Goal: Transaction & Acquisition: Purchase product/service

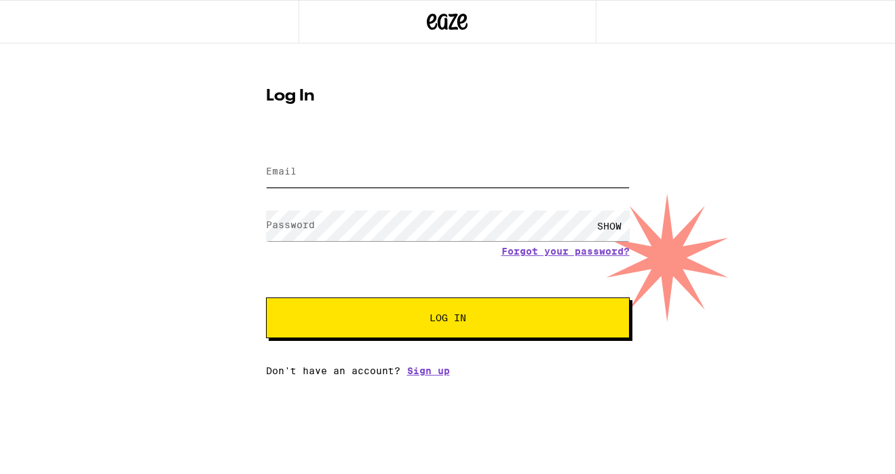
type input "[EMAIL_ADDRESS][DOMAIN_NAME]"
click at [418, 337] on button "Log In" at bounding box center [448, 317] width 364 height 41
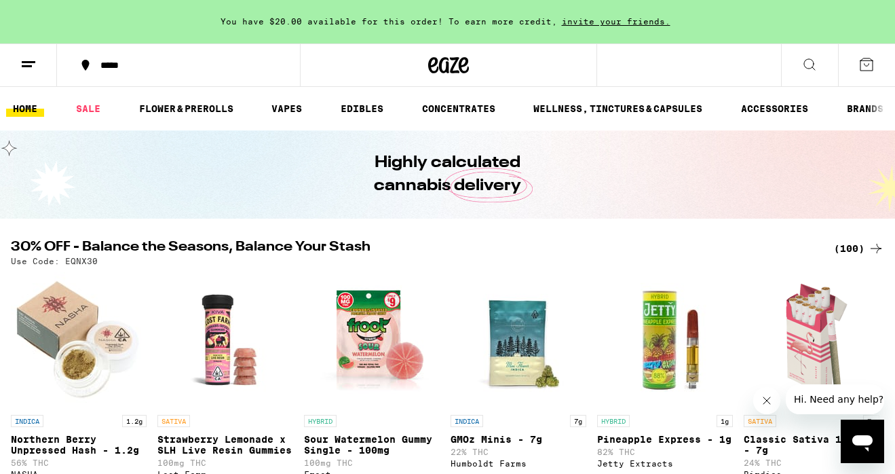
click at [126, 75] on button "*****" at bounding box center [178, 65] width 243 height 41
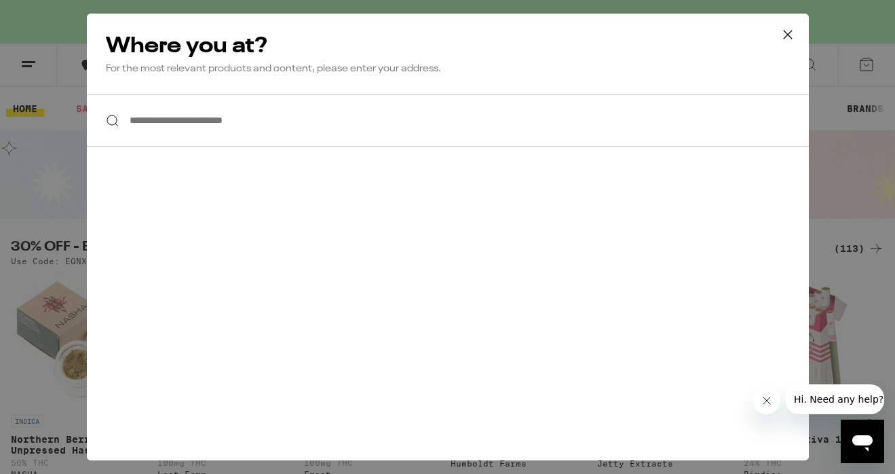
click at [236, 128] on input "**********" at bounding box center [448, 120] width 722 height 52
type input "*"
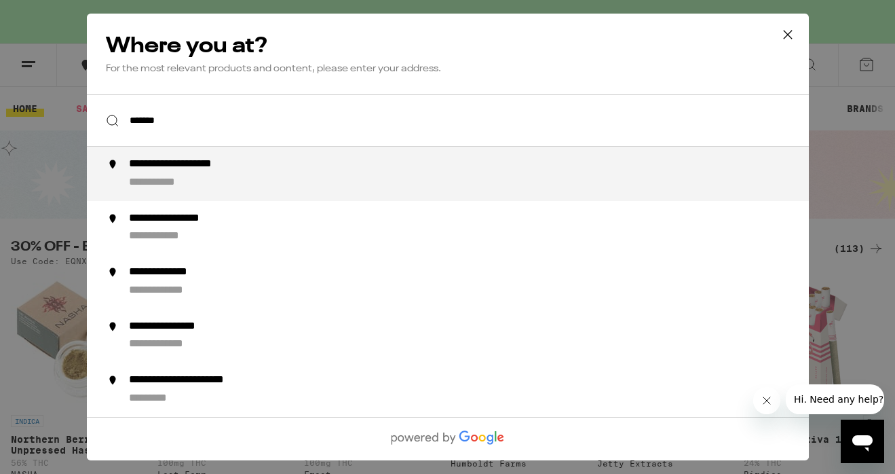
click at [204, 172] on div "**********" at bounding box center [198, 165] width 141 height 14
type input "**********"
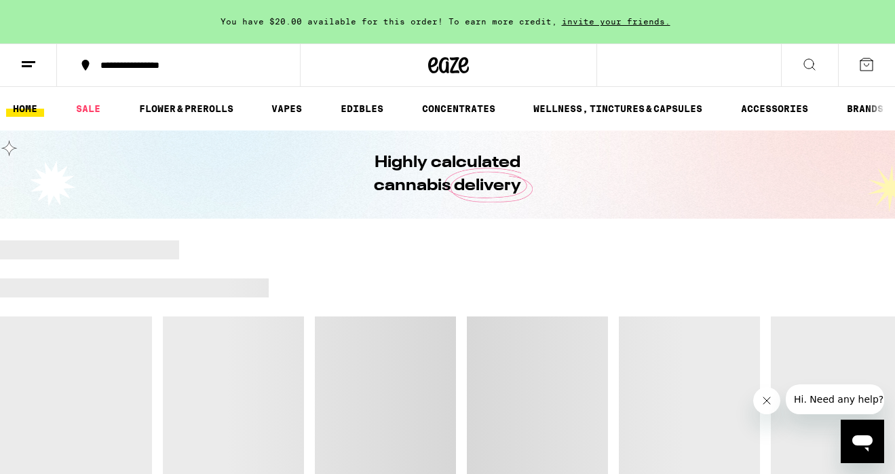
click at [435, 297] on div at bounding box center [447, 306] width 895 height 19
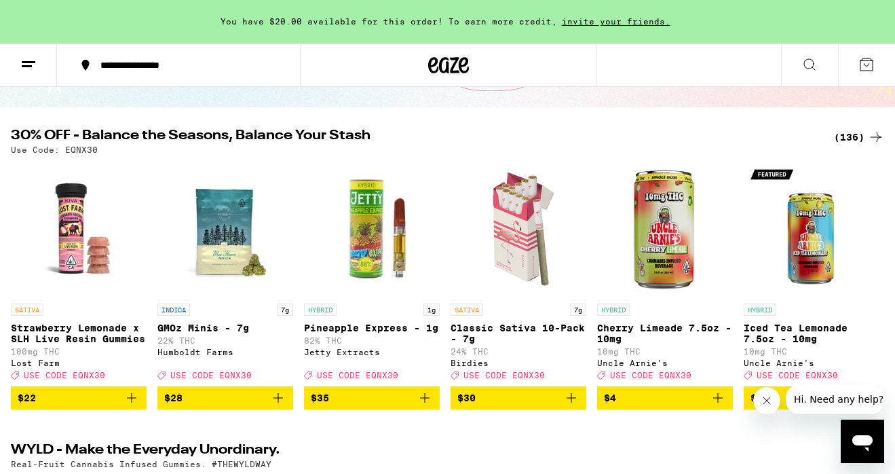
scroll to position [109, 0]
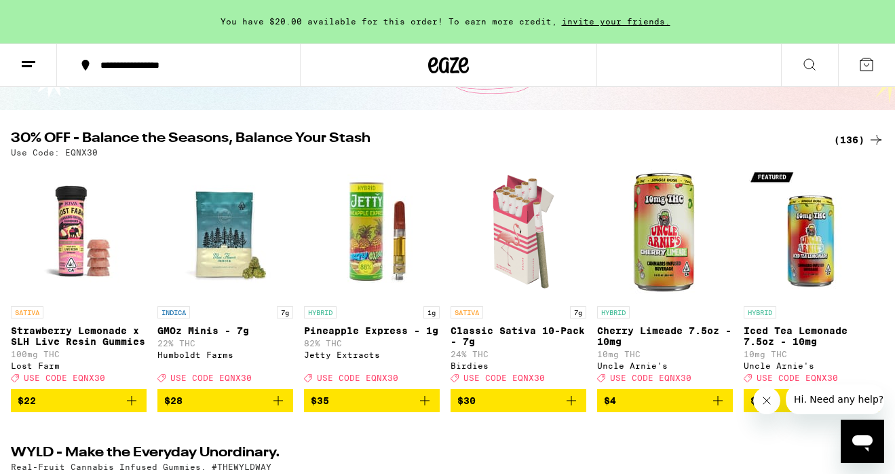
click at [856, 139] on div "(136)" at bounding box center [859, 140] width 50 height 16
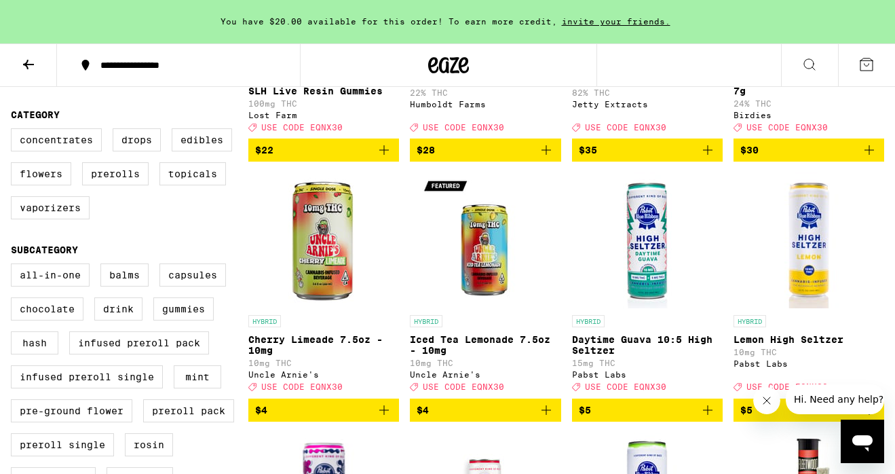
scroll to position [326, 0]
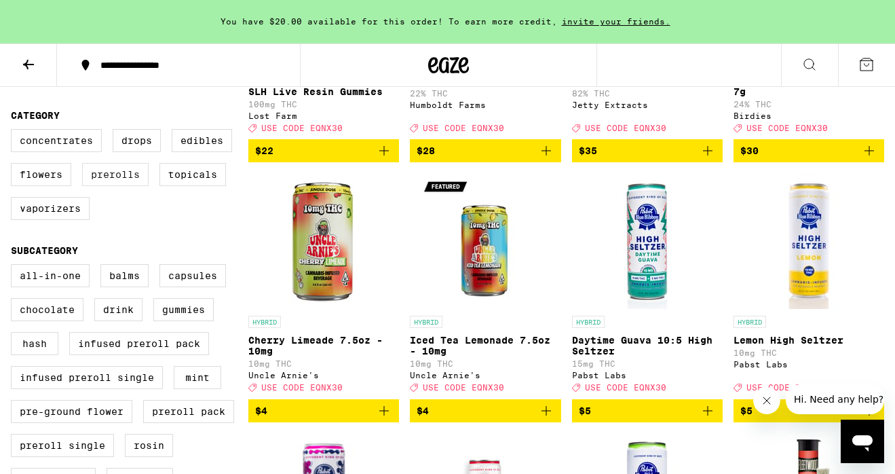
click at [145, 186] on label "Prerolls" at bounding box center [115, 174] width 67 height 23
click at [14, 132] on input "Prerolls" at bounding box center [14, 131] width 1 height 1
checkbox input "true"
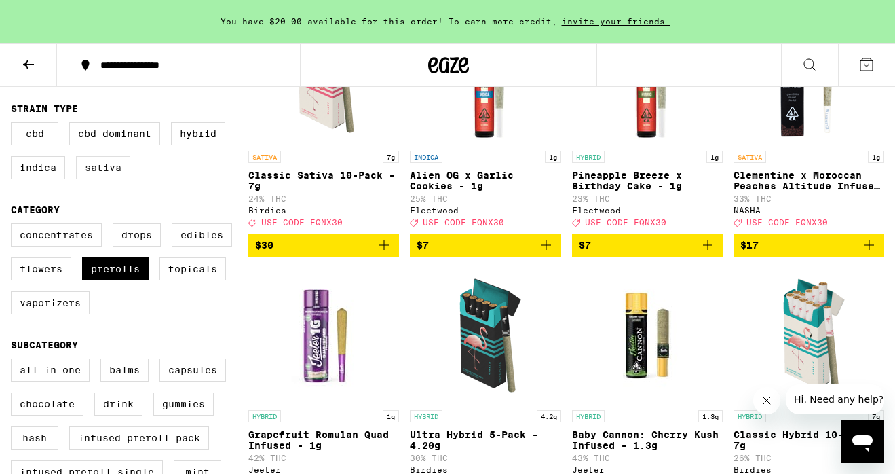
scroll to position [217, 0]
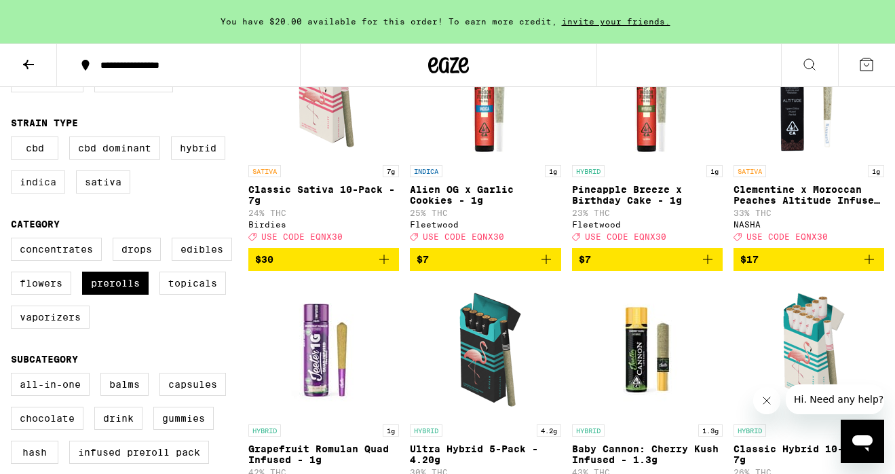
click at [52, 193] on label "Indica" at bounding box center [38, 181] width 54 height 23
click at [14, 139] on input "Indica" at bounding box center [14, 138] width 1 height 1
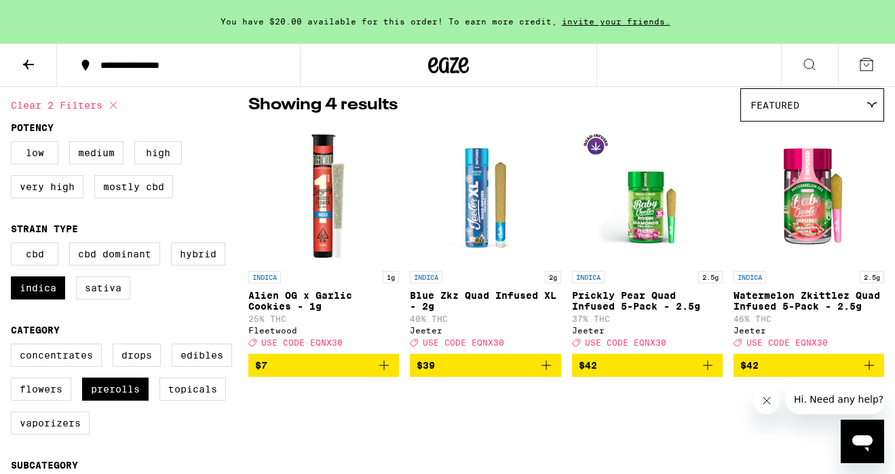
scroll to position [109, 0]
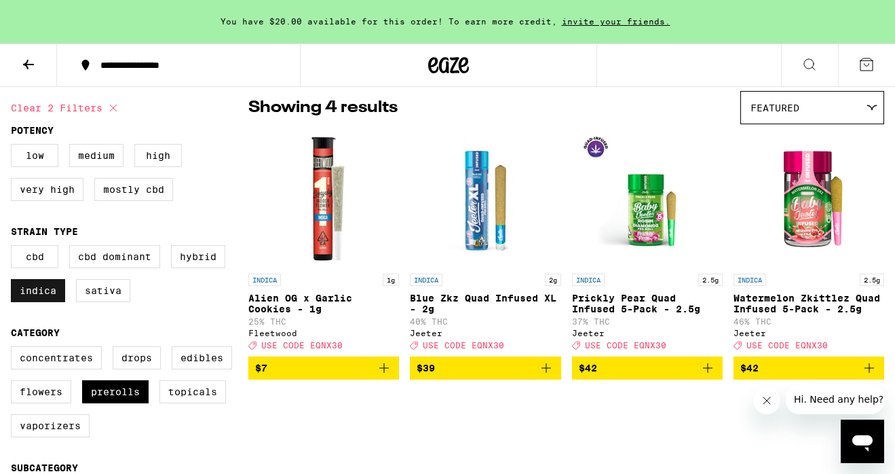
click at [51, 301] on label "Indica" at bounding box center [38, 290] width 54 height 23
click at [14, 248] on input "Indica" at bounding box center [14, 247] width 1 height 1
checkbox input "false"
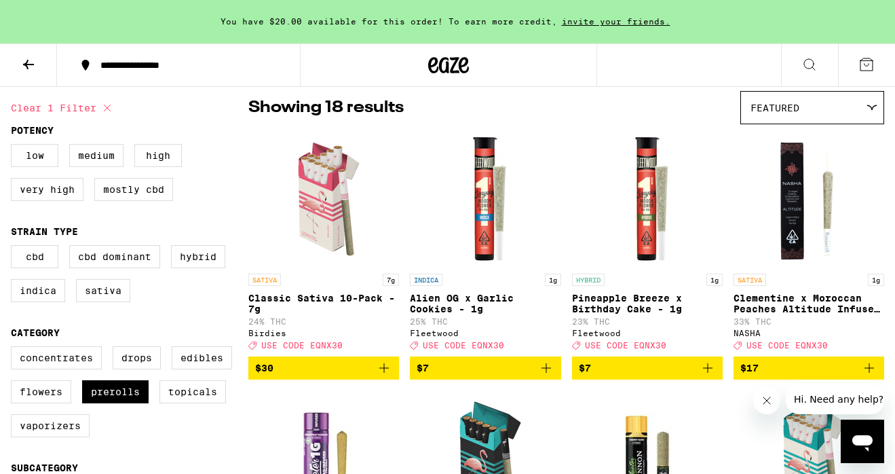
click at [204, 278] on div "CBD CBD Dominant Hybrid Indica Sativa" at bounding box center [130, 279] width 238 height 68
click at [211, 265] on label "Hybrid" at bounding box center [198, 256] width 54 height 23
click at [14, 248] on input "Hybrid" at bounding box center [14, 247] width 1 height 1
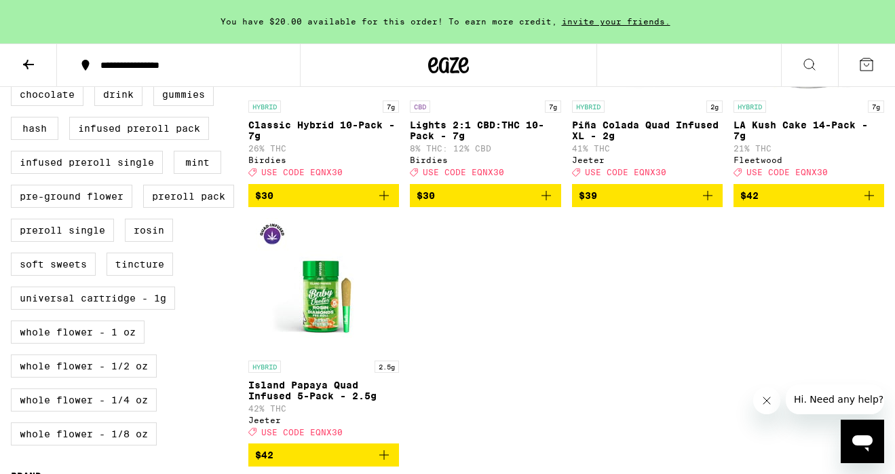
scroll to position [543, 0]
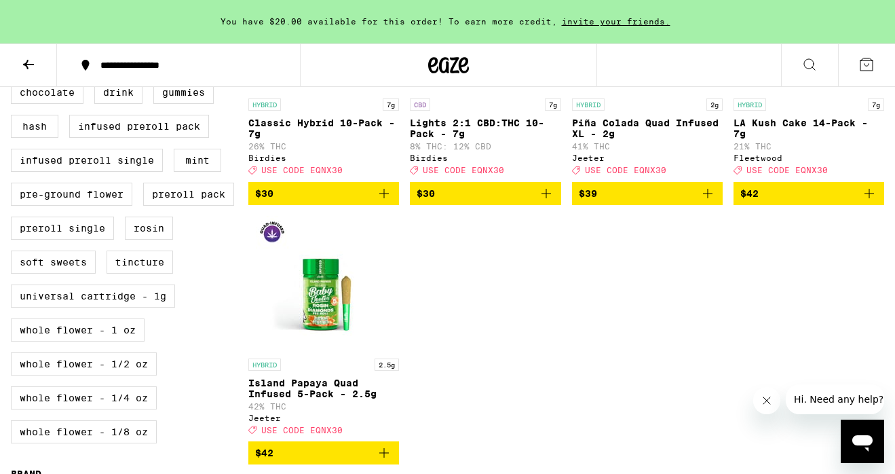
click at [384, 198] on icon "Add to bag" at bounding box center [384, 194] width 10 height 10
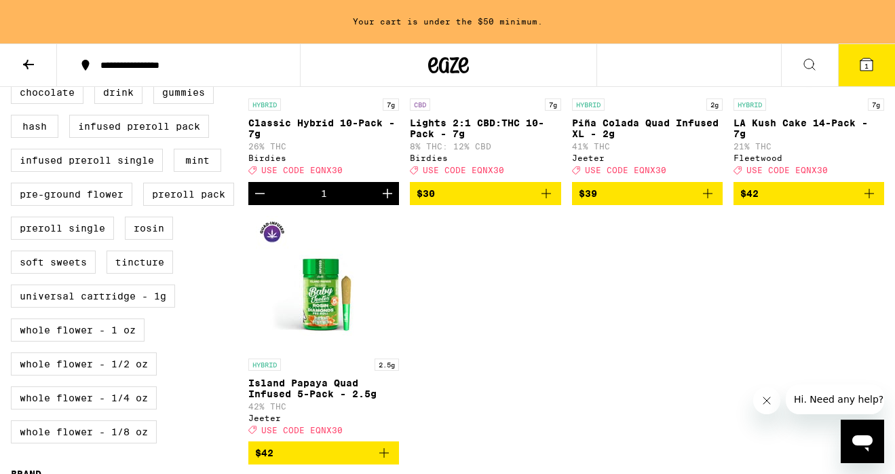
click at [495, 345] on div "HYBRID 1g Pineapple Breeze x Birthday Cake - 1g 23% THC Fleetwood Deal Created …" at bounding box center [566, 81] width 636 height 768
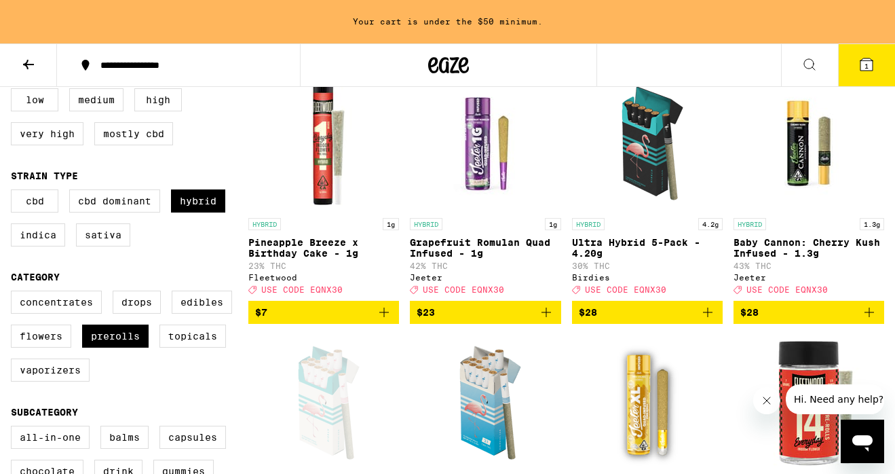
scroll to position [163, 0]
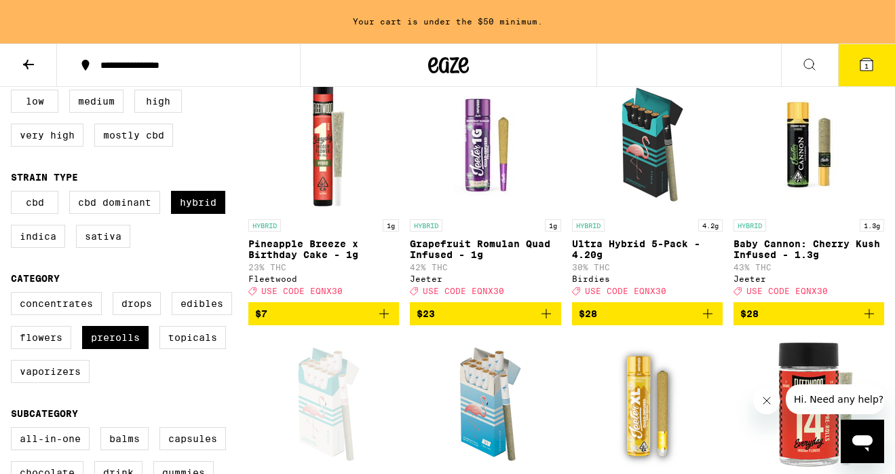
click at [490, 325] on button "$23" at bounding box center [485, 313] width 151 height 23
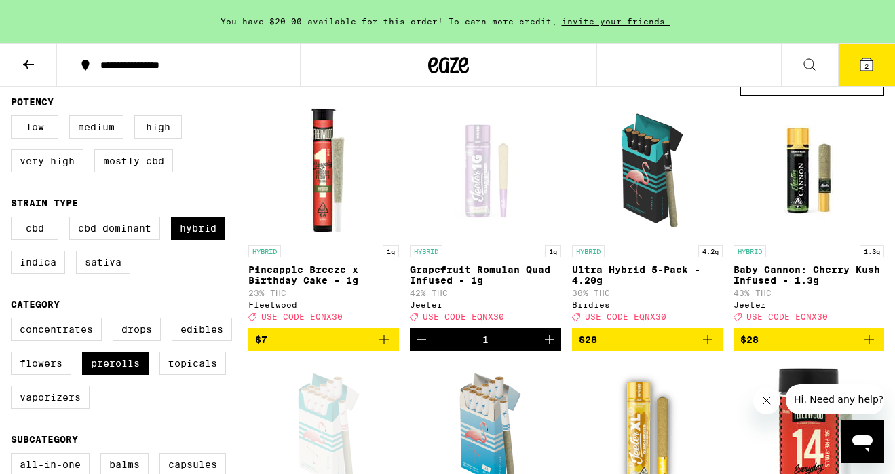
scroll to position [136, 0]
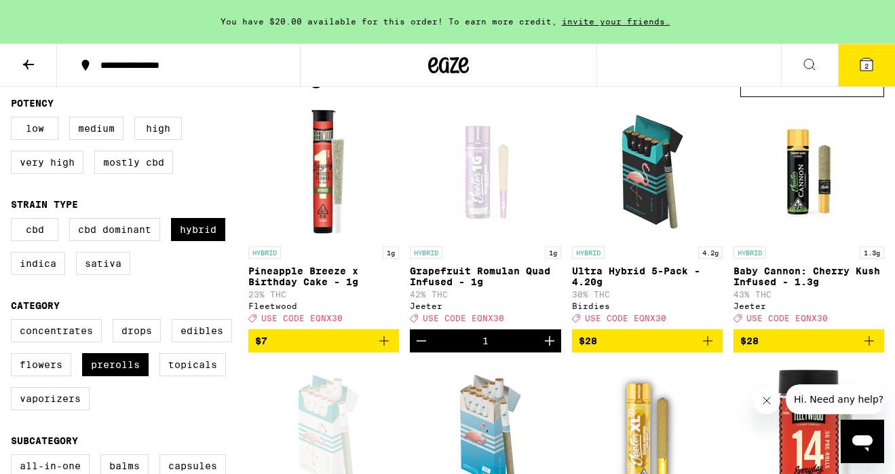
click at [419, 341] on icon "Decrement" at bounding box center [422, 341] width 10 height 0
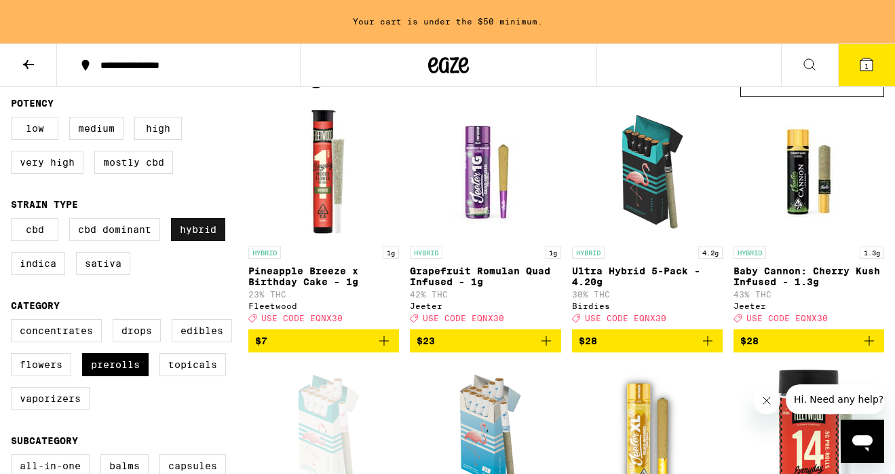
click at [188, 240] on label "Hybrid" at bounding box center [198, 229] width 54 height 23
click at [14, 221] on input "Hybrid" at bounding box center [14, 220] width 1 height 1
checkbox input "false"
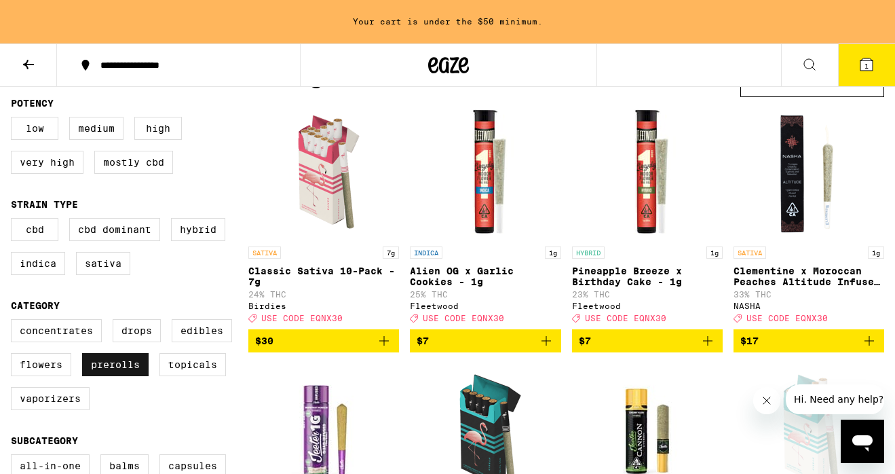
click at [134, 368] on label "Prerolls" at bounding box center [115, 364] width 67 height 23
click at [14, 322] on input "Prerolls" at bounding box center [14, 321] width 1 height 1
checkbox input "false"
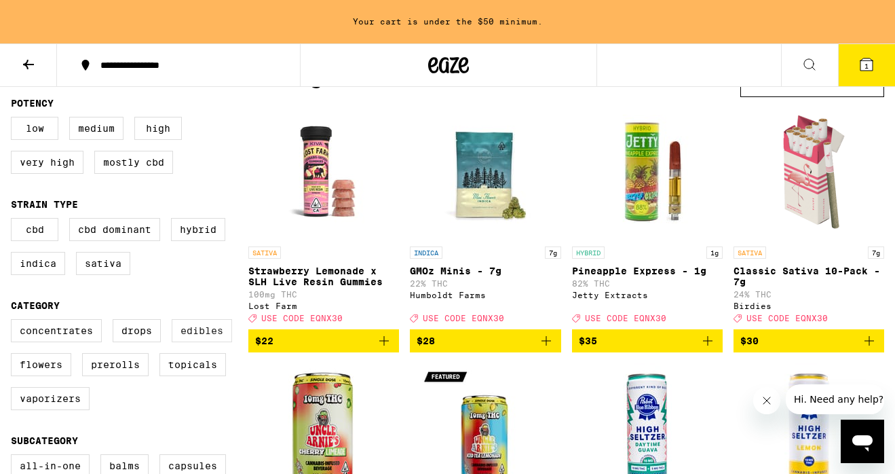
click at [195, 342] on label "Edibles" at bounding box center [202, 330] width 60 height 23
click at [14, 322] on input "Edibles" at bounding box center [14, 321] width 1 height 1
checkbox input "true"
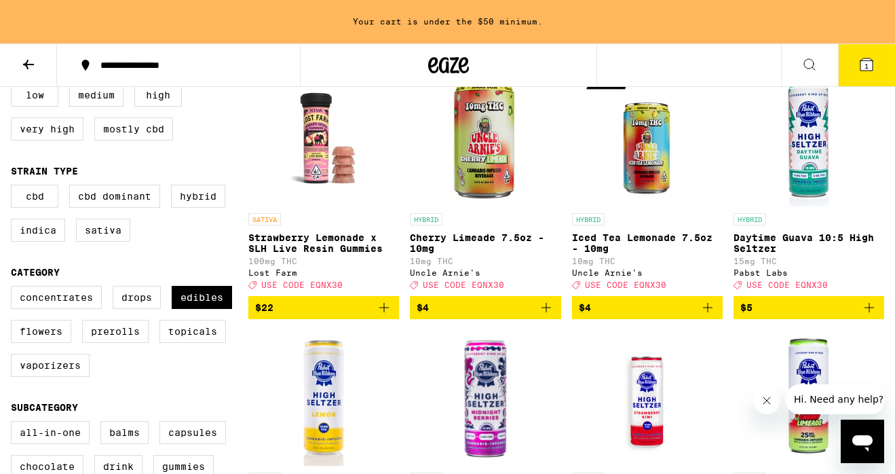
scroll to position [141, 0]
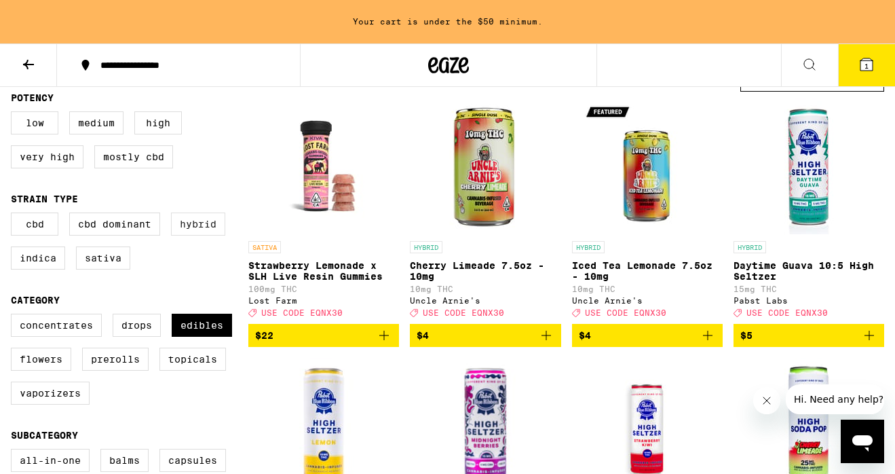
click at [219, 227] on label "Hybrid" at bounding box center [198, 223] width 54 height 23
click at [14, 215] on input "Hybrid" at bounding box center [14, 215] width 1 height 1
checkbox input "true"
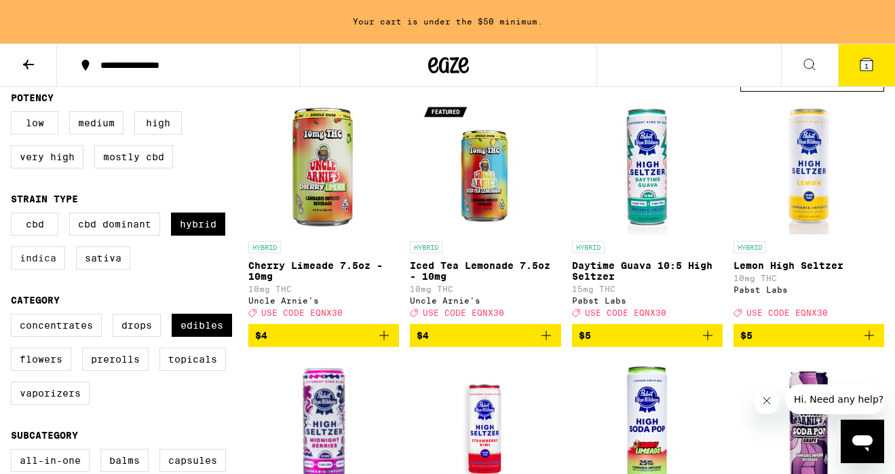
click at [59, 268] on label "Indica" at bounding box center [38, 257] width 54 height 23
click at [14, 215] on input "Indica" at bounding box center [14, 215] width 1 height 1
checkbox input "true"
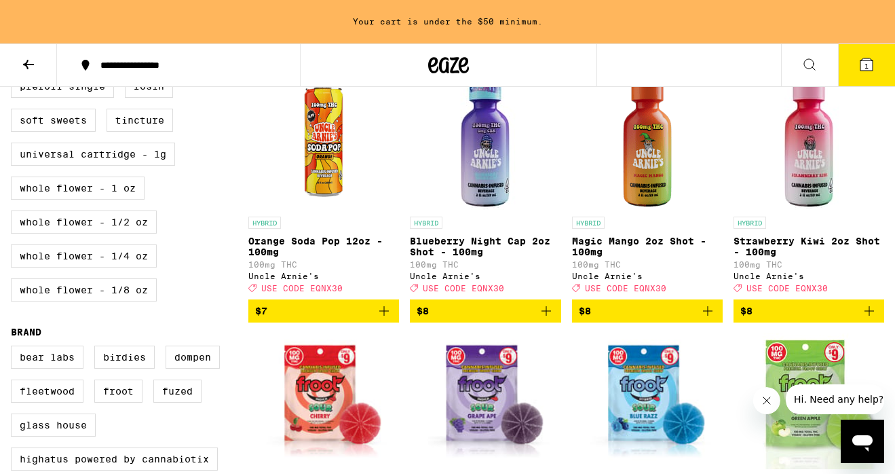
scroll to position [684, 0]
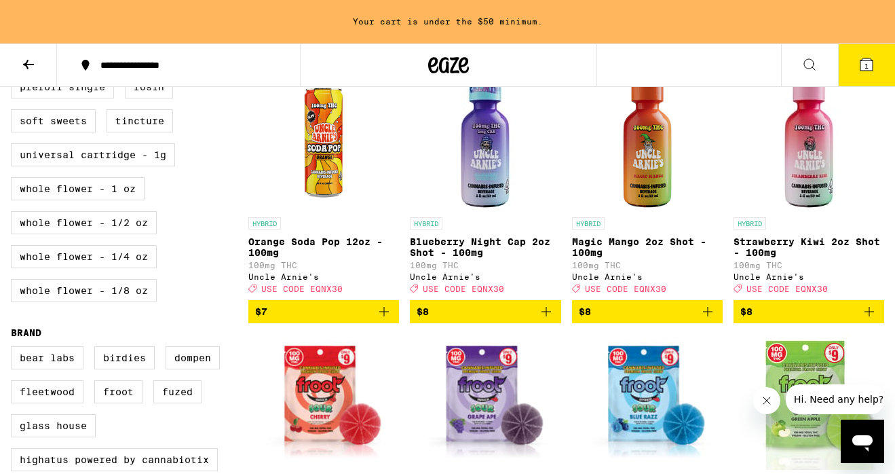
click at [716, 323] on button "$8" at bounding box center [647, 311] width 151 height 23
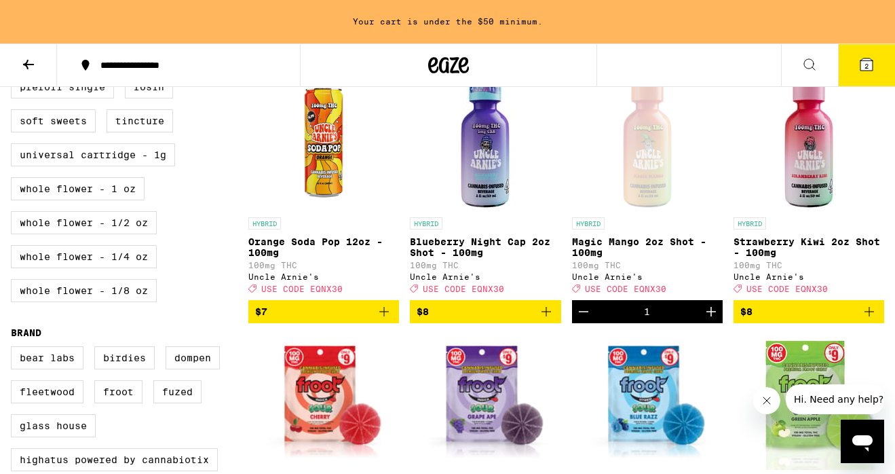
click at [714, 320] on icon "Increment" at bounding box center [711, 311] width 16 height 16
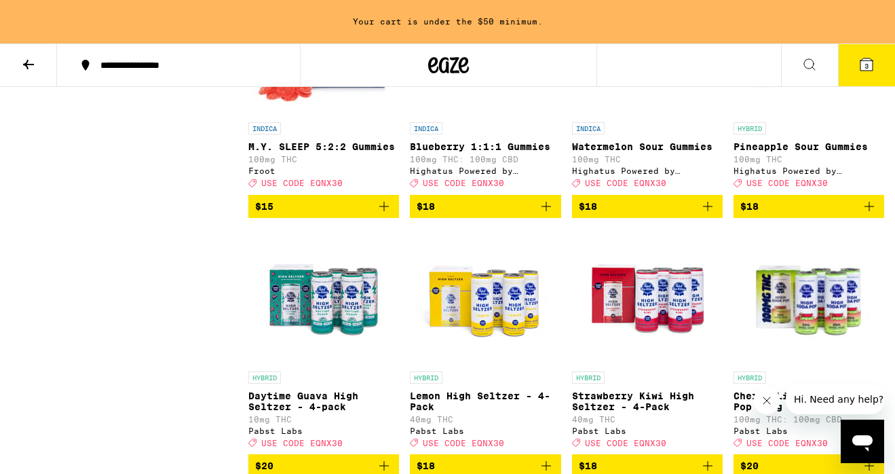
scroll to position [1462, 0]
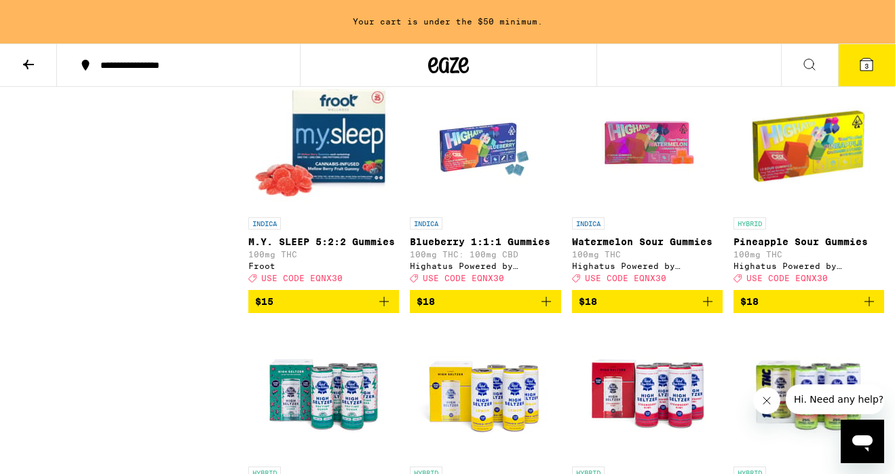
click at [389, 313] on button "$15" at bounding box center [323, 301] width 151 height 23
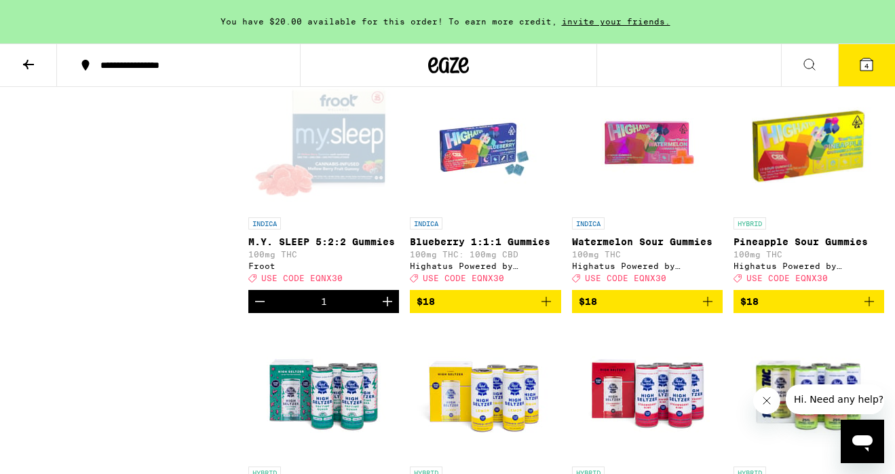
click at [179, 384] on div "Clear 3 filters Potency Low Medium High Very High Mostly CBD Strain Type CBD CB…" at bounding box center [130, 313] width 238 height 3153
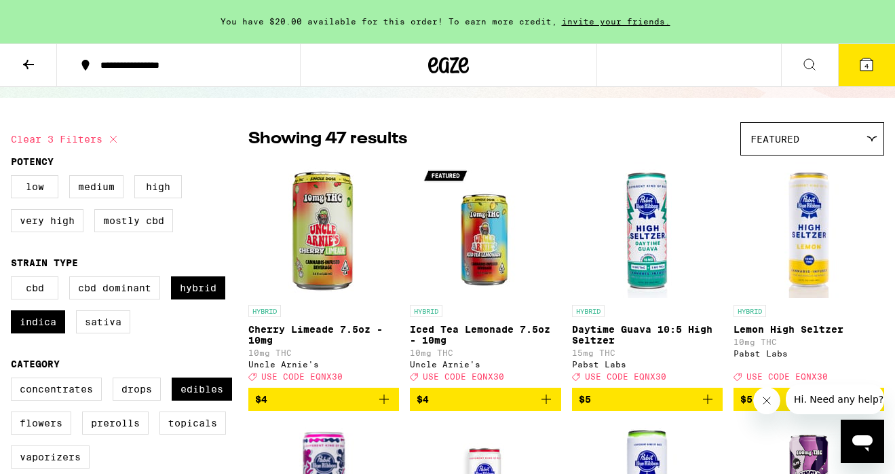
scroll to position [64, 0]
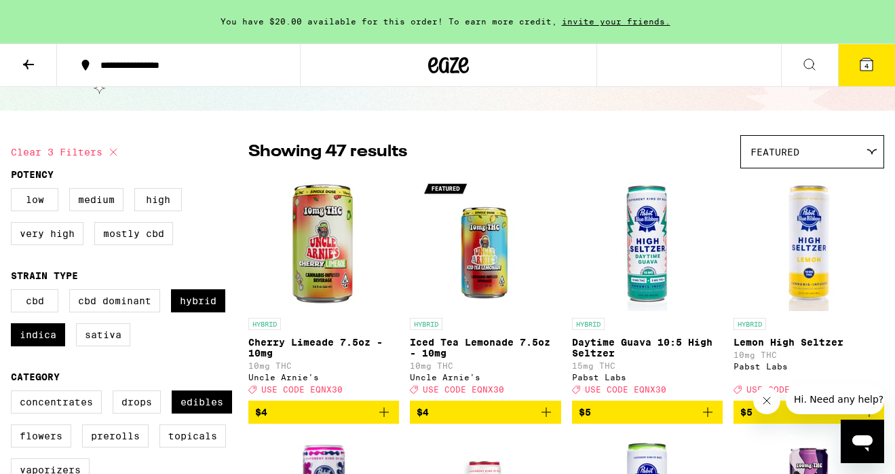
click at [868, 75] on button "4" at bounding box center [866, 65] width 57 height 42
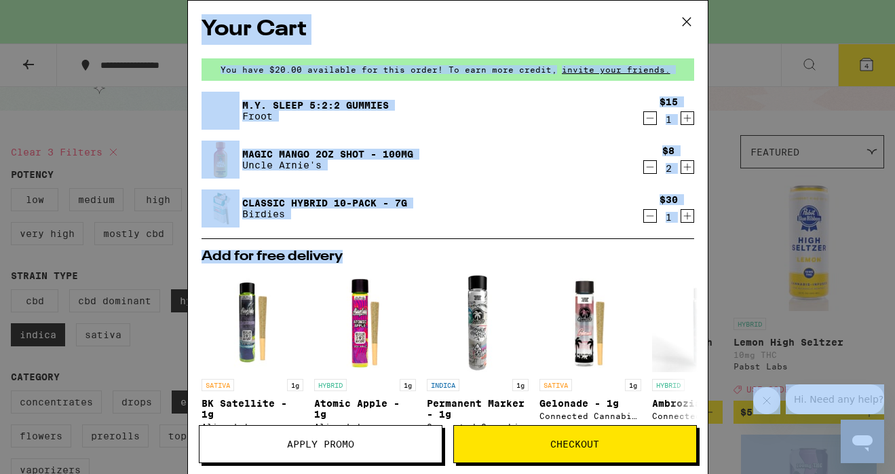
scroll to position [255, 0]
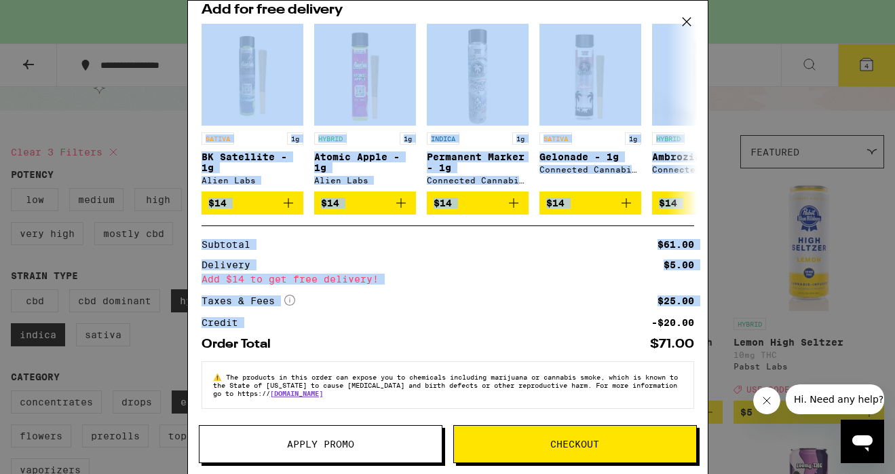
drag, startPoint x: 618, startPoint y: 265, endPoint x: 646, endPoint y: 312, distance: 54.3
click at [646, 312] on div "Your Cart You have $20.00 available for this order! To earn more credit, invite…" at bounding box center [448, 217] width 520 height 432
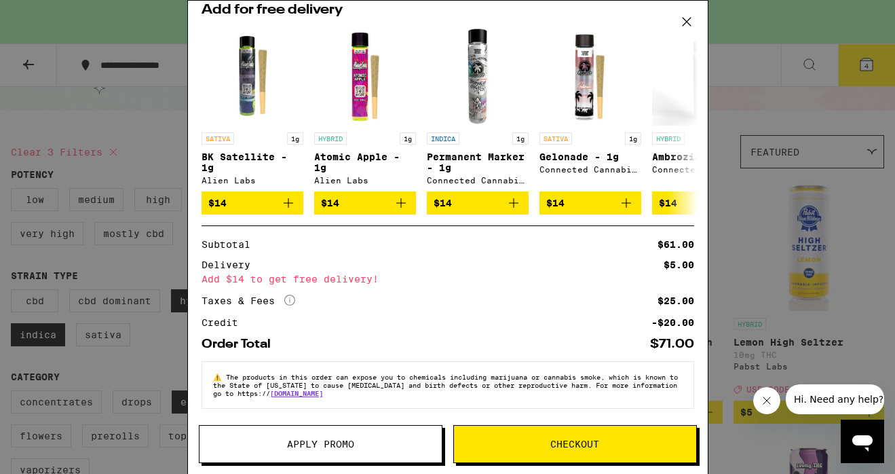
click at [618, 351] on div "Your Cart You have $20.00 available for this order! To earn more credit, invite…" at bounding box center [448, 217] width 520 height 432
click at [686, 18] on icon at bounding box center [687, 22] width 20 height 20
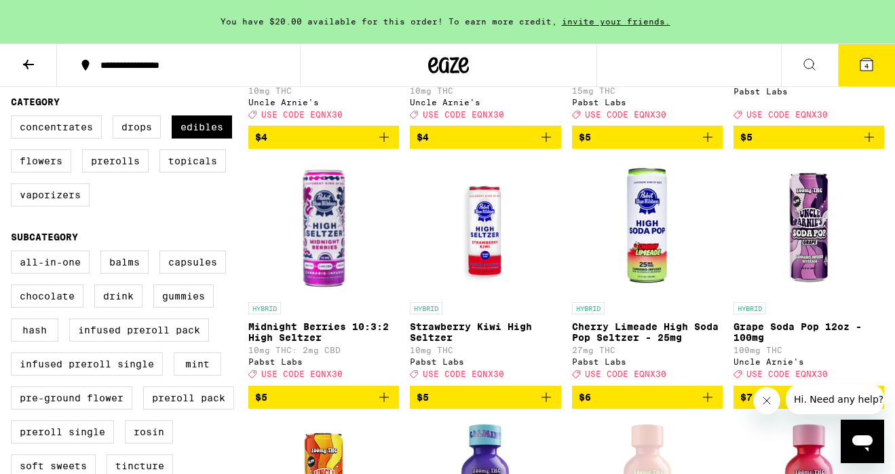
scroll to position [337, 0]
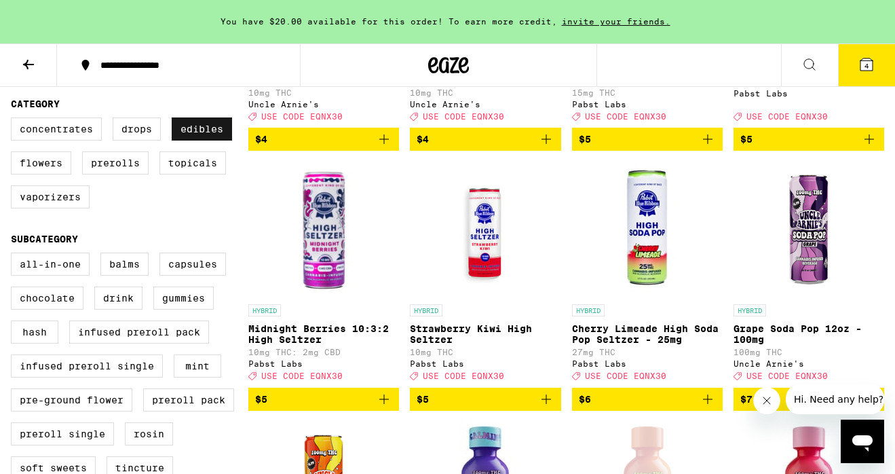
click at [221, 141] on label "Edibles" at bounding box center [202, 128] width 60 height 23
click at [14, 120] on input "Edibles" at bounding box center [14, 119] width 1 height 1
checkbox input "false"
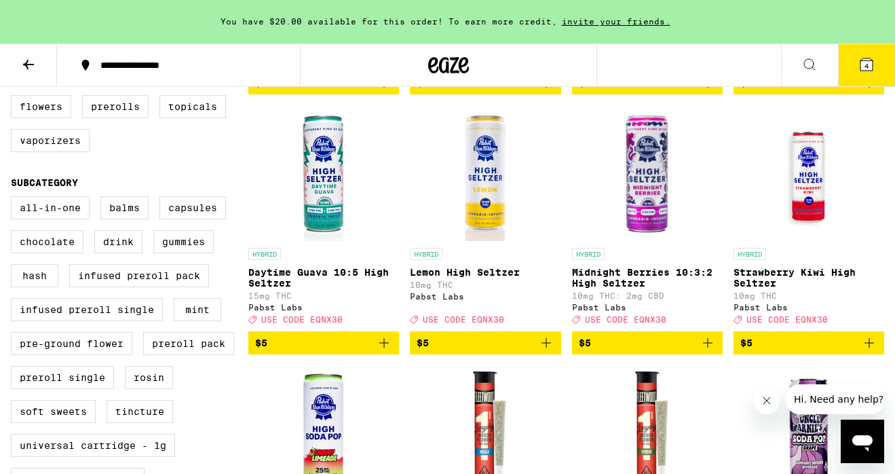
scroll to position [419, 0]
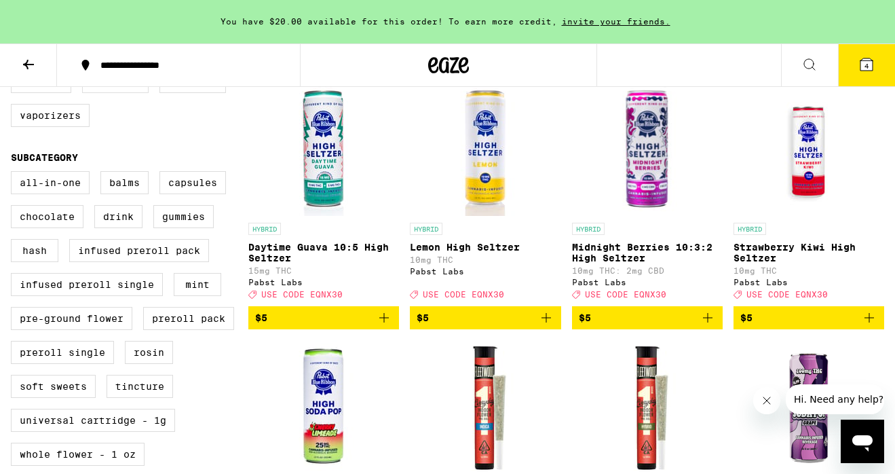
click at [124, 93] on label "Prerolls" at bounding box center [115, 81] width 67 height 23
click at [14, 39] on input "Prerolls" at bounding box center [14, 38] width 1 height 1
checkbox input "true"
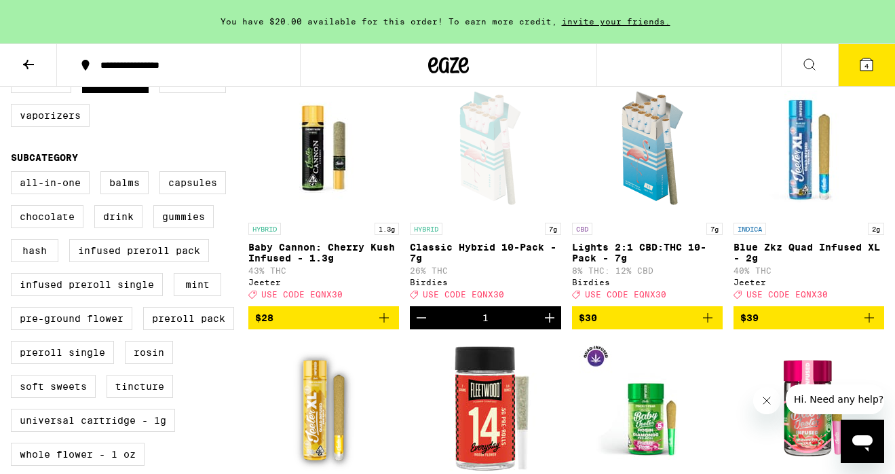
click at [550, 322] on icon "Increment" at bounding box center [550, 318] width 10 height 10
drag, startPoint x: 508, startPoint y: 312, endPoint x: 555, endPoint y: 88, distance: 228.2
click at [881, 72] on button "5" at bounding box center [866, 65] width 57 height 42
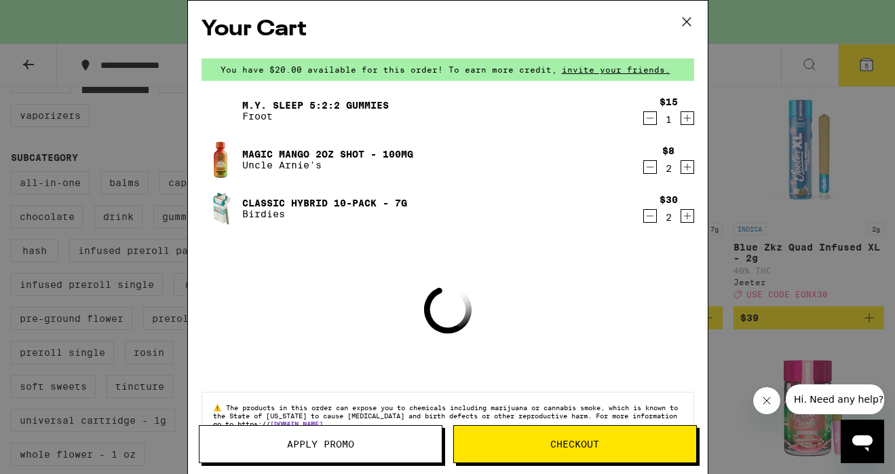
click at [379, 452] on button "Apply Promo" at bounding box center [321, 444] width 244 height 38
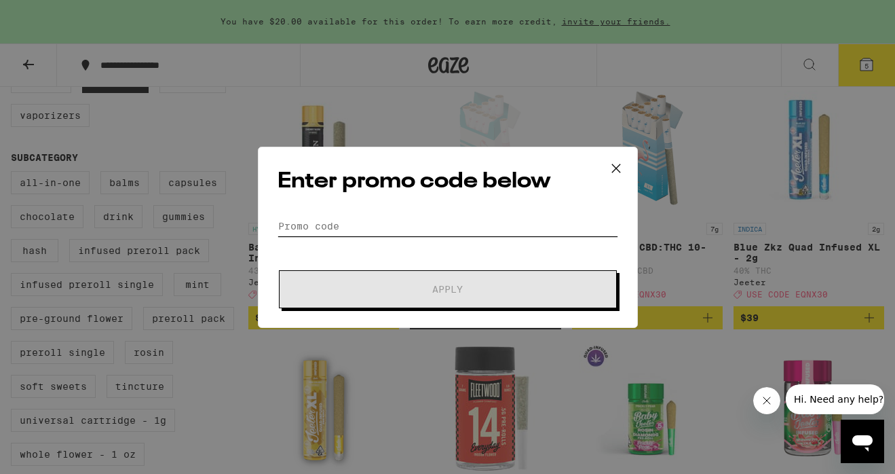
click at [347, 228] on input "Promo Code" at bounding box center [448, 226] width 341 height 20
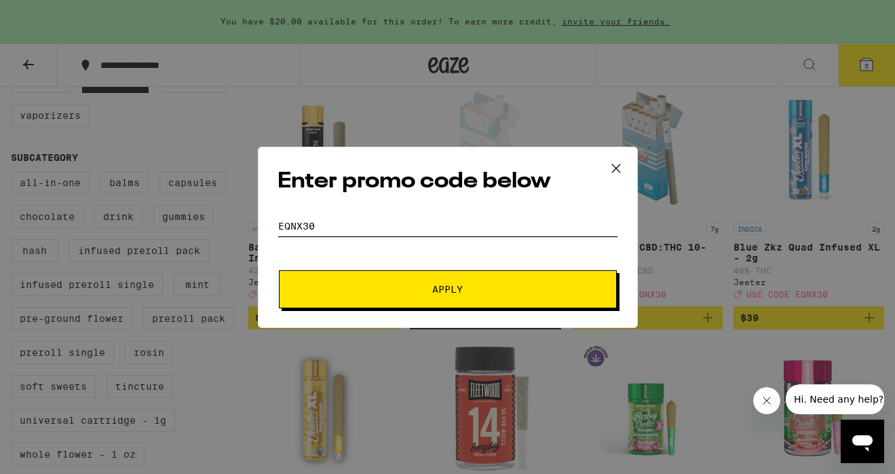
type input "EQNX30"
click at [434, 300] on button "Apply" at bounding box center [448, 289] width 338 height 38
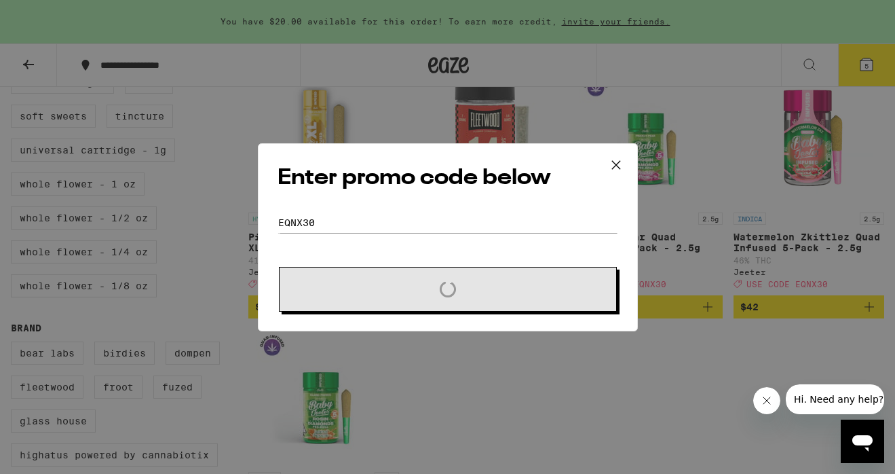
scroll to position [690, 0]
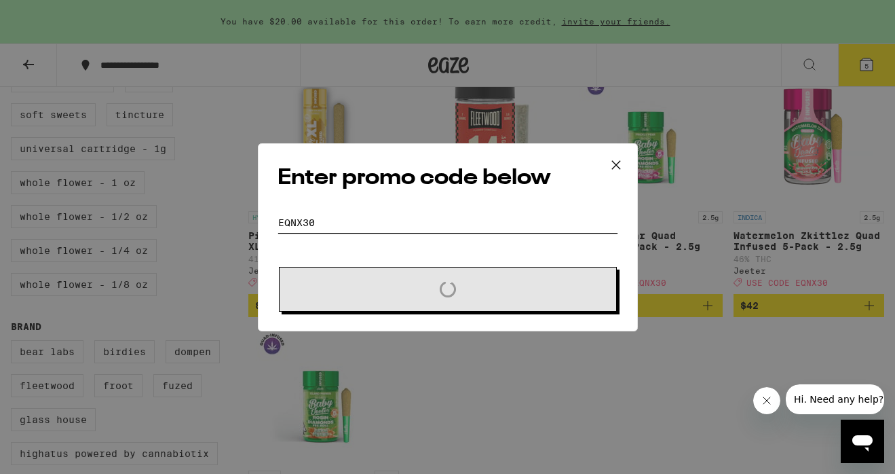
click at [433, 217] on input "EQNX30" at bounding box center [448, 222] width 341 height 20
click at [432, 217] on input "EQNX30" at bounding box center [448, 222] width 341 height 20
click at [616, 158] on icon at bounding box center [616, 165] width 20 height 20
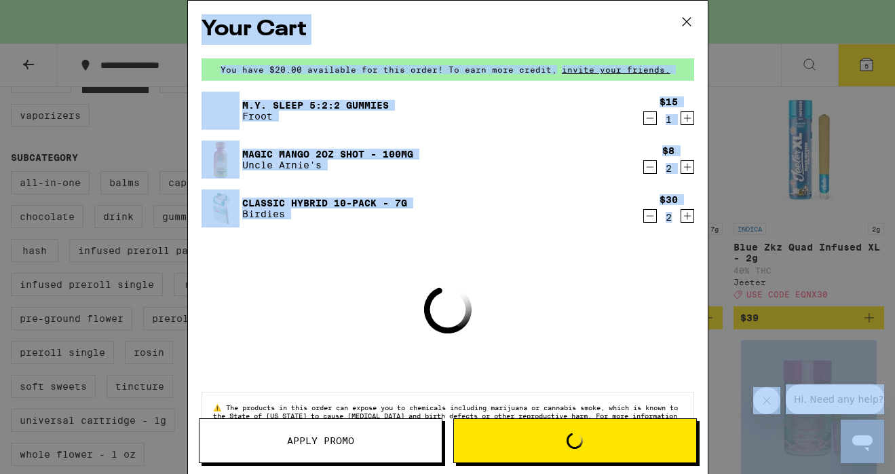
scroll to position [33, 0]
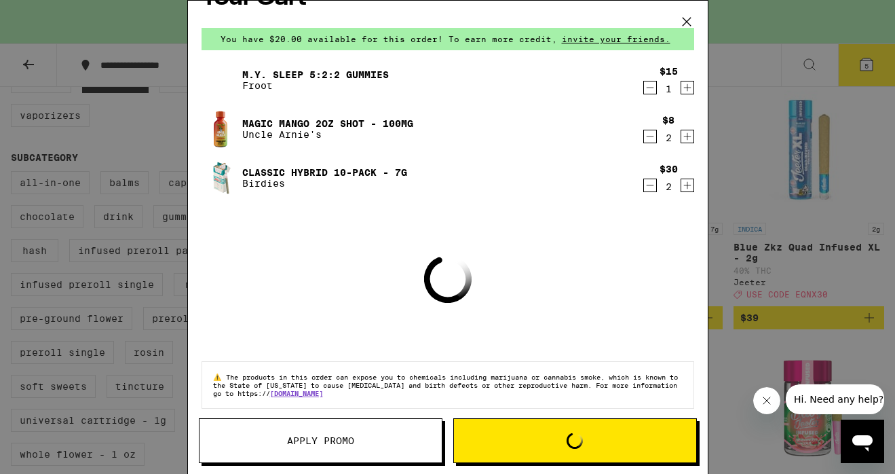
click at [566, 341] on div "Your Cart You have $20.00 available for this order! To earn more credit, invite…" at bounding box center [448, 217] width 520 height 432
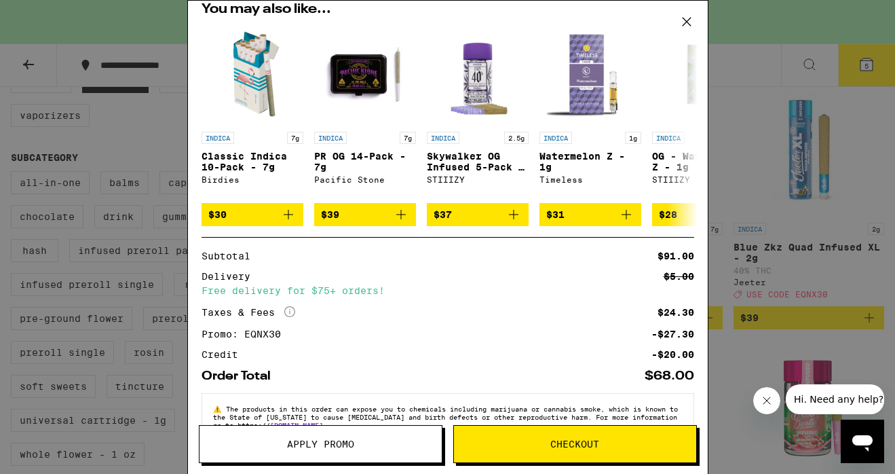
scroll to position [289, 0]
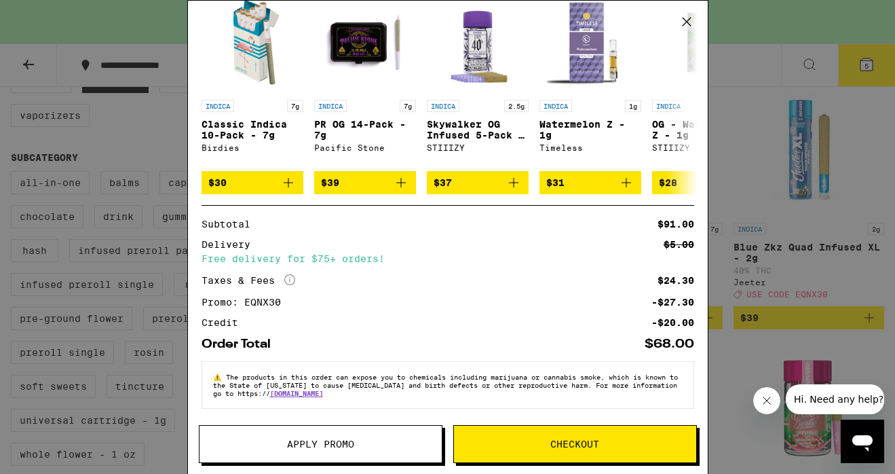
click at [650, 351] on div "Your Cart You have $20.00 available for this order! To earn more credit, invite…" at bounding box center [448, 217] width 520 height 432
click at [623, 445] on span "Checkout" at bounding box center [575, 444] width 242 height 10
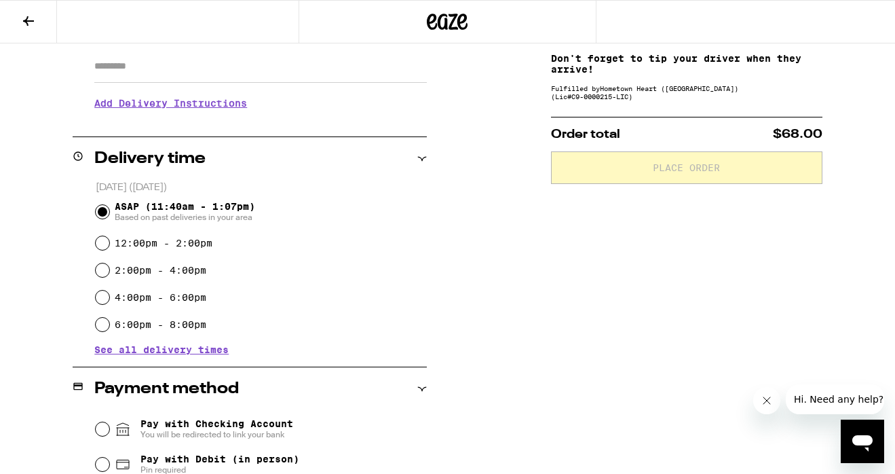
scroll to position [244, 0]
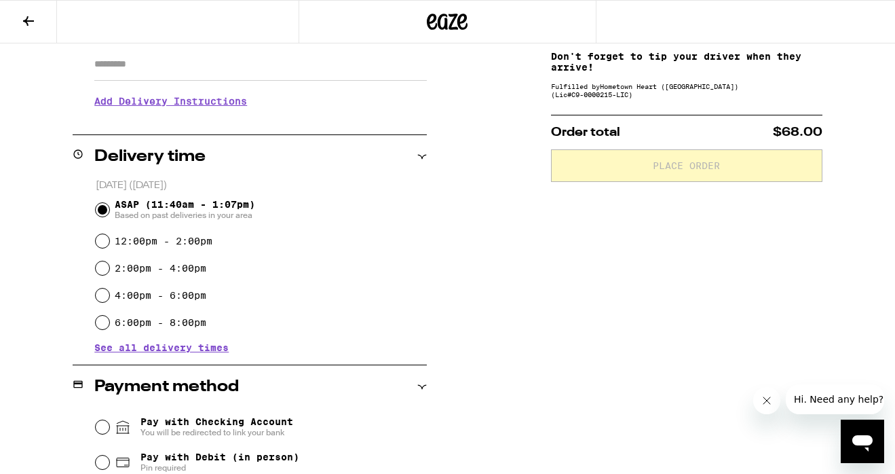
click at [352, 297] on div "4:00pm - 6:00pm" at bounding box center [262, 295] width 332 height 27
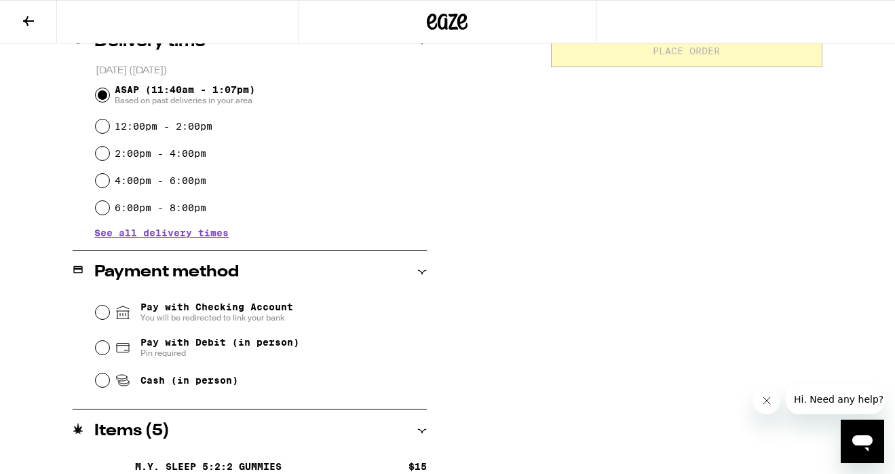
scroll to position [380, 0]
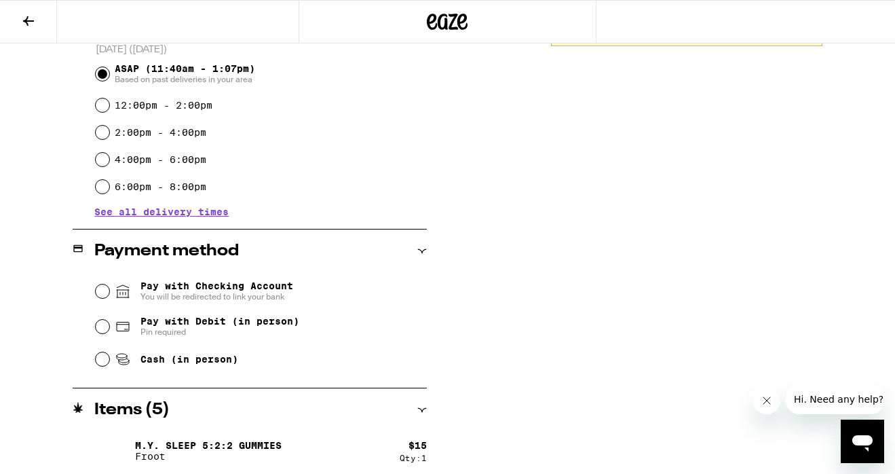
click at [255, 285] on span "Pay with Checking Account You will be redirected to link your bank" at bounding box center [217, 291] width 153 height 22
click at [109, 285] on input "Pay with Checking Account You will be redirected to link your bank" at bounding box center [103, 291] width 14 height 14
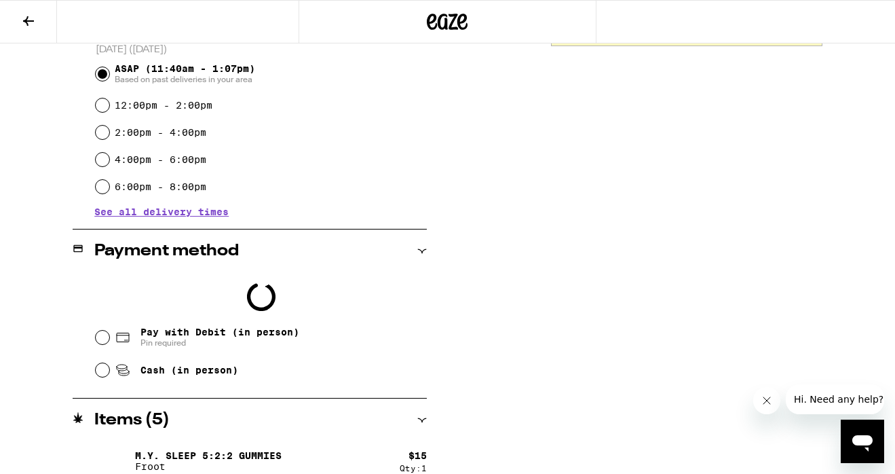
click at [204, 323] on div "Pay with Debit (in person) Pin required" at bounding box center [262, 337] width 332 height 35
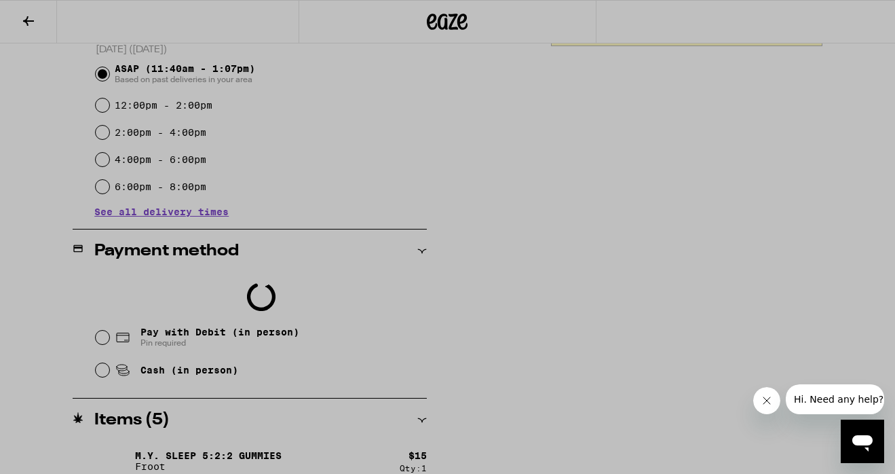
click at [90, 337] on div at bounding box center [447, 237] width 895 height 474
click at [616, 299] on div at bounding box center [447, 237] width 895 height 474
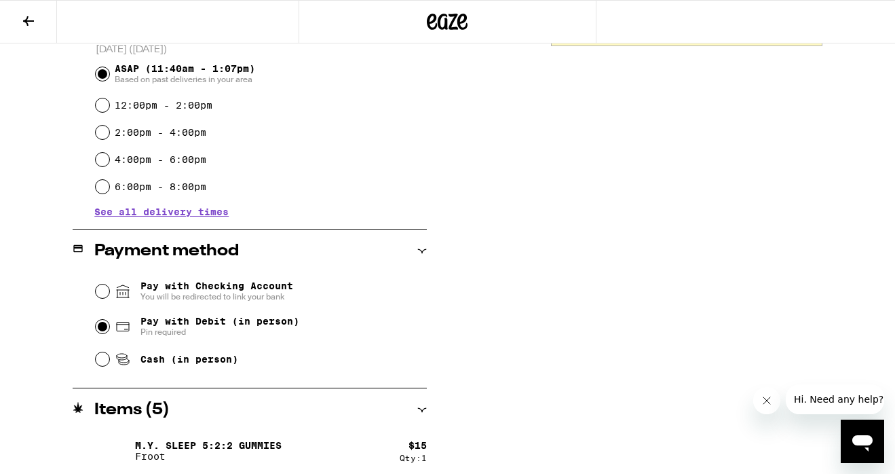
click at [97, 331] on input "Pay with Debit (in person) Pin required" at bounding box center [103, 327] width 14 height 14
radio input "true"
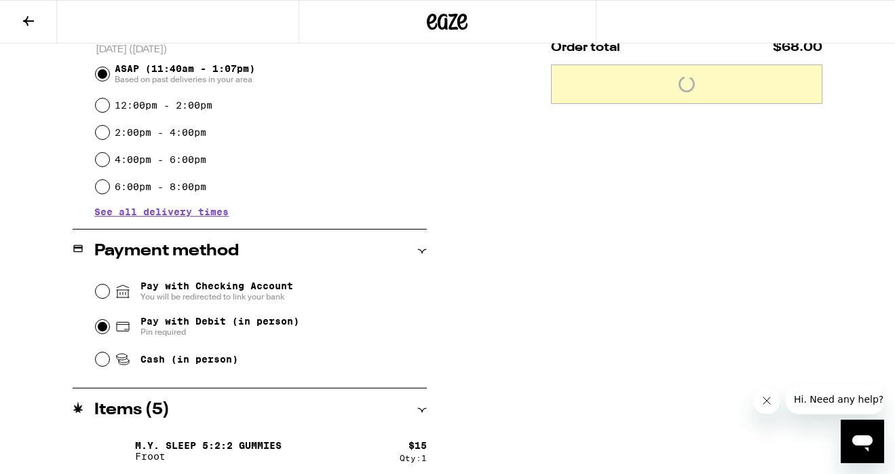
click at [515, 379] on div "**********" at bounding box center [447, 181] width 895 height 795
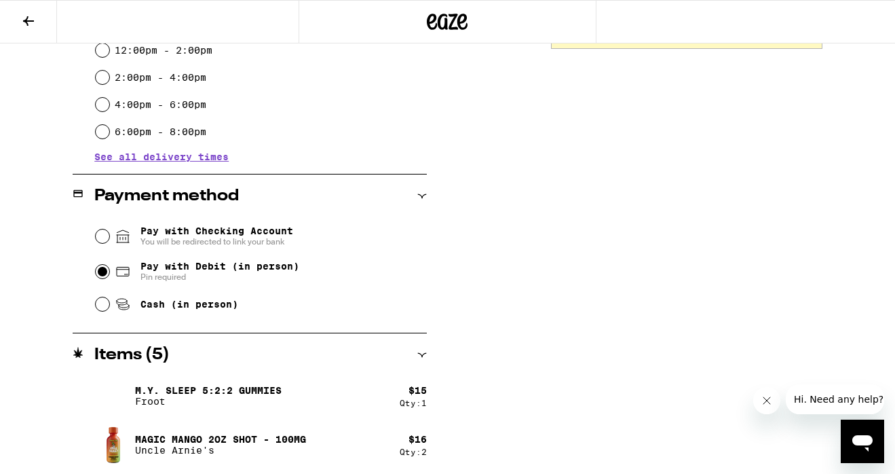
scroll to position [485, 0]
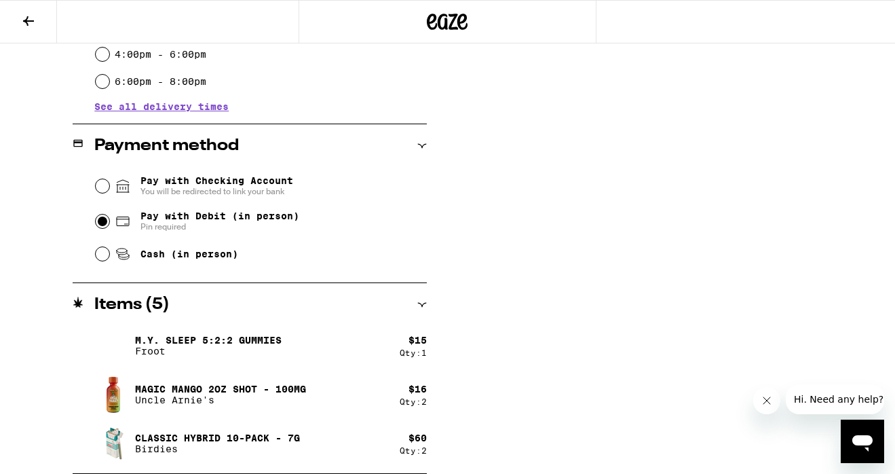
drag, startPoint x: 733, startPoint y: 320, endPoint x: 723, endPoint y: 118, distance: 202.5
click at [723, 118] on div "Subtotal $91.00 Delivery $5.00 Free delivery for $75+ orders! Taxes & Fees More…" at bounding box center [687, 76] width 272 height 795
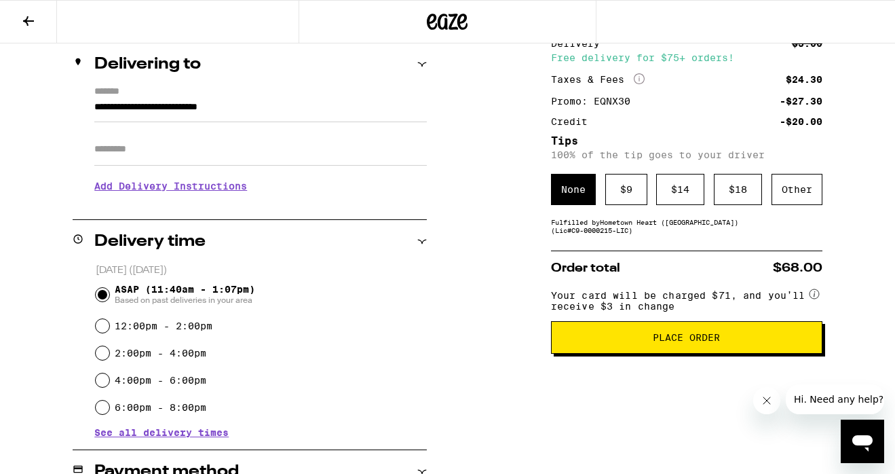
click at [866, 262] on div "**********" at bounding box center [447, 402] width 895 height 795
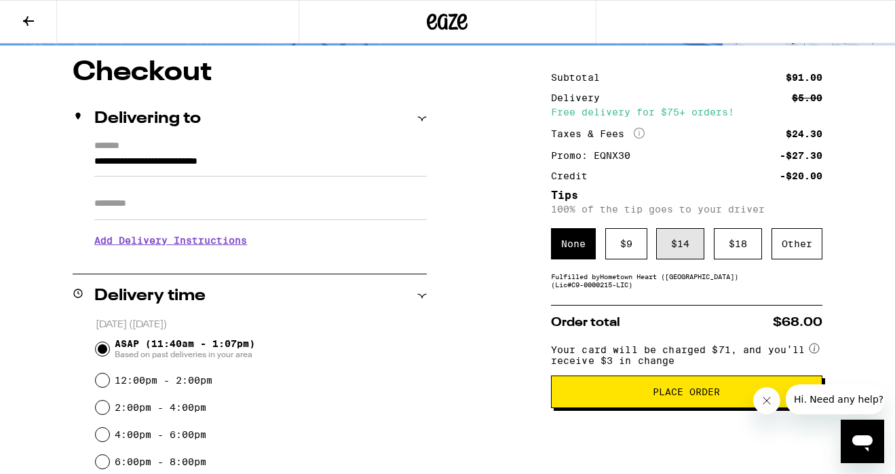
scroll to position [105, 0]
click at [610, 248] on div "$ 9" at bounding box center [627, 243] width 42 height 31
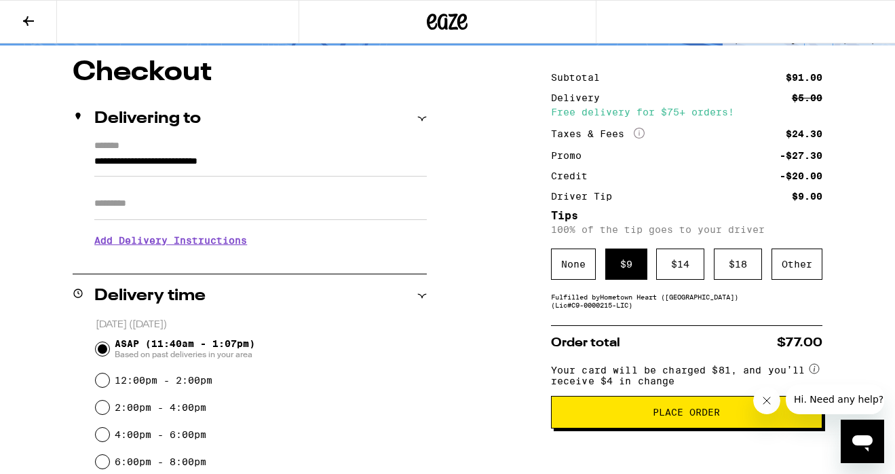
click at [864, 303] on div "**********" at bounding box center [447, 456] width 895 height 795
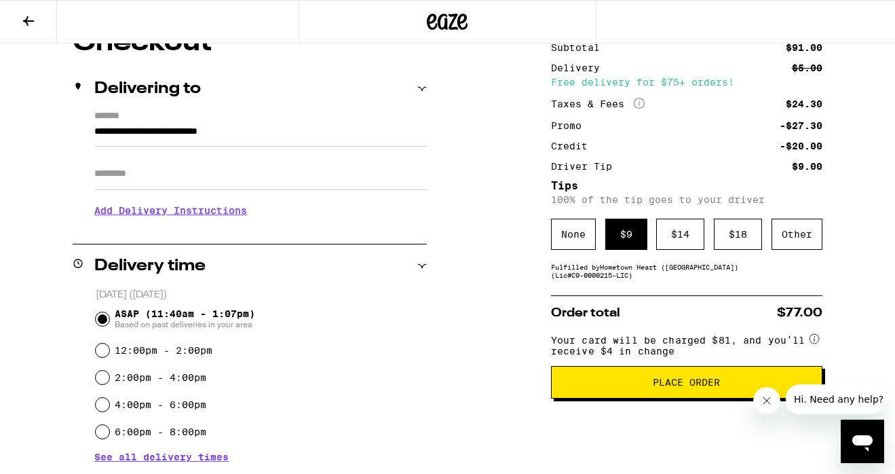
scroll to position [132, 0]
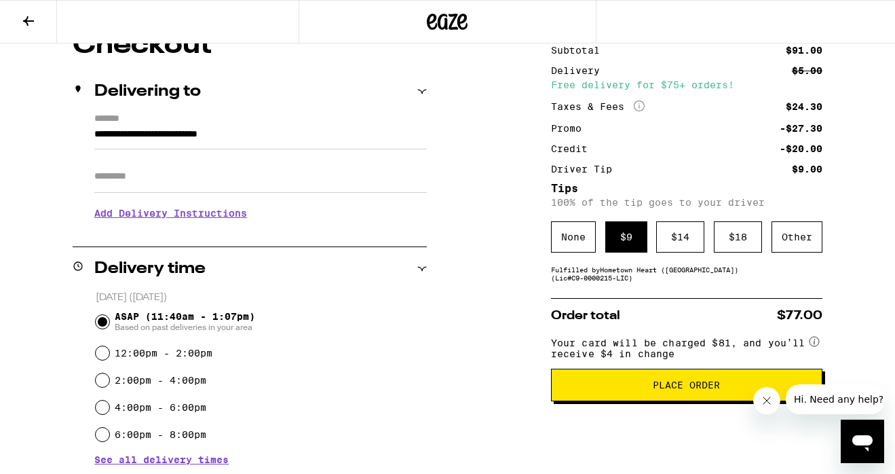
click at [242, 213] on h3 "Add Delivery Instructions" at bounding box center [260, 213] width 333 height 31
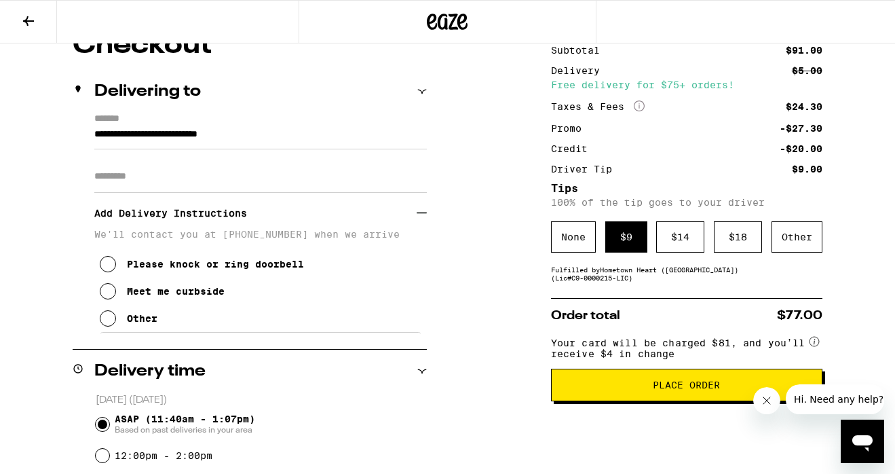
click at [187, 325] on div "Please knock or ring doorbell Meet me curbside Other" at bounding box center [260, 286] width 333 height 92
click at [146, 322] on div "Other" at bounding box center [142, 318] width 31 height 11
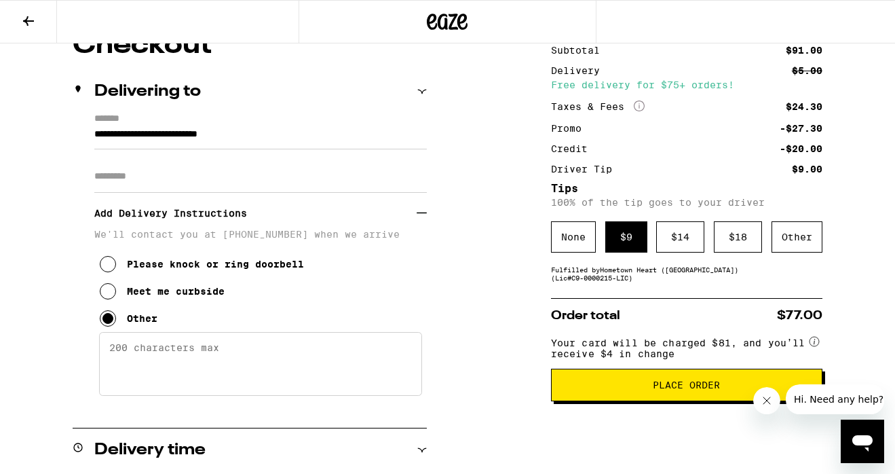
click at [161, 356] on textarea "Enter any other delivery instructions you want driver to know" at bounding box center [260, 364] width 323 height 64
type textarea "Dial 160 Call at the gate and I will meet you downstairs."
click at [637, 401] on button "Place Order" at bounding box center [687, 385] width 272 height 33
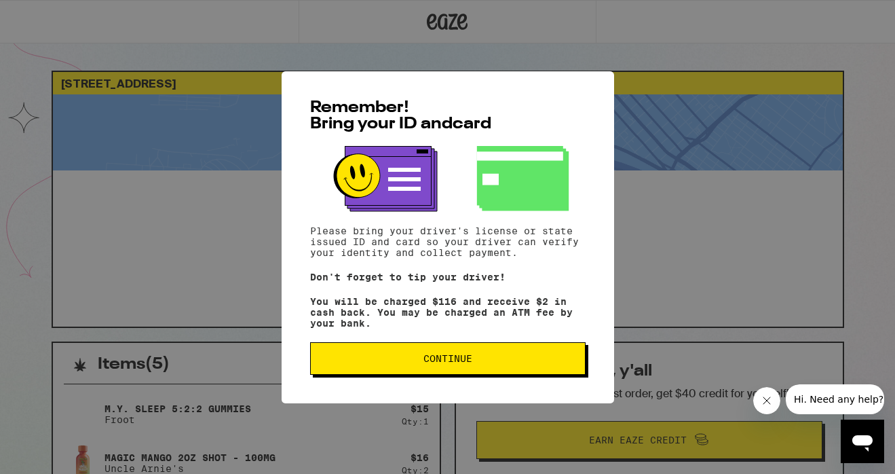
click at [465, 346] on div "Remember! Bring your ID and card Please bring your driver's license or state is…" at bounding box center [448, 237] width 333 height 332
click at [461, 361] on span "Continue" at bounding box center [448, 359] width 49 height 10
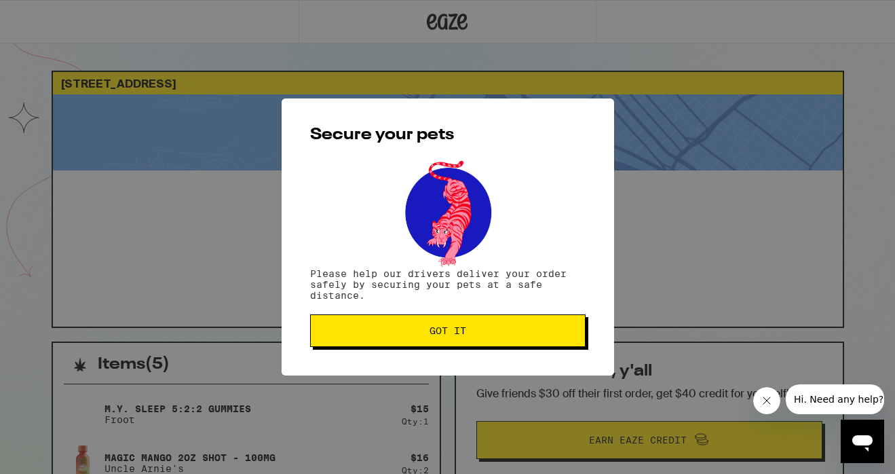
click at [461, 361] on div "Secure your pets Please help our drivers deliver your order safely by securing …" at bounding box center [448, 236] width 333 height 277
click at [464, 331] on span "Got it" at bounding box center [448, 331] width 37 height 10
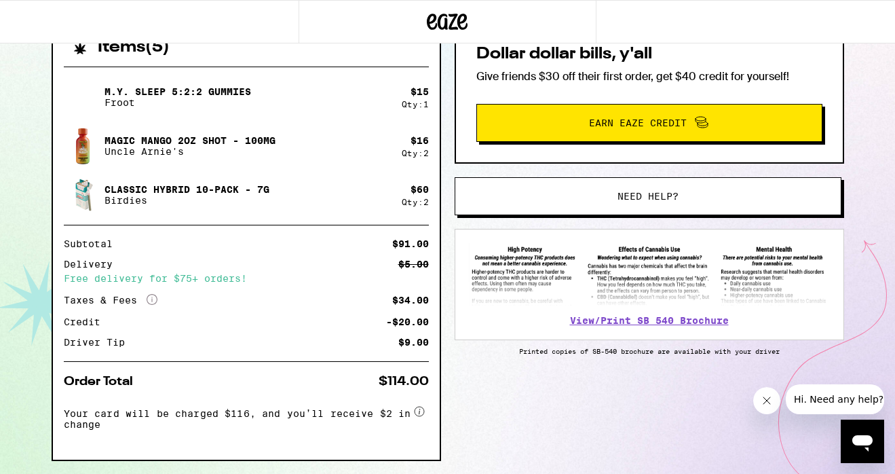
scroll to position [326, 0]
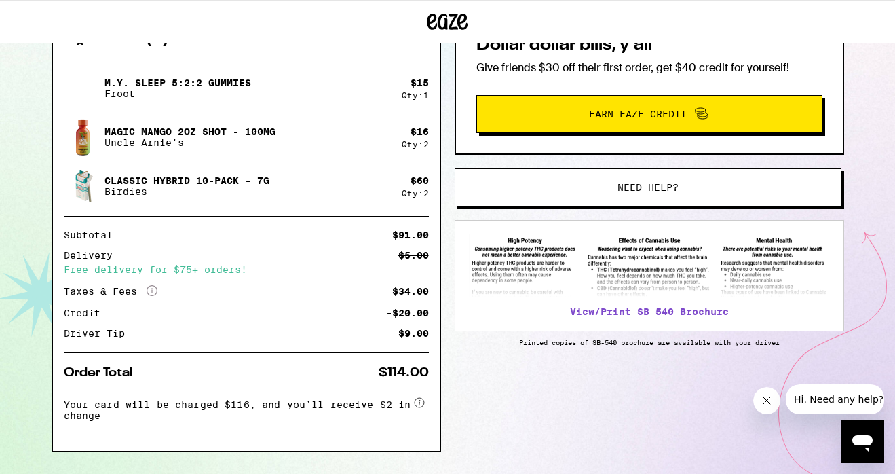
click at [651, 183] on span "Need help?" at bounding box center [648, 188] width 61 height 10
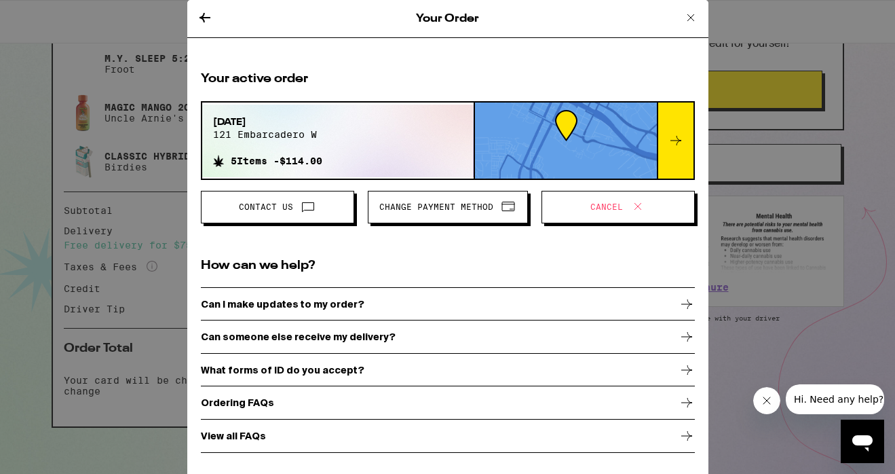
scroll to position [353, 0]
click at [316, 212] on span "Contact Us" at bounding box center [277, 207] width 130 height 18
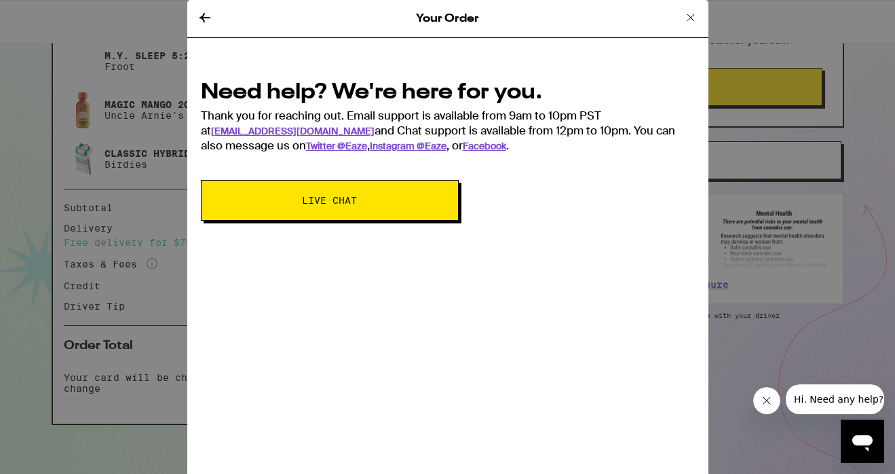
click at [335, 209] on button "Live Chat" at bounding box center [330, 200] width 258 height 41
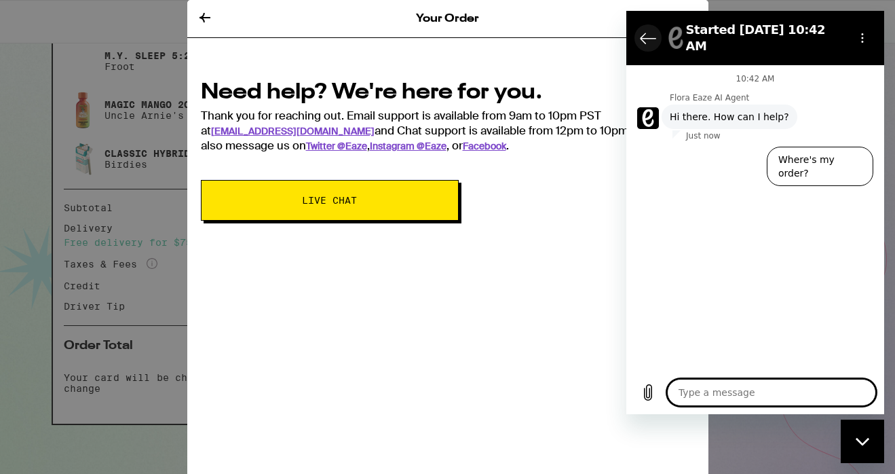
type textarea "I"
type textarea "x"
type textarea "It"
type textarea "x"
type textarea "It"
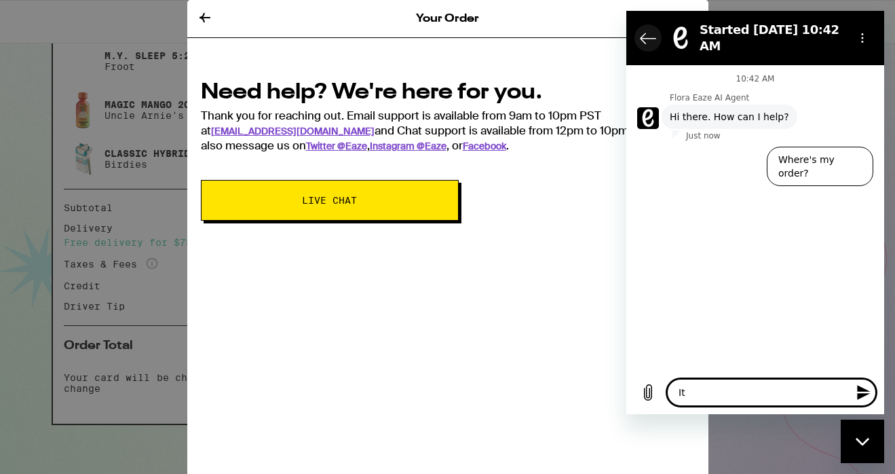
type textarea "x"
type textarea "It d"
type textarea "x"
type textarea "It di"
type textarea "x"
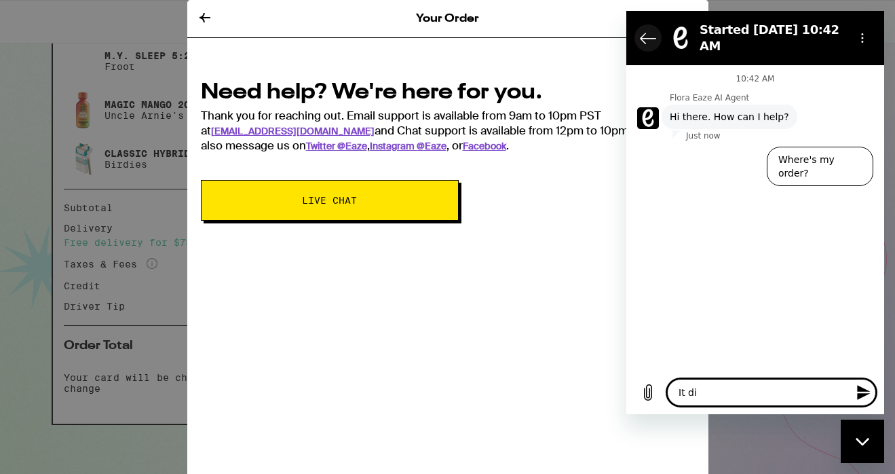
type textarea "It did"
type textarea "x"
type textarea "It didn"
type textarea "x"
type textarea "It didn'"
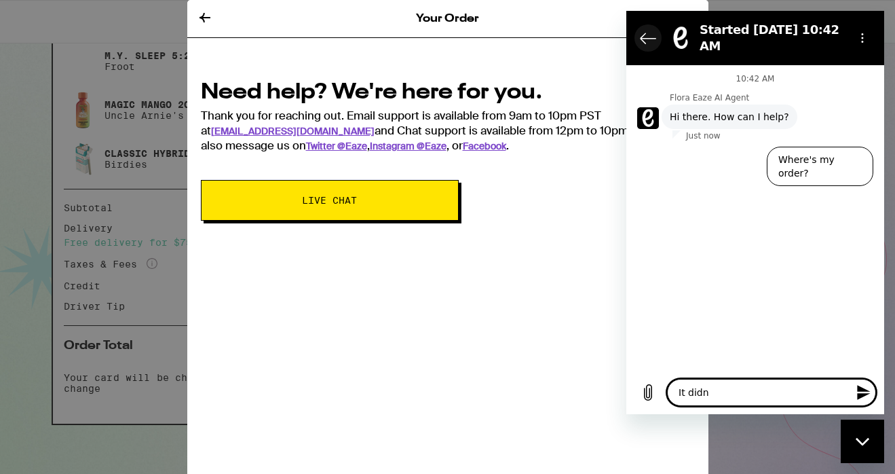
type textarea "x"
type textarea "It didn't"
type textarea "x"
type textarea "It didn't"
type textarea "x"
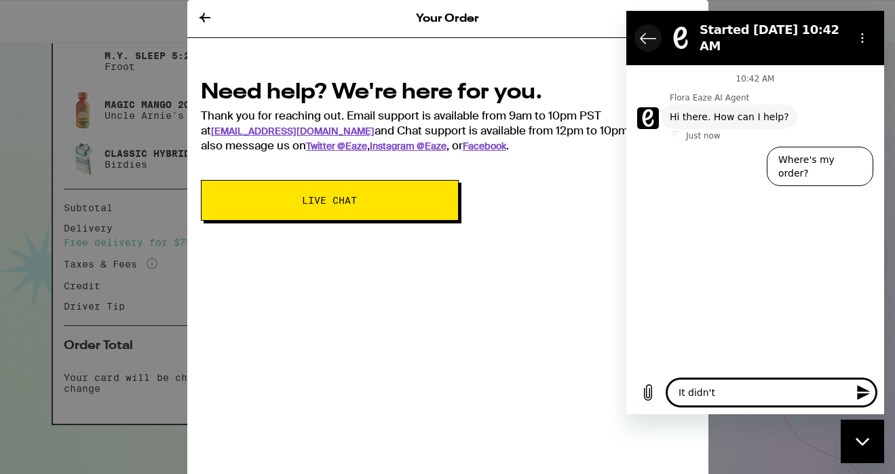
type textarea "It didn't t"
type textarea "x"
type textarea "It didn't ta"
type textarea "x"
type textarea "It didn't tak"
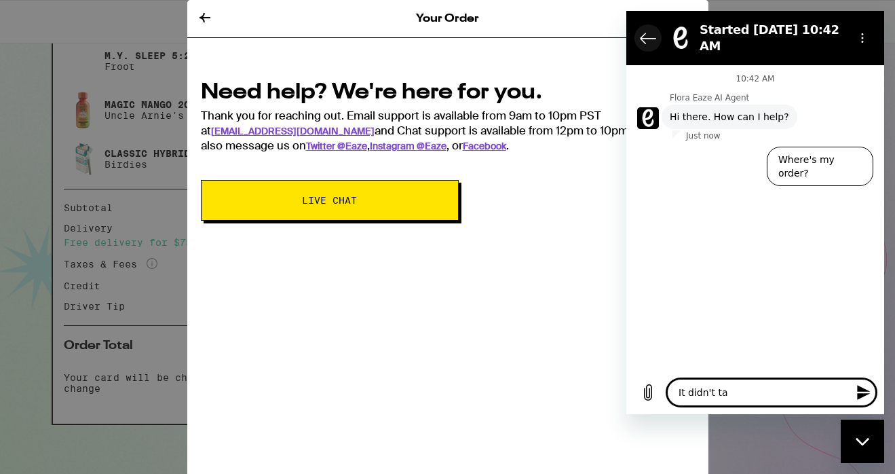
type textarea "x"
type textarea "It didn't take"
type textarea "x"
type textarea "It didn't take"
type textarea "x"
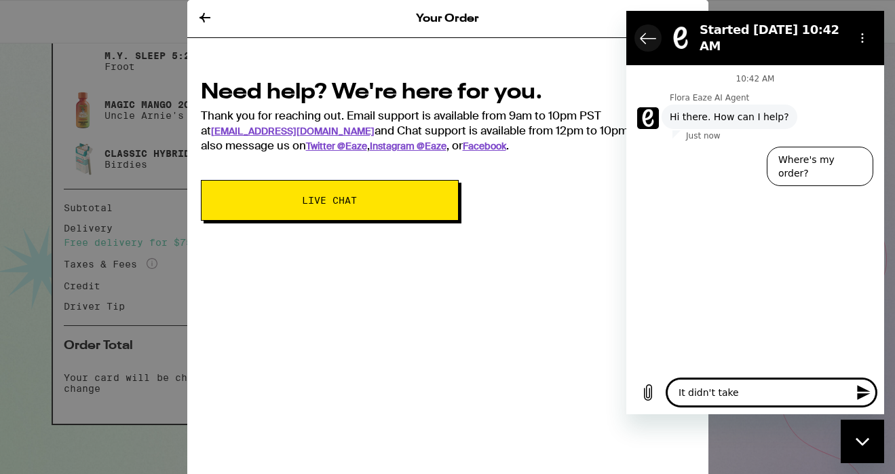
type textarea "It didn't take t"
type textarea "x"
type textarea "It didn't take th"
type textarea "x"
type textarea "It didn't take the"
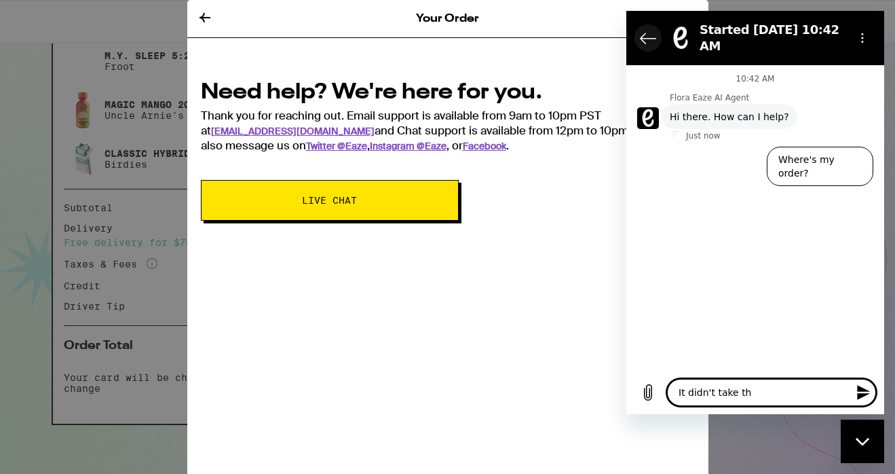
type textarea "x"
type textarea "It didn't take the"
type textarea "x"
type textarea "It didn't take the c"
type textarea "x"
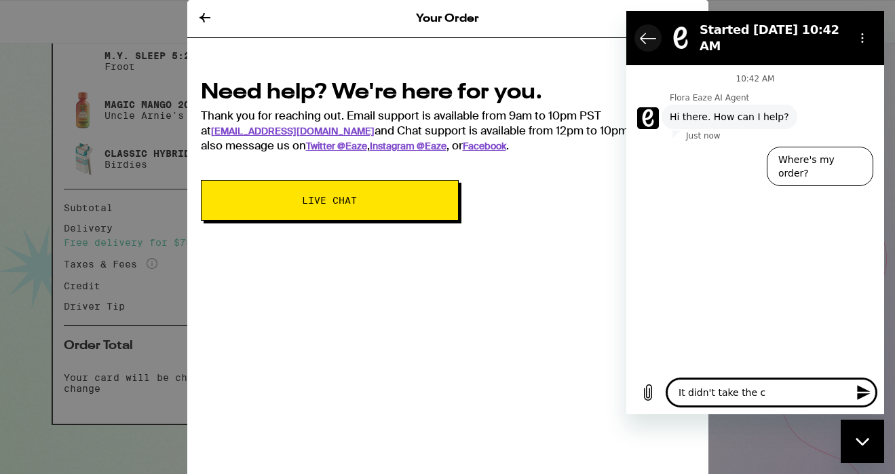
type textarea "It didn't take the co"
type textarea "x"
type textarea "It didn't take the cod"
type textarea "x"
type textarea "It didn't take the code"
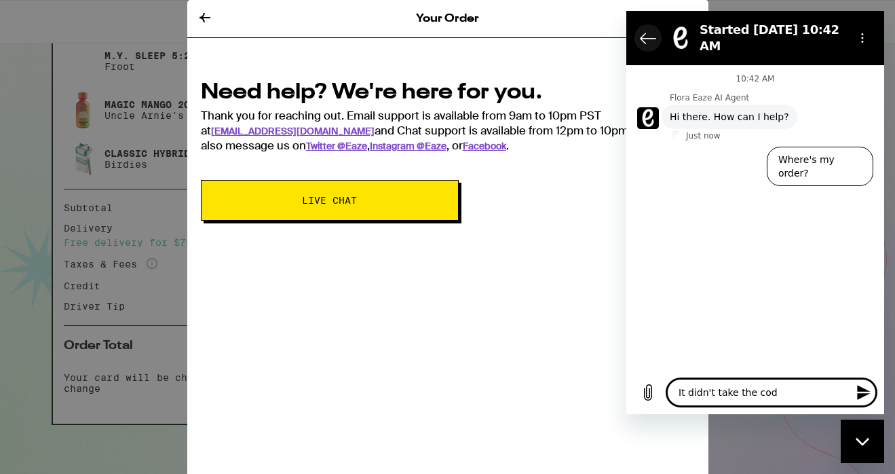
type textarea "x"
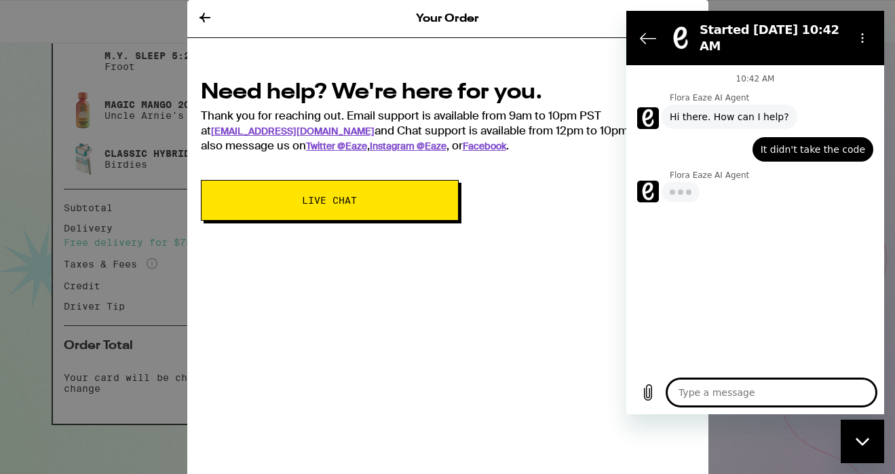
type textarea "x"
type textarea "T"
type textarea "x"
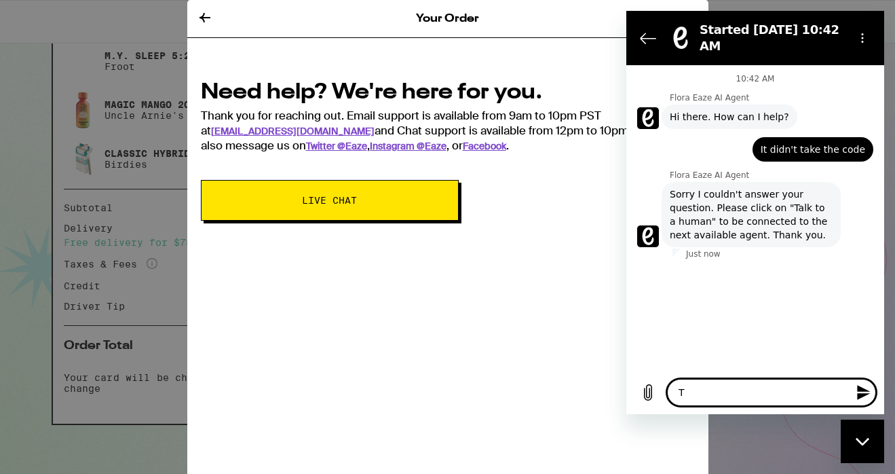
type textarea "Ta"
type textarea "x"
type textarea "Tal"
type textarea "x"
type textarea "Tale"
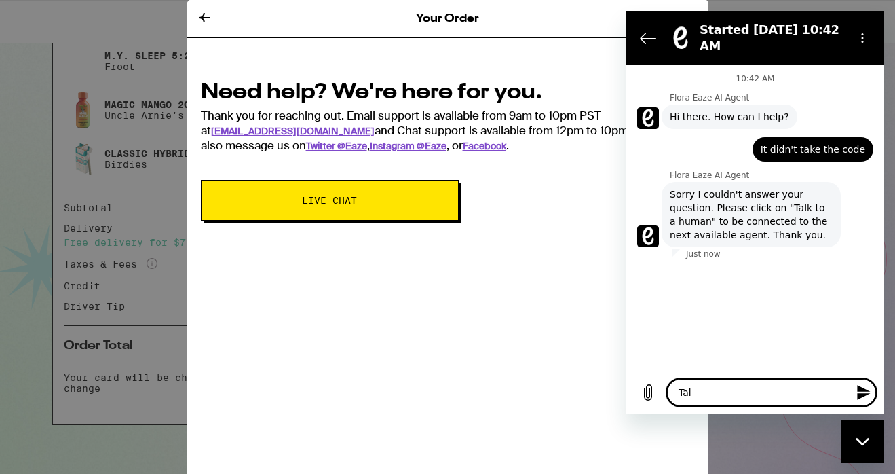
type textarea "x"
type textarea "Tal"
type textarea "x"
type textarea "Talk"
type textarea "x"
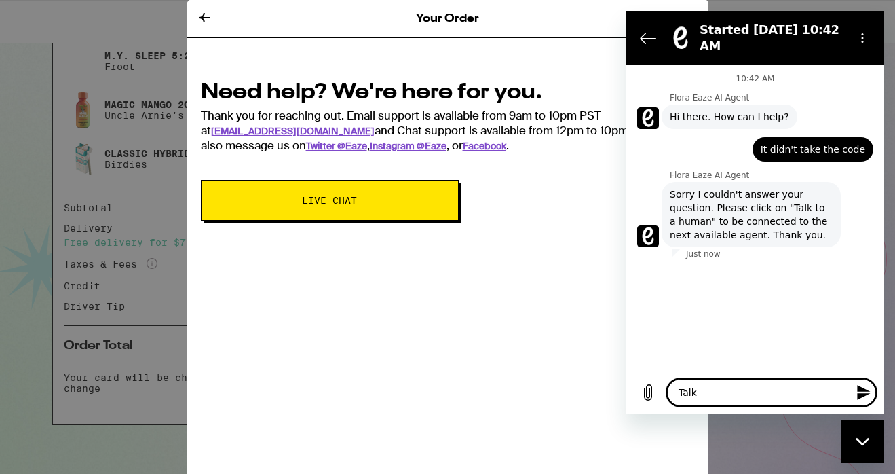
type textarea "Talkt"
type textarea "x"
type textarea "Talkto"
type textarea "x"
type textarea "Talkt"
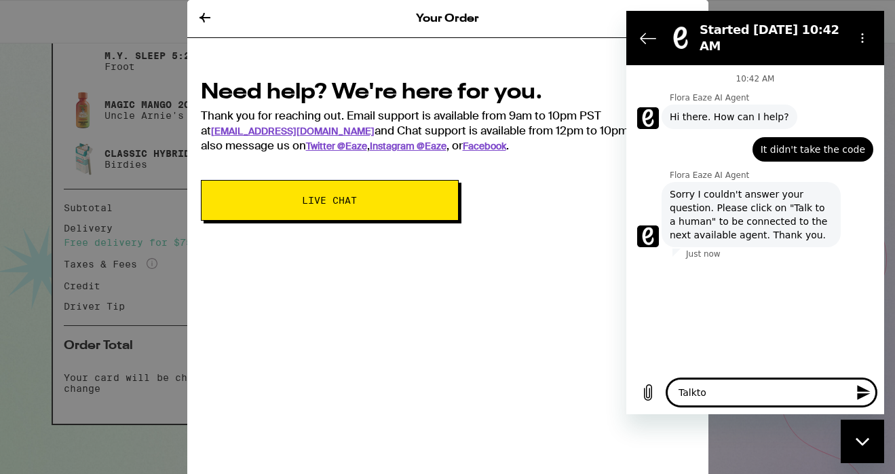
type textarea "x"
type textarea "Talk"
type textarea "x"
type textarea "Talk"
type textarea "x"
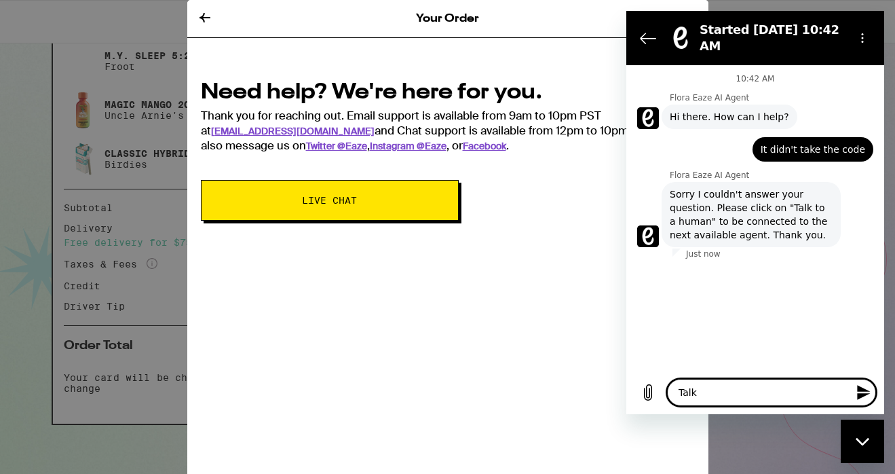
type textarea "Talk t"
type textarea "x"
type textarea "Talk to"
type textarea "x"
type textarea "Talk to"
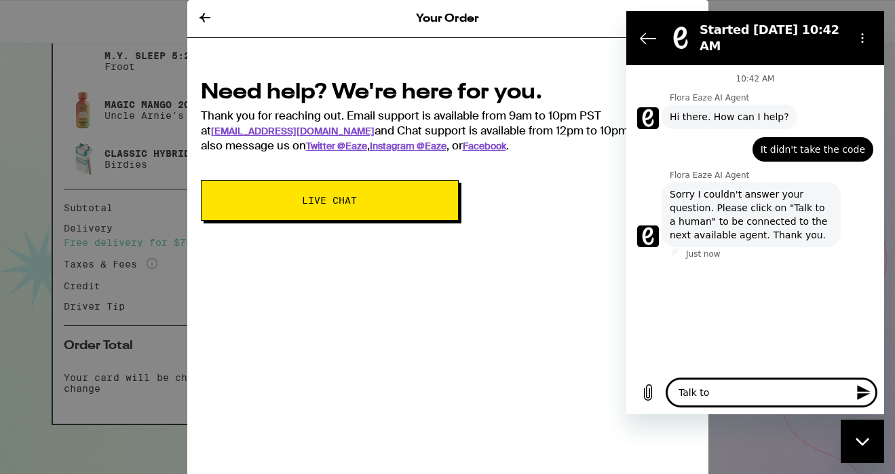
type textarea "x"
type textarea "Talk to a"
type textarea "x"
type textarea "Talk to a"
type textarea "x"
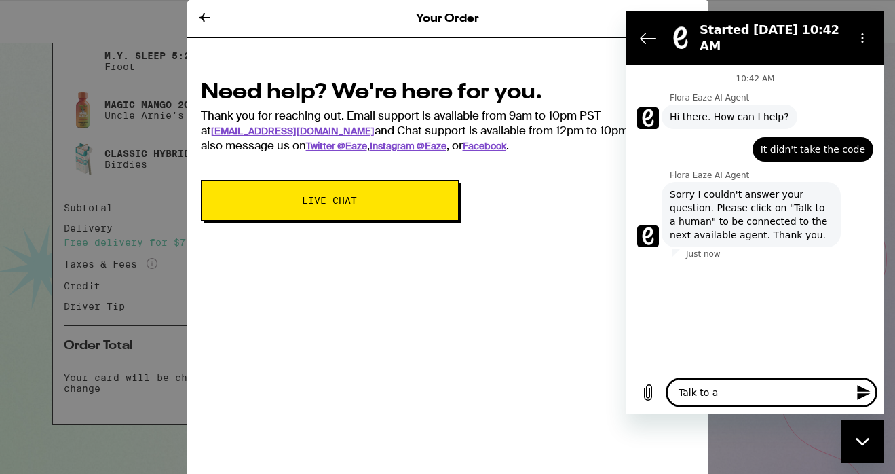
type textarea "Talk to a h"
type textarea "x"
type textarea "Talk to a hu"
type textarea "x"
type textarea "Talk to a hum"
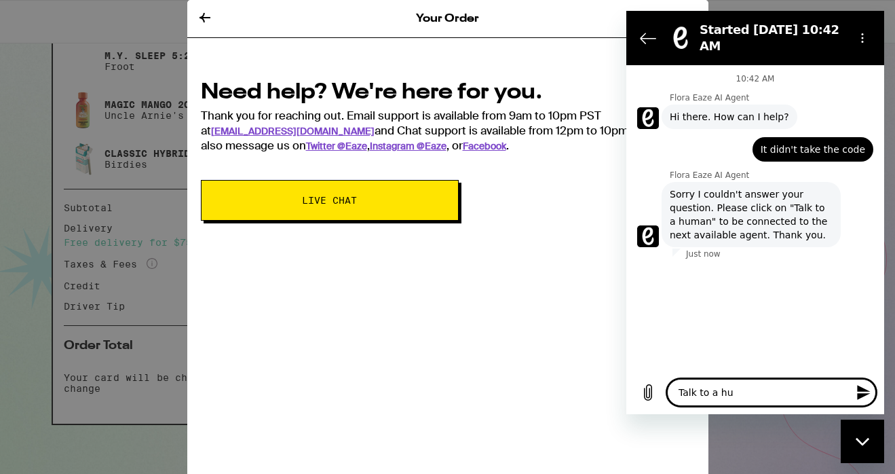
type textarea "x"
type textarea "Talk to a huma"
type textarea "x"
type textarea "Talk to a human"
type textarea "x"
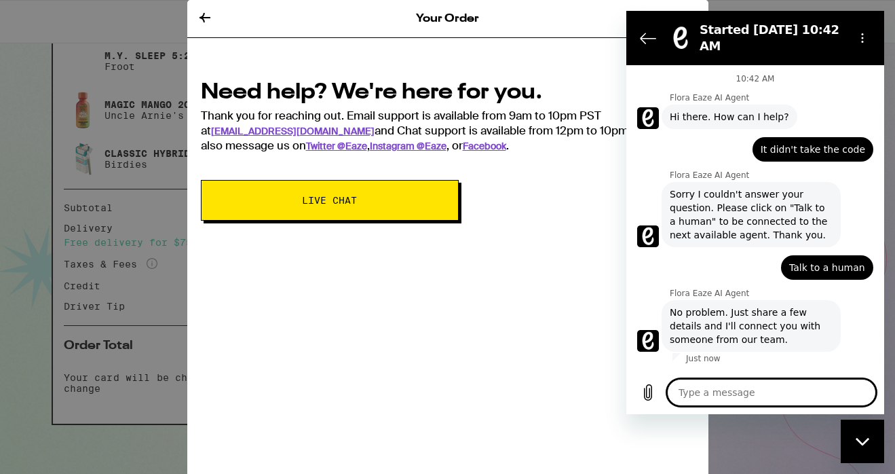
type textarea "x"
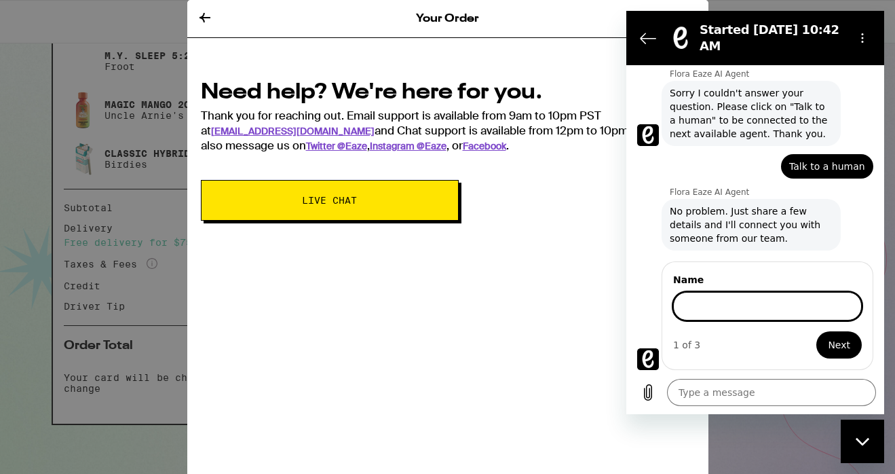
scroll to position [101, 0]
type input "i"
type input "[PERSON_NAME]"
click at [817, 331] on button "Next" at bounding box center [839, 344] width 45 height 27
type textarea "x"
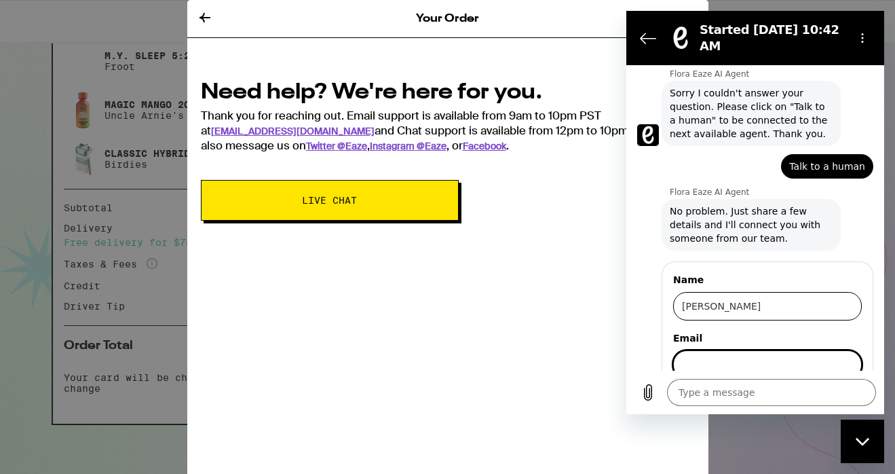
scroll to position [160, 0]
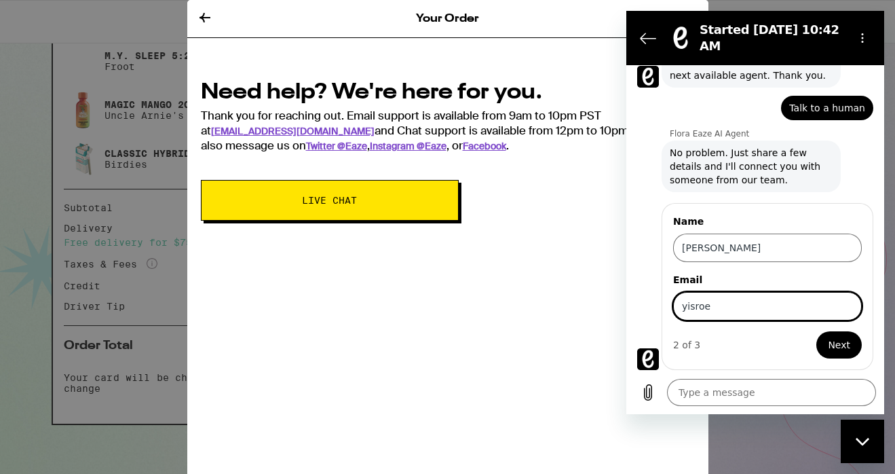
type input "[EMAIL_ADDRESS][DOMAIN_NAME]"
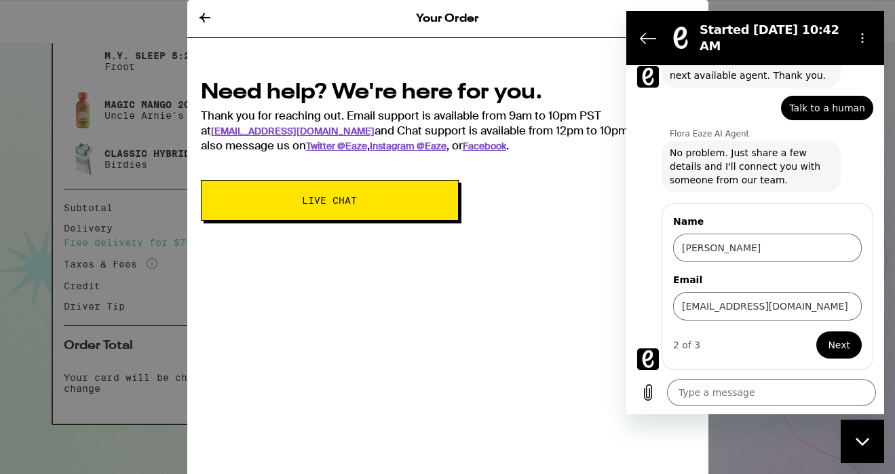
click at [851, 344] on button "Next" at bounding box center [839, 344] width 45 height 27
type textarea "x"
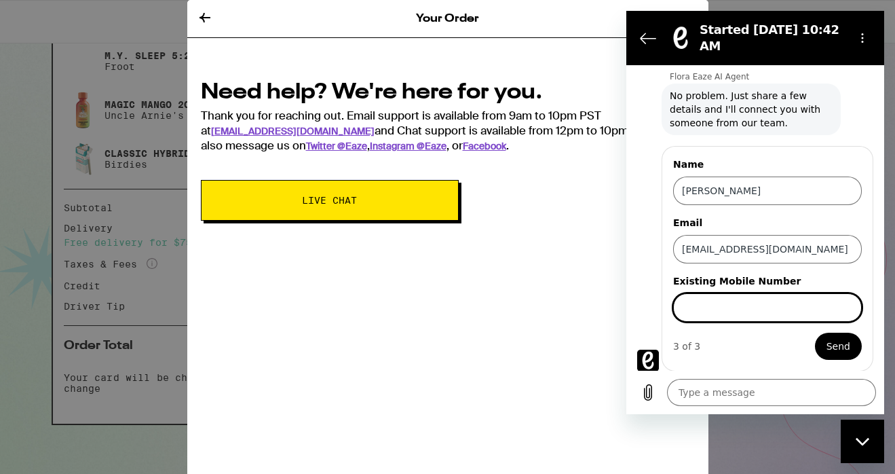
scroll to position [218, 0]
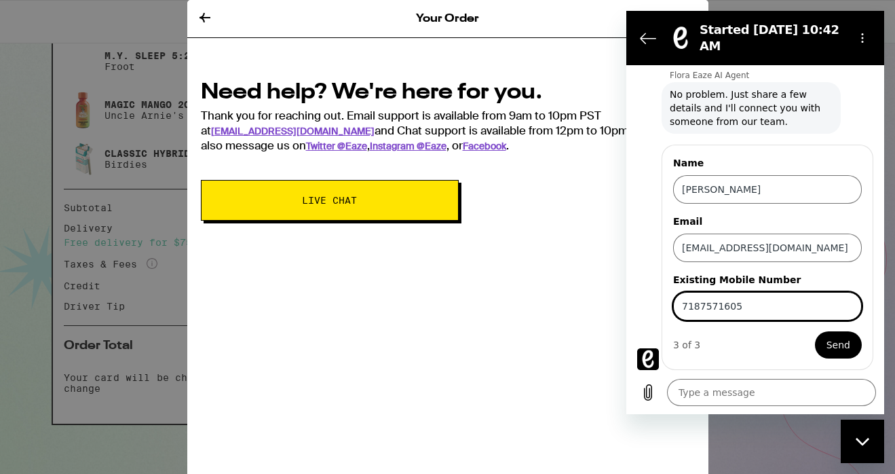
type input "7187571605"
click at [721, 369] on div "Name [PERSON_NAME] Email [EMAIL_ADDRESS][DOMAIN_NAME] Existing Mobile Number 71…" at bounding box center [768, 257] width 212 height 225
click at [839, 354] on button "Send" at bounding box center [838, 344] width 47 height 27
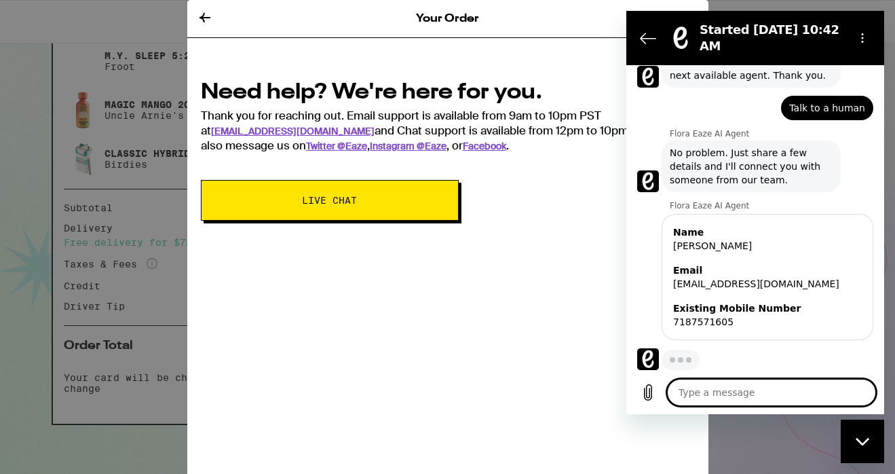
scroll to position [160, 0]
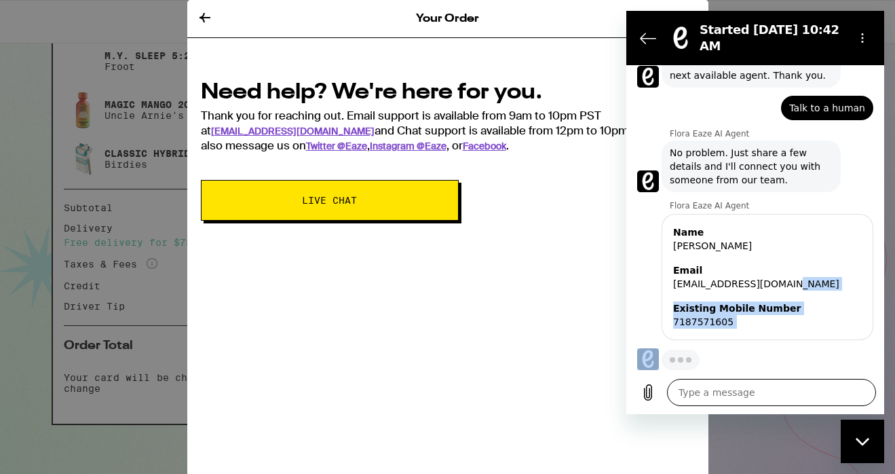
drag, startPoint x: 787, startPoint y: 322, endPoint x: 784, endPoint y: 383, distance: 61.2
click at [784, 386] on div "10:42 AM Flora Eaze AI Agent Flora Eaze AI Agent says: Hi there. How can I help…" at bounding box center [756, 239] width 258 height 349
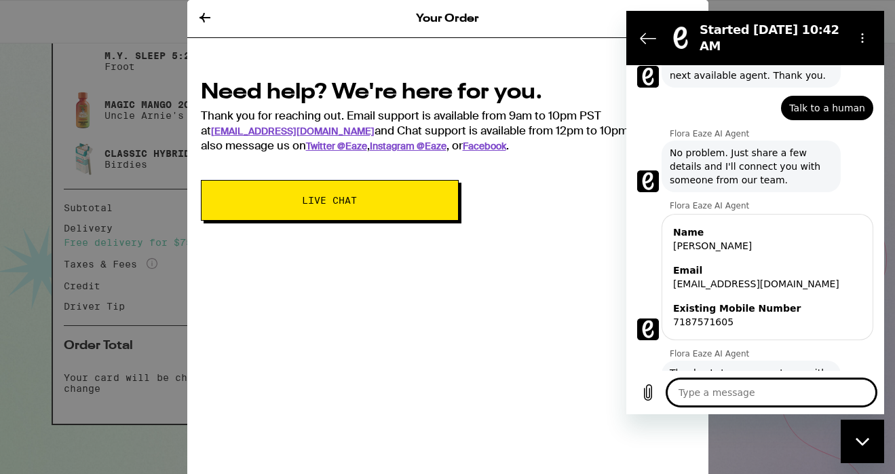
click at [786, 373] on div "Type a message x" at bounding box center [756, 392] width 258 height 43
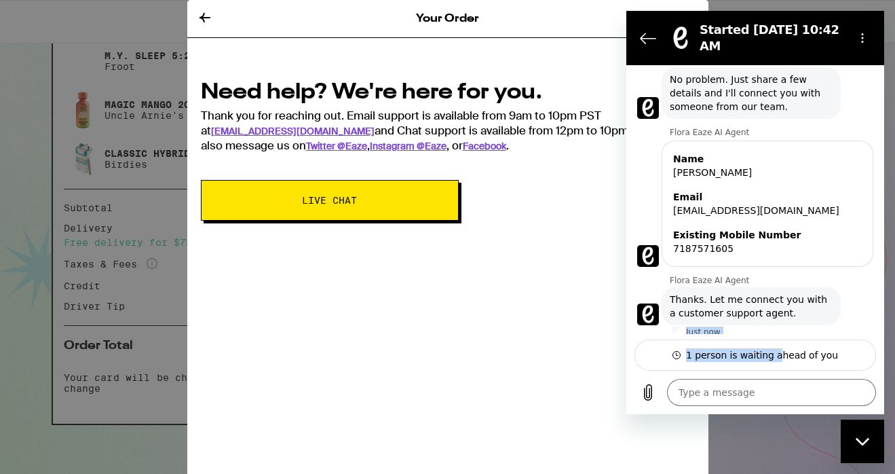
scroll to position [240, 0]
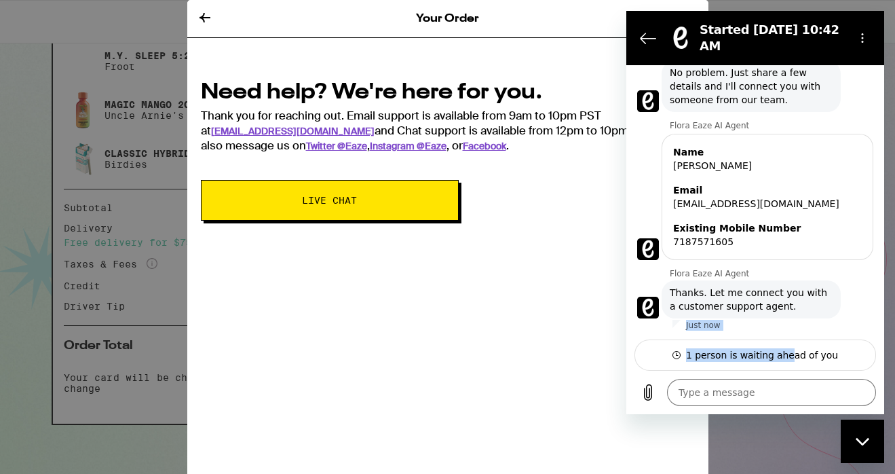
drag, startPoint x: 779, startPoint y: 323, endPoint x: 796, endPoint y: 332, distance: 19.1
click at [792, 344] on div "10:42 AM Flora Eaze AI Agent Flora Eaze AI Agent says: Hi there. How can I help…" at bounding box center [756, 239] width 258 height 349
click at [787, 316] on div "Flora Eaze AI Agent says: Thanks. Let me connect you with a customer support ag…" at bounding box center [751, 299] width 179 height 38
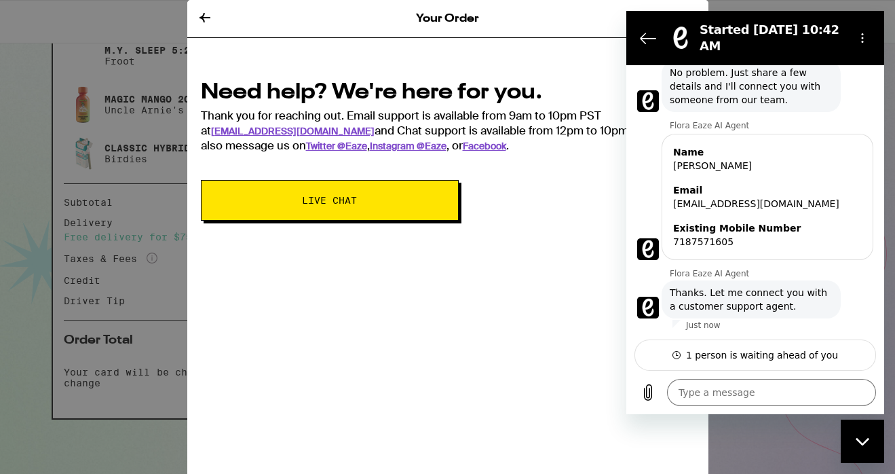
scroll to position [362, 0]
click at [246, 70] on div "Need help? We're here for you. Thank you for reaching out. Email support is ava…" at bounding box center [447, 145] width 521 height 177
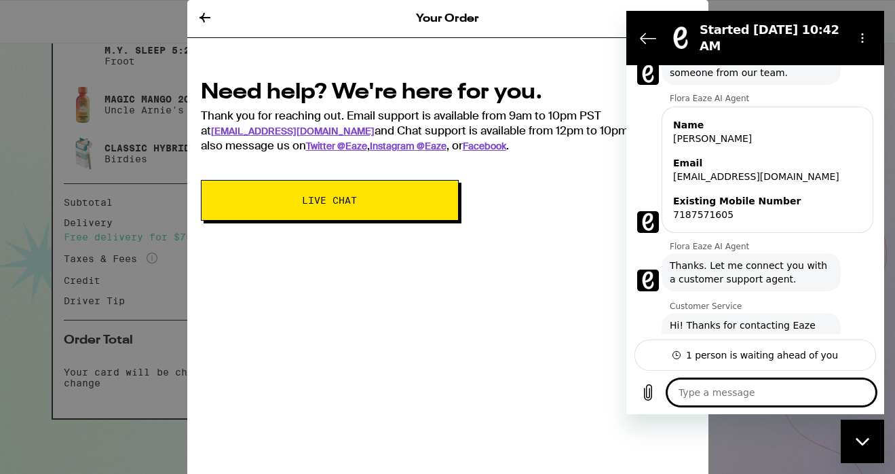
type textarea "x"
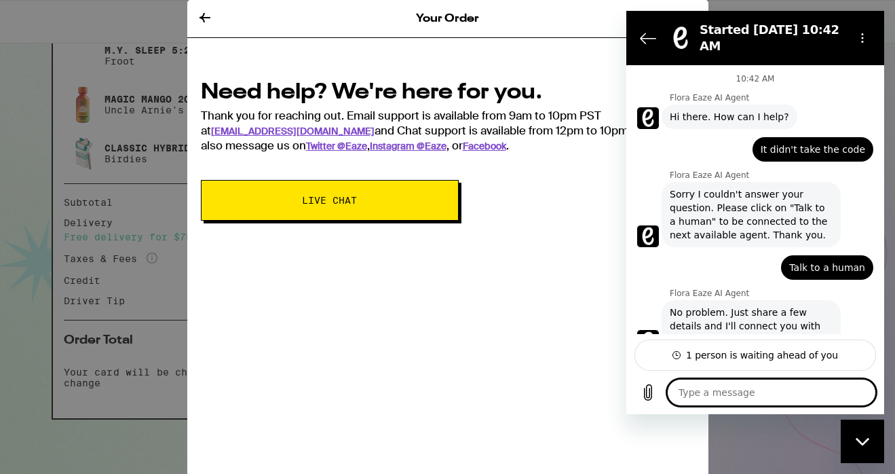
scroll to position [366, 0]
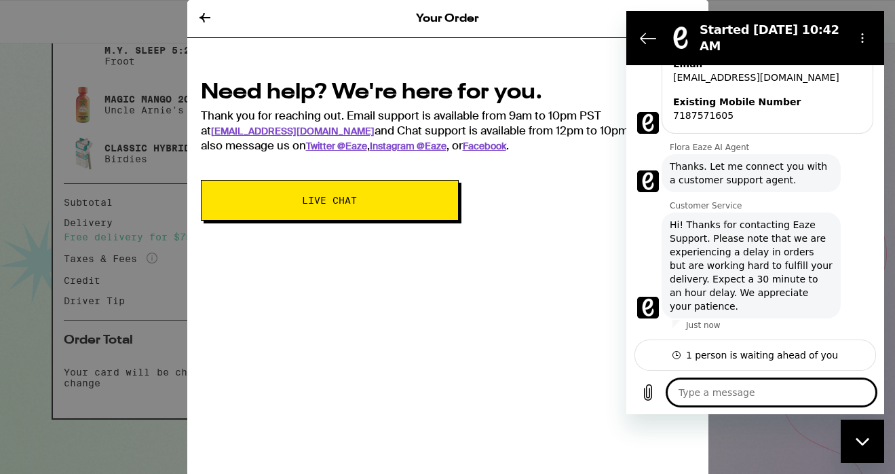
drag, startPoint x: 690, startPoint y: 31, endPoint x: 728, endPoint y: 389, distance: 359.8
click at [731, 414] on html "Started [DATE] 10:42 AM 10:42 AM Flora Eaze AI Agent Flora Eaze AI Agent says: …" at bounding box center [756, 212] width 258 height 403
click at [724, 286] on span "Hi! Thanks for contacting Eaze Support. Please note that we are experiencing a …" at bounding box center [751, 265] width 163 height 95
drag, startPoint x: 175, startPoint y: 29, endPoint x: 184, endPoint y: 27, distance: 9.1
click at [178, 29] on div "Your Order Need help? We're here for you. Thank you for reaching out. Email sup…" at bounding box center [447, 237] width 895 height 474
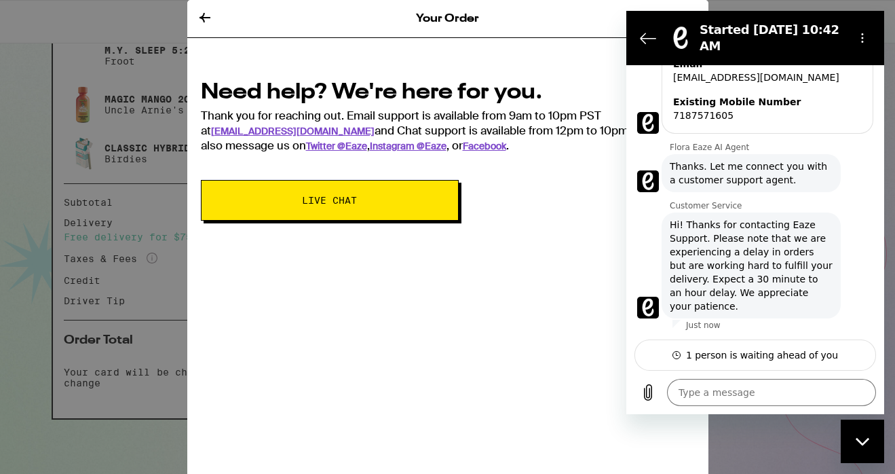
click at [208, 22] on icon at bounding box center [205, 18] width 16 height 16
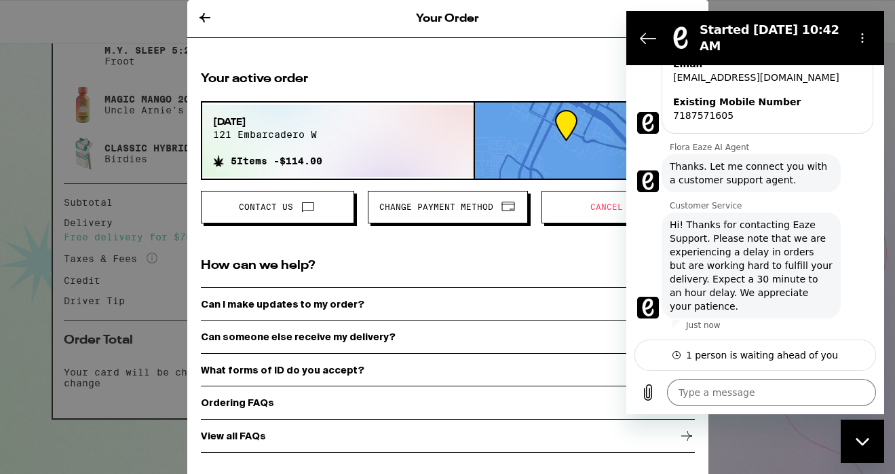
scroll to position [353, 0]
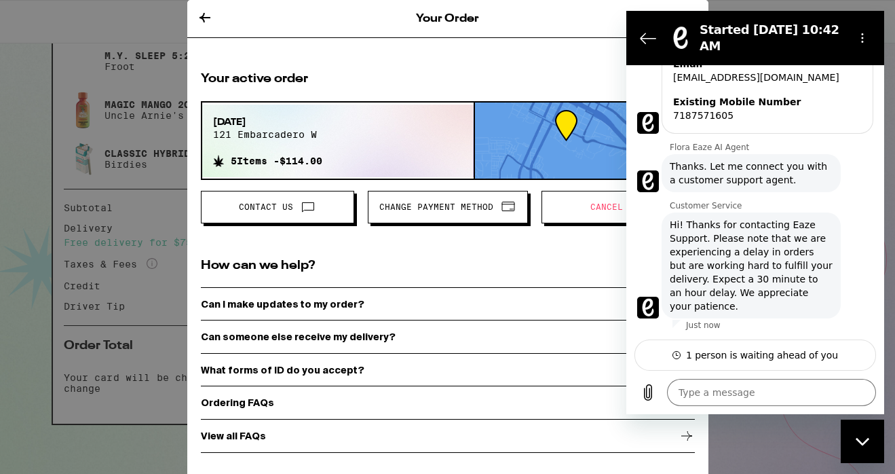
click at [417, 304] on div "Can I make updates to my order?" at bounding box center [448, 304] width 494 height 34
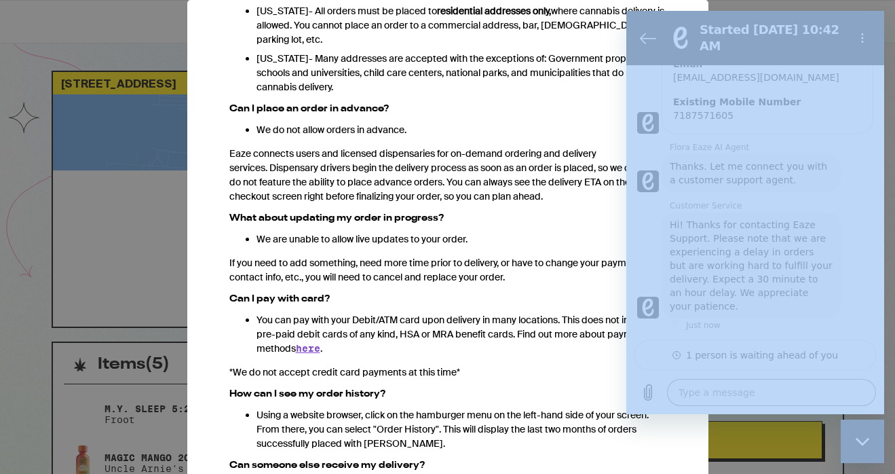
scroll to position [417, 0]
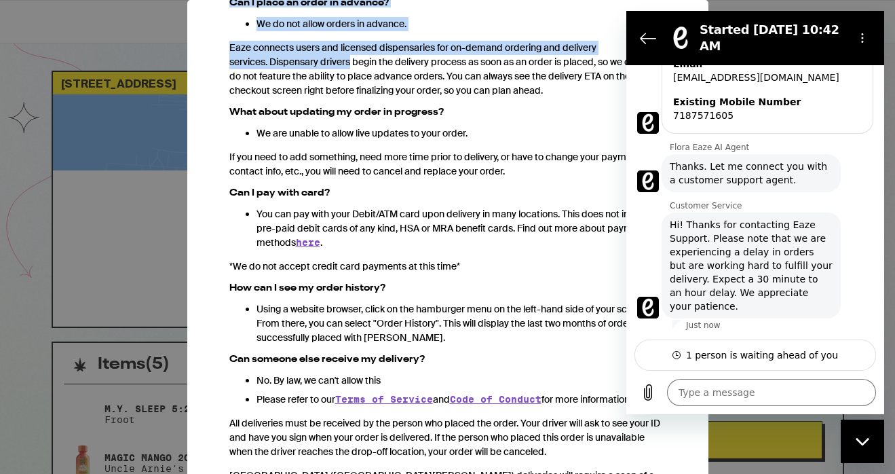
drag, startPoint x: 445, startPoint y: 274, endPoint x: 321, endPoint y: 127, distance: 192.2
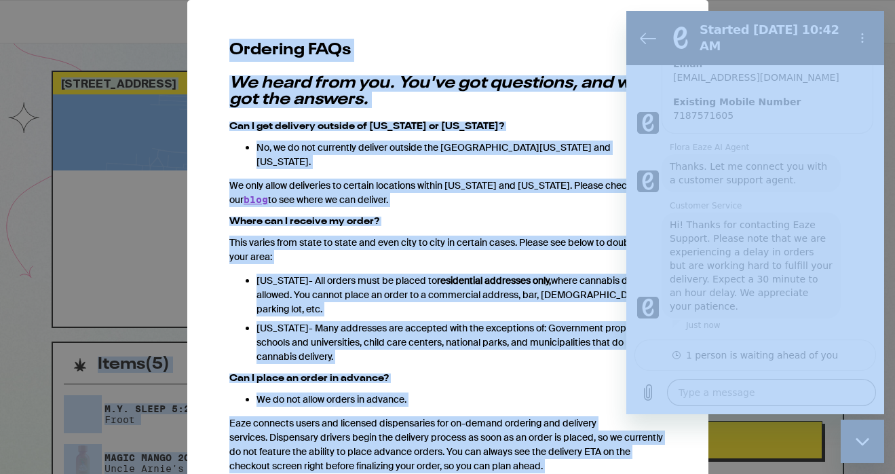
scroll to position [0, 0]
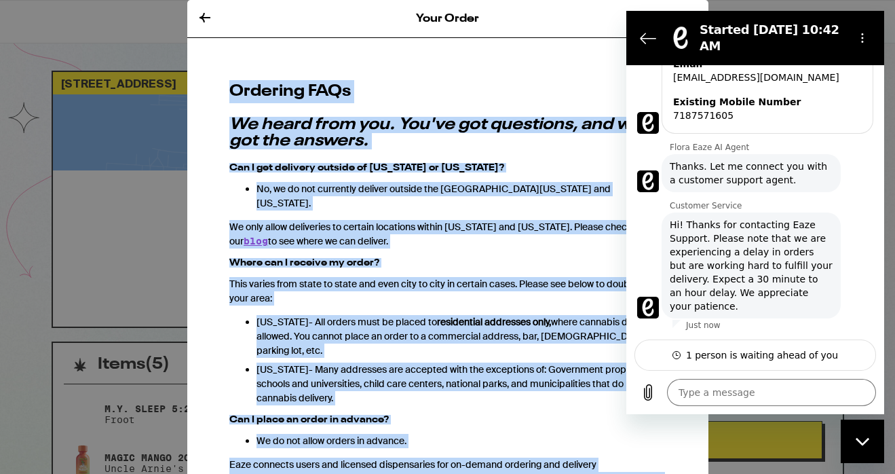
drag, startPoint x: 233, startPoint y: 90, endPoint x: 247, endPoint y: 55, distance: 37.4
click at [250, 54] on div "Your Order Ordering FAQs We heard from you. You've got questions, and we've got…" at bounding box center [447, 237] width 521 height 474
click at [206, 16] on icon at bounding box center [205, 18] width 11 height 10
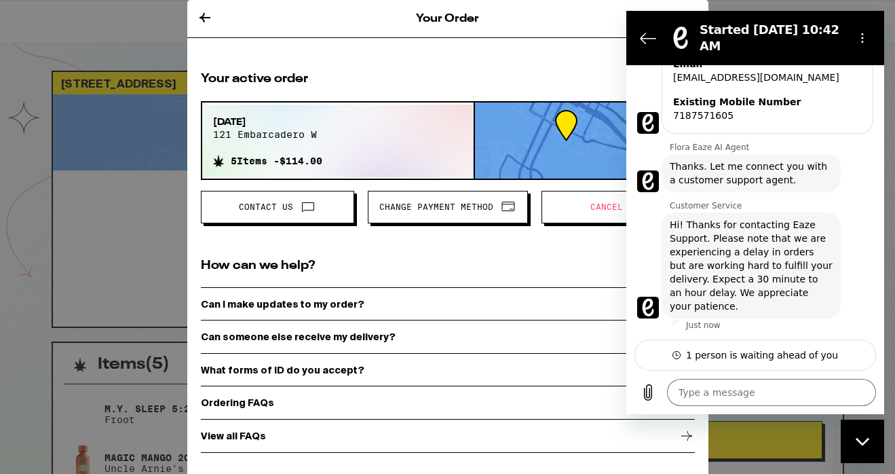
scroll to position [353, 0]
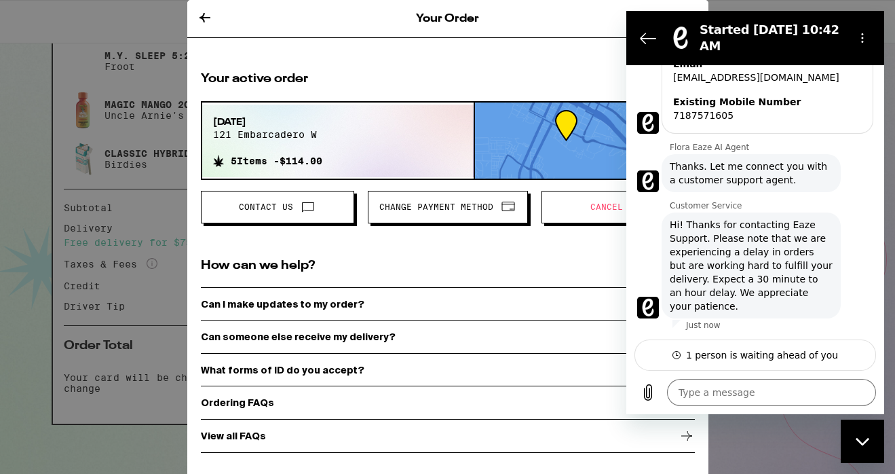
drag, startPoint x: 206, startPoint y: 16, endPoint x: 333, endPoint y: 147, distance: 182.4
click at [333, 147] on div "Your Order Your active order [DATE] 121 embarcadero w 5 Items - $114.00 Contact…" at bounding box center [447, 237] width 521 height 474
click at [611, 207] on span "Cancel" at bounding box center [607, 207] width 33 height 8
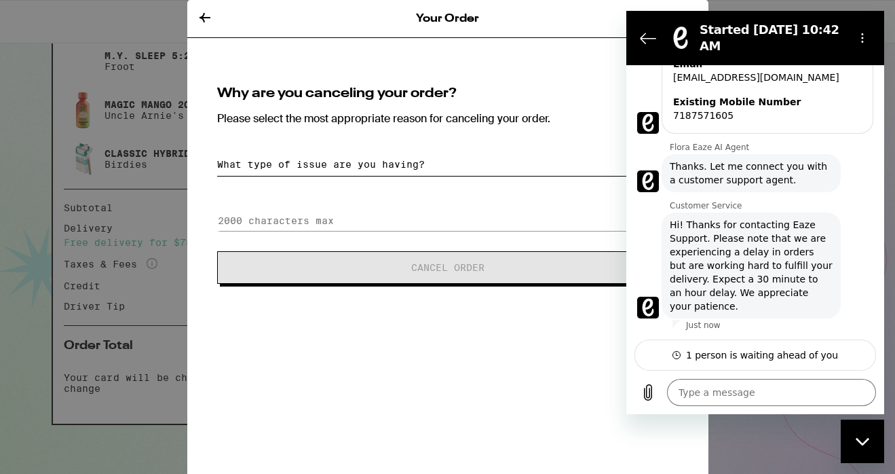
click at [512, 160] on select "What type of issue are you having? Order taking too long Order arriving too soo…" at bounding box center [448, 165] width 462 height 24
select select "change-order"
click at [217, 153] on select "What type of issue are you having? Order taking too long Order arriving too soo…" at bounding box center [448, 165] width 462 height 24
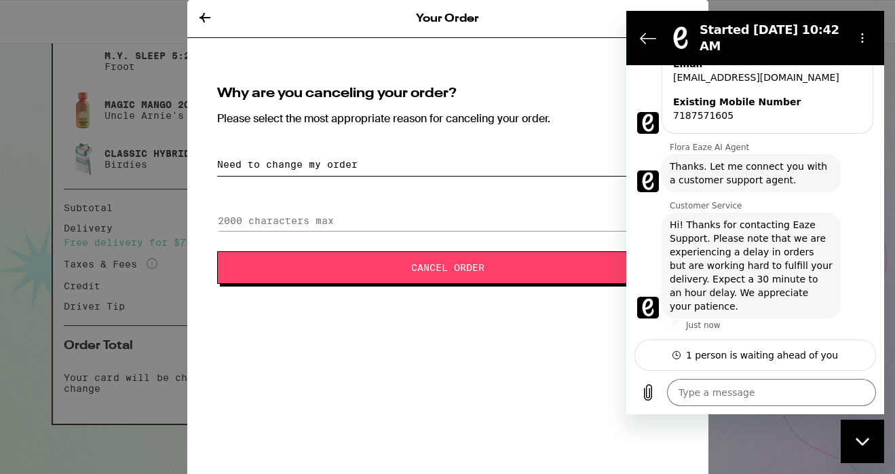
click at [418, 270] on span "Cancel Order" at bounding box center [447, 268] width 73 height 10
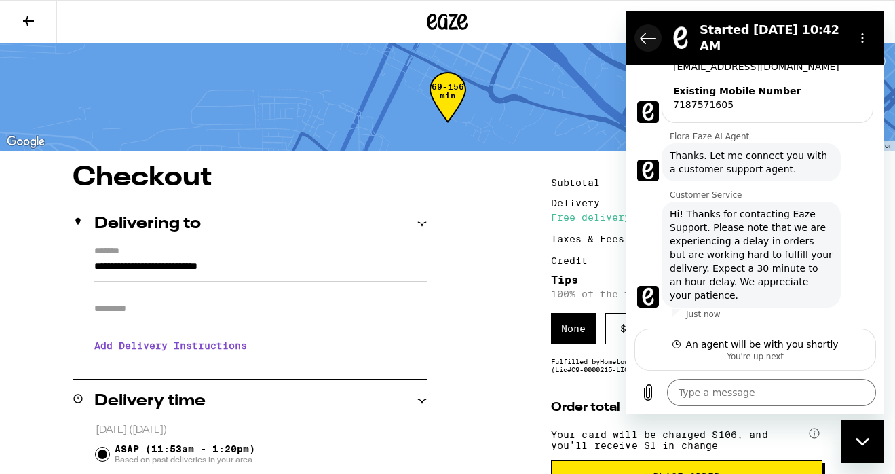
type textarea "x"
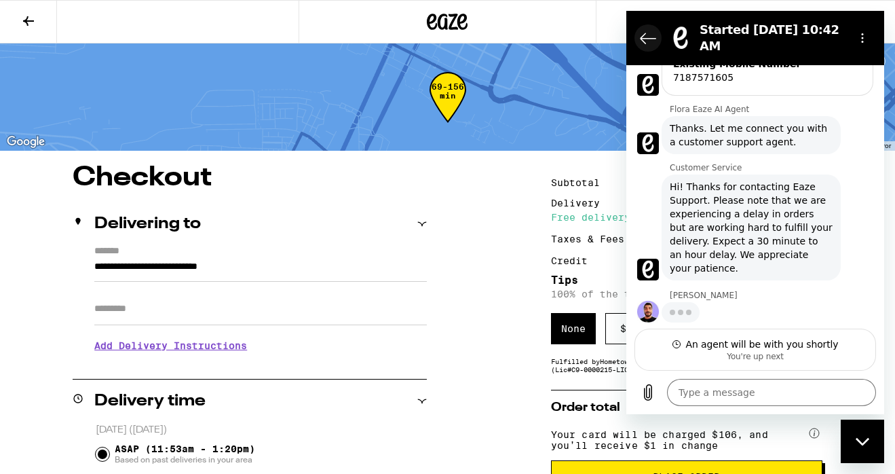
scroll to position [403, 0]
click at [661, 38] on button "Back to the conversation list" at bounding box center [648, 37] width 27 height 27
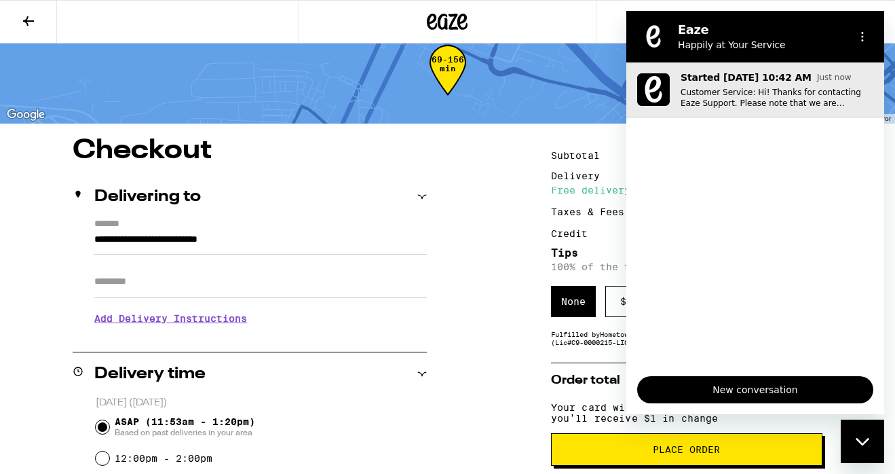
scroll to position [81, 0]
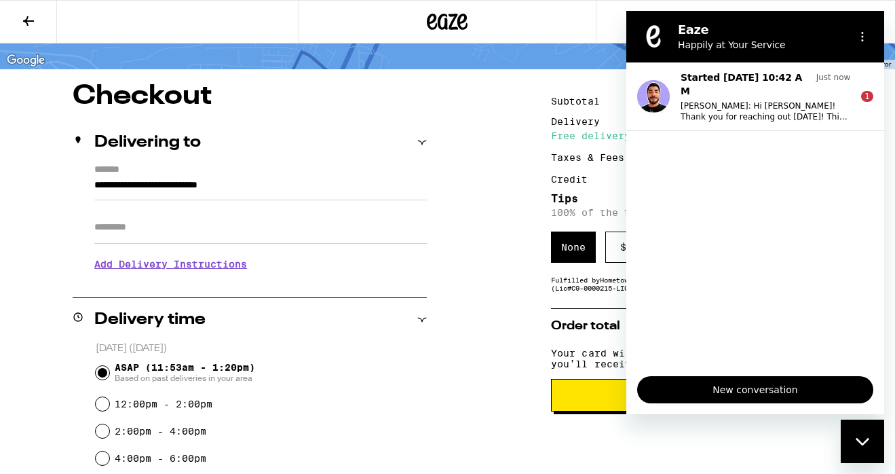
click at [716, 38] on p "Happily at Your Service" at bounding box center [761, 45] width 166 height 14
click at [660, 27] on figure at bounding box center [653, 36] width 27 height 27
drag, startPoint x: 413, startPoint y: 156, endPoint x: 467, endPoint y: 136, distance: 57.1
click at [413, 156] on div "Delivering to" at bounding box center [250, 142] width 354 height 43
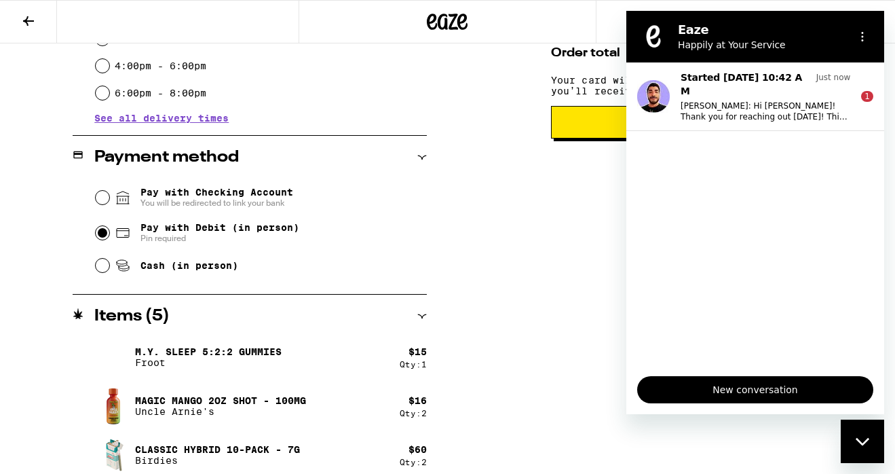
scroll to position [367, 0]
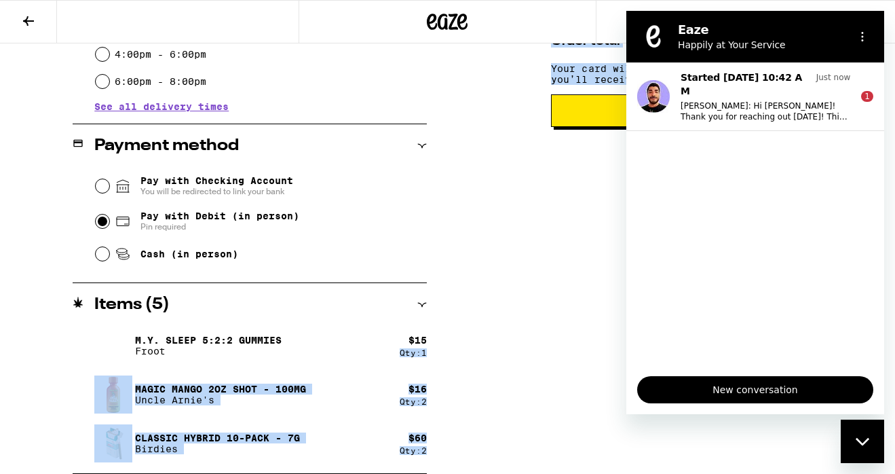
drag, startPoint x: 514, startPoint y: 330, endPoint x: 455, endPoint y: 331, distance: 59.1
click at [455, 346] on div "**********" at bounding box center [447, 135] width 895 height 675
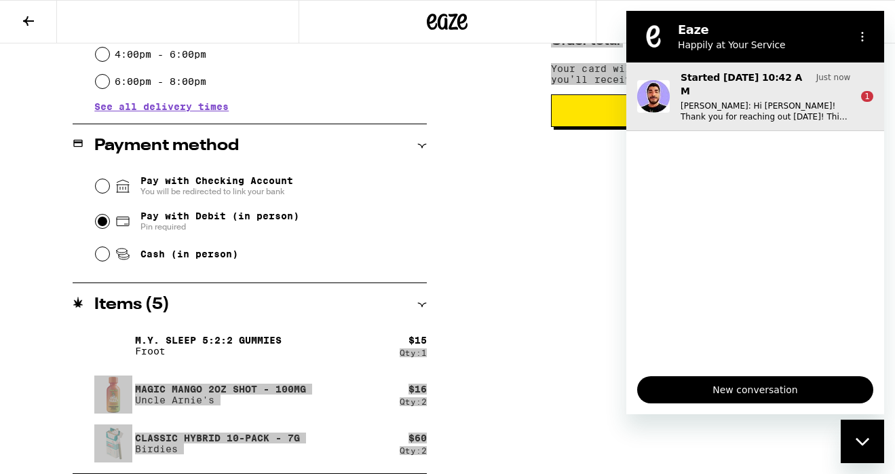
click at [775, 111] on button "Started [DATE] 10:42 AM Just now [PERSON_NAME]: Hi [PERSON_NAME]! Thank you for…" at bounding box center [756, 96] width 258 height 69
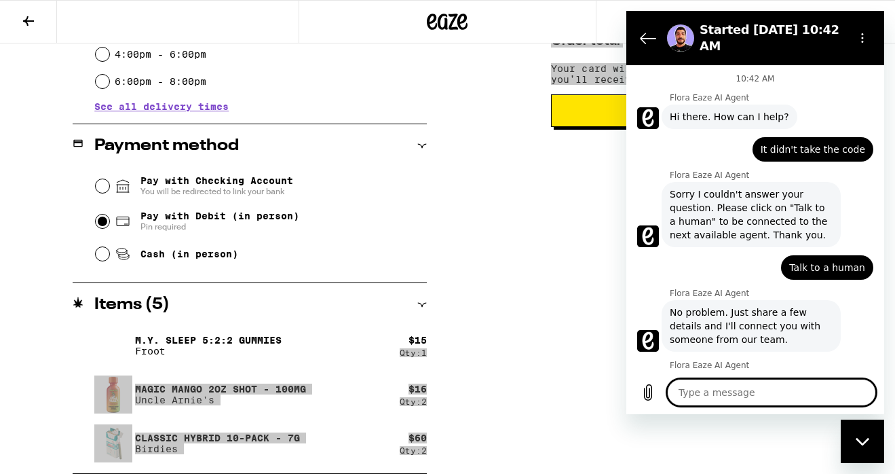
scroll to position [450, 0]
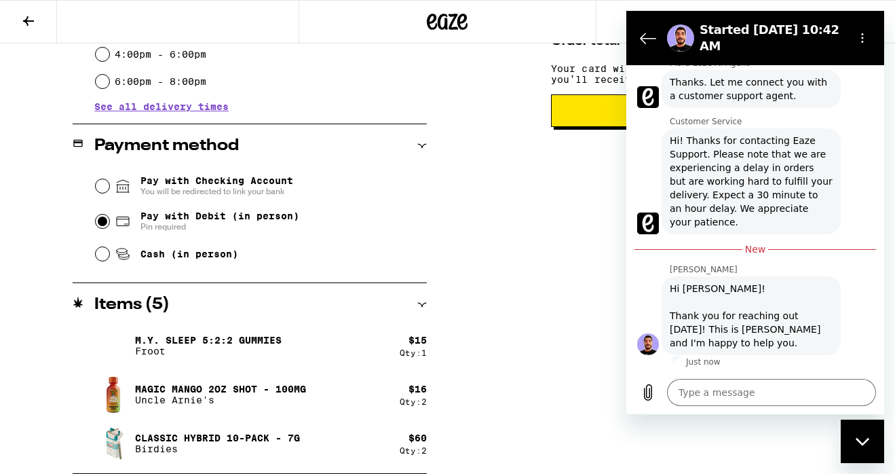
drag, startPoint x: 559, startPoint y: 234, endPoint x: 563, endPoint y: 314, distance: 80.9
click at [563, 316] on div "Subtotal $91.00 Delivery $5.00 Free delivery for $75+ orders! Taxes & Fees More…" at bounding box center [687, 135] width 272 height 675
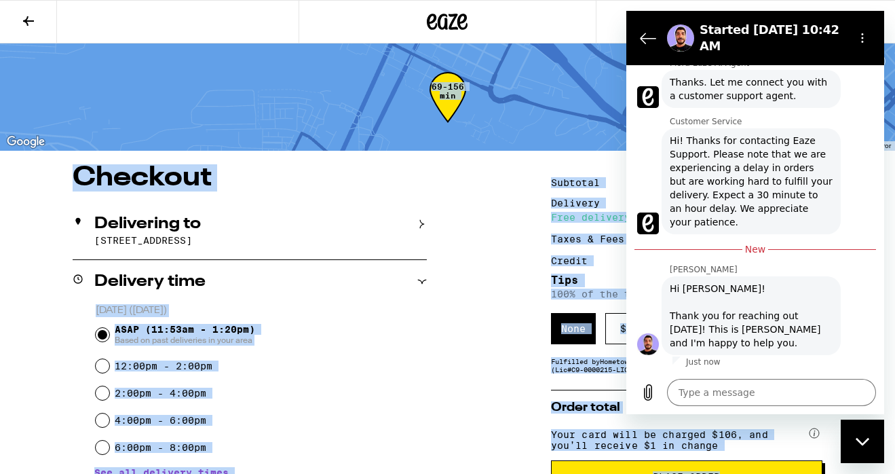
drag, startPoint x: 559, startPoint y: 291, endPoint x: 589, endPoint y: 114, distance: 179.0
click at [589, 114] on div "**********" at bounding box center [447, 420] width 895 height 840
click at [45, 16] on button at bounding box center [28, 22] width 57 height 43
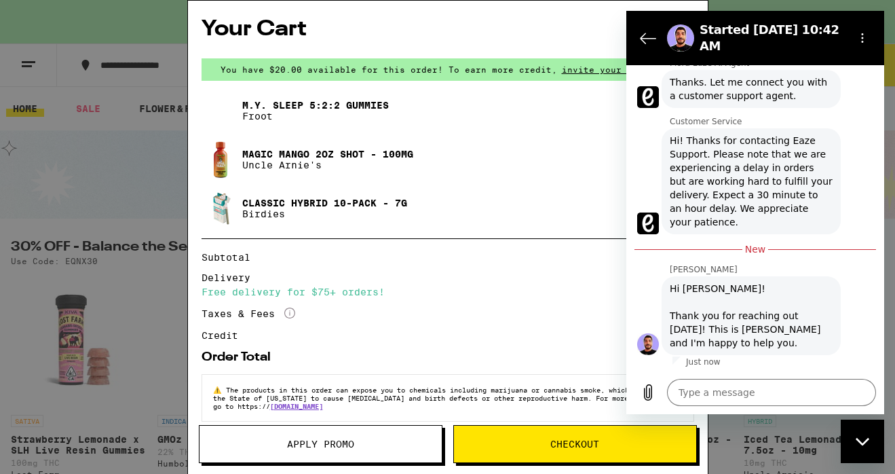
click at [384, 436] on button "Apply Promo" at bounding box center [321, 444] width 244 height 38
click at [341, 443] on span "Apply Promo" at bounding box center [320, 444] width 67 height 10
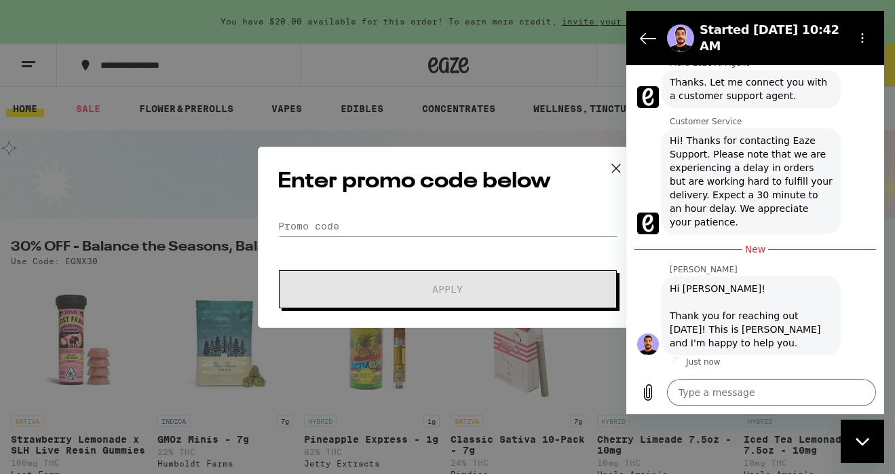
click at [354, 379] on div "Enter promo code below Promo Code Apply" at bounding box center [447, 237] width 895 height 474
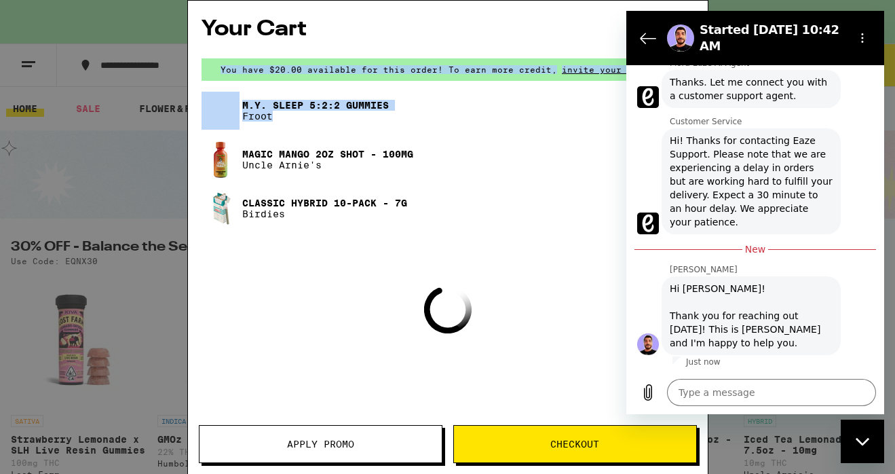
click at [389, 222] on div "Your Cart You have $20.00 available for this order! To earn more credit, invite…" at bounding box center [447, 237] width 895 height 474
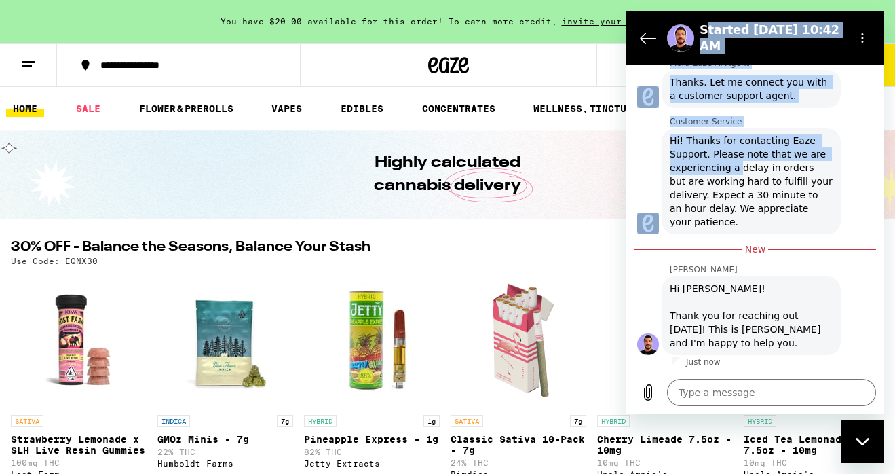
drag, startPoint x: 708, startPoint y: 29, endPoint x: 738, endPoint y: 164, distance: 137.7
click at [738, 164] on div "Started [DATE] 10:42 AM 10:42 AM Flora Eaze AI Agent Flora Eaze AI Agent says: …" at bounding box center [756, 212] width 258 height 403
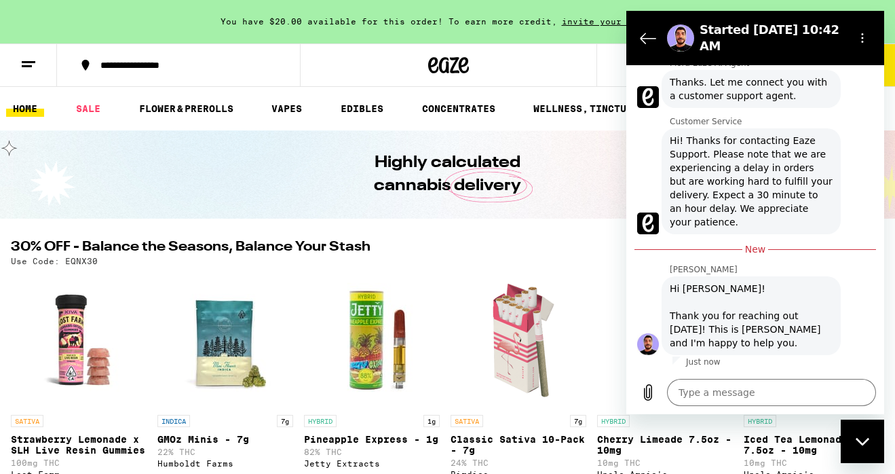
click at [632, 39] on section "Started [DATE] 10:42 AM" at bounding box center [756, 38] width 258 height 54
click at [642, 41] on icon "Back to the conversation list" at bounding box center [648, 38] width 16 height 16
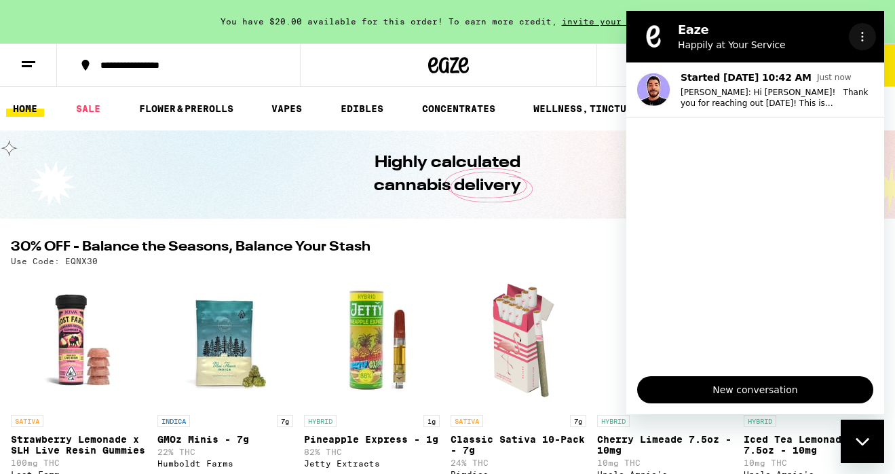
click at [867, 41] on icon "Options menu" at bounding box center [862, 36] width 11 height 11
click at [855, 457] on div "Close messaging window" at bounding box center [862, 441] width 41 height 41
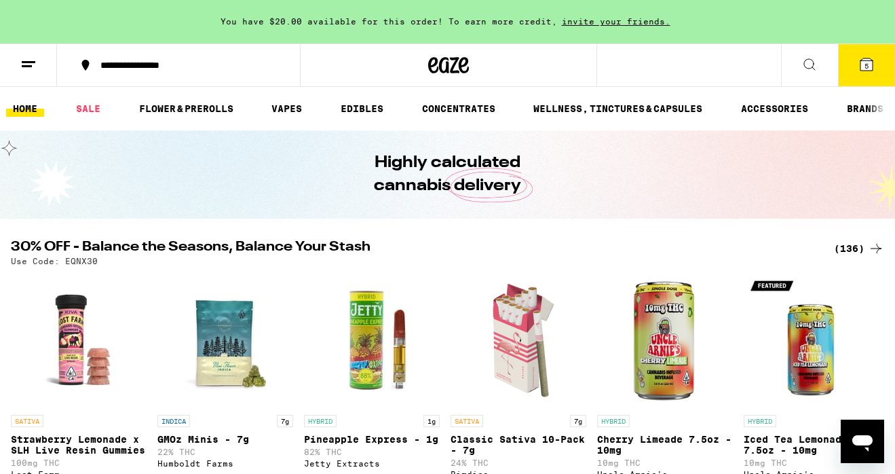
click at [870, 64] on icon at bounding box center [867, 64] width 12 height 12
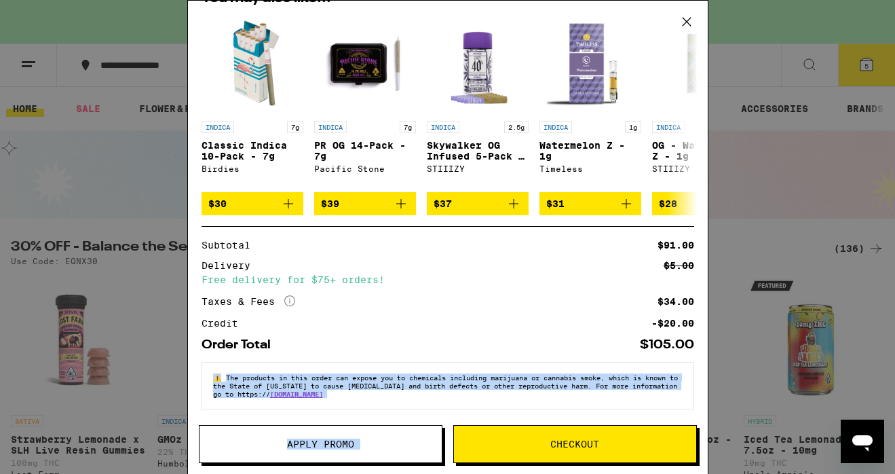
scroll to position [268, 0]
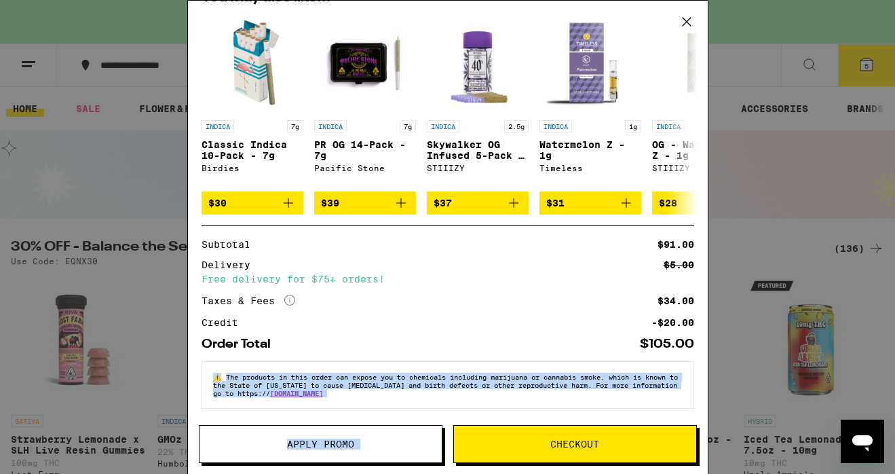
drag, startPoint x: 468, startPoint y: 266, endPoint x: 462, endPoint y: 370, distance: 104.0
click at [459, 390] on div "Your Cart You have $20.00 available for this order! To earn more credit, invite…" at bounding box center [448, 217] width 520 height 432
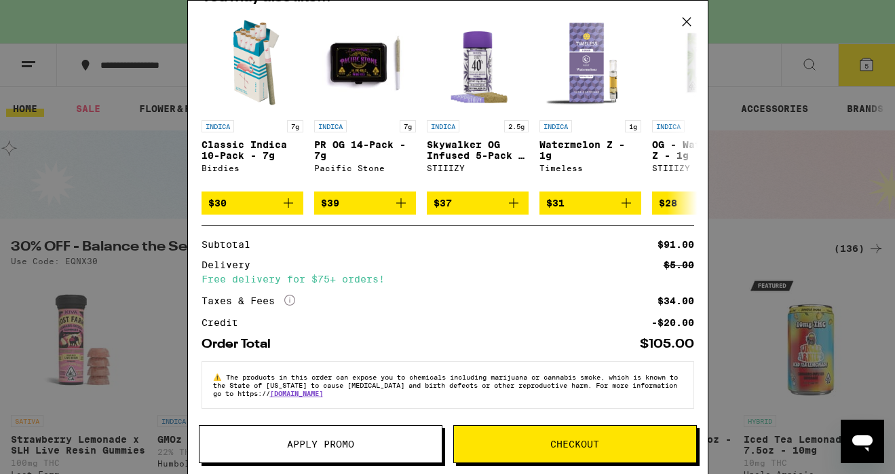
click at [464, 363] on div "⚠️ The products in this order can expose you to chemicals including marijuana o…" at bounding box center [448, 385] width 493 height 48
click at [368, 438] on button "Apply Promo" at bounding box center [321, 444] width 244 height 38
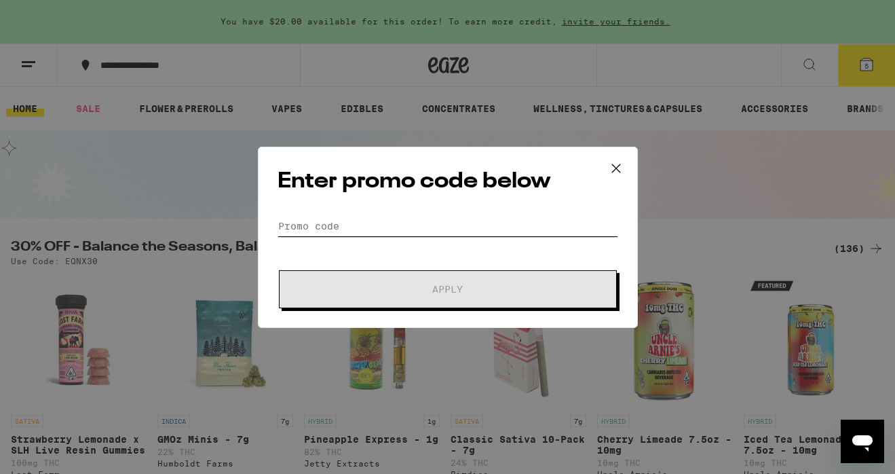
click at [345, 230] on input "Promo Code" at bounding box center [448, 226] width 341 height 20
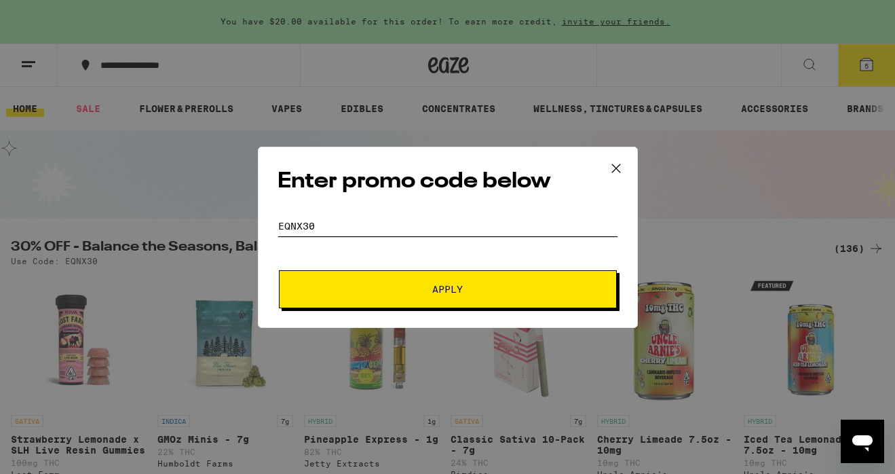
type input "EQNX30"
click at [410, 279] on button "Apply" at bounding box center [448, 289] width 338 height 38
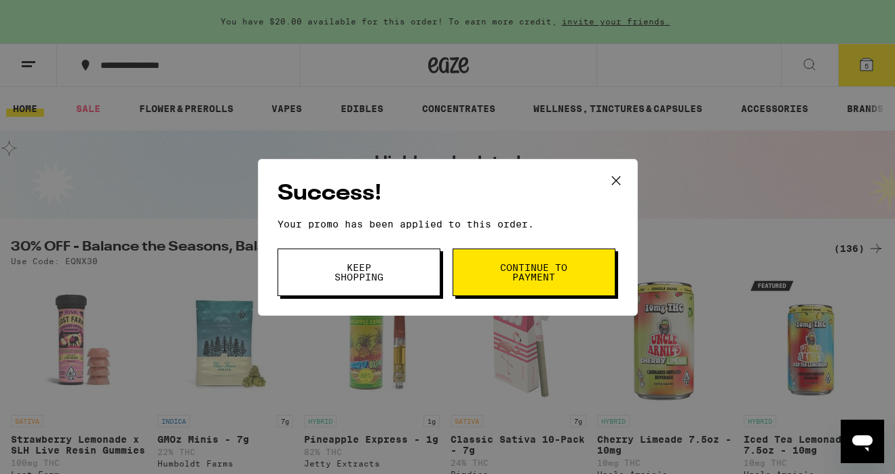
click at [481, 273] on button "Continue to payment" at bounding box center [534, 272] width 163 height 48
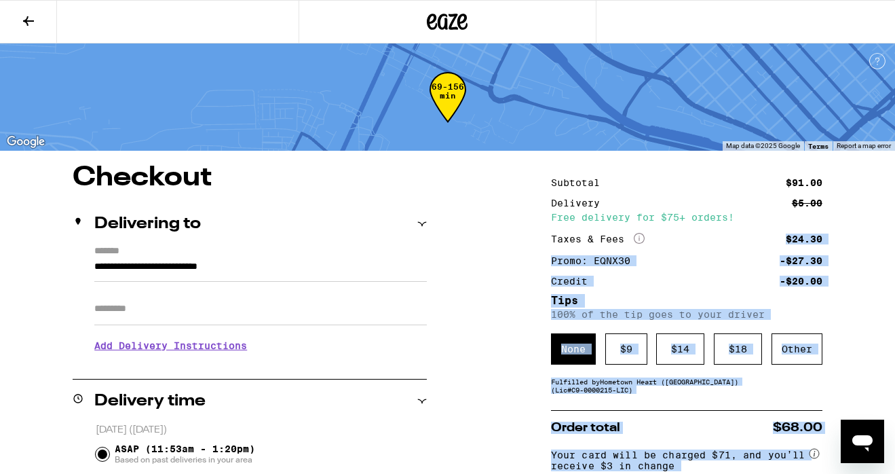
scroll to position [221, 0]
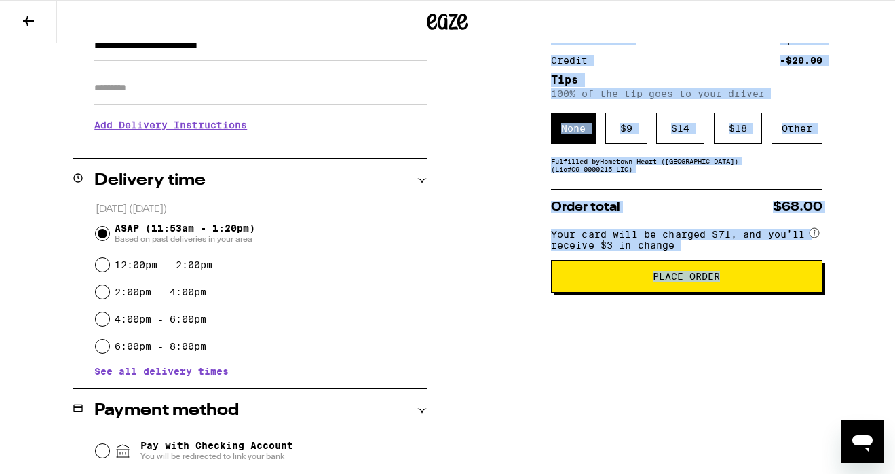
drag, startPoint x: 487, startPoint y: 274, endPoint x: 542, endPoint y: 319, distance: 71.4
click at [538, 332] on div "**********" at bounding box center [447, 341] width 895 height 795
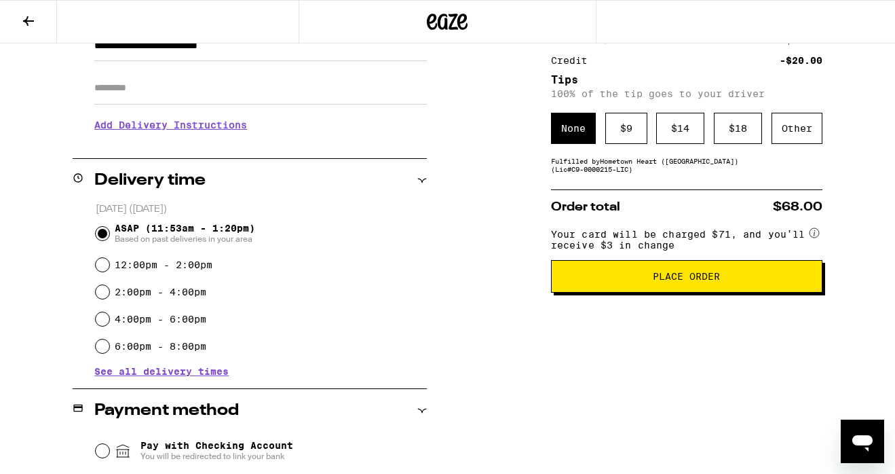
click at [521, 287] on div "**********" at bounding box center [447, 341] width 895 height 795
click at [629, 125] on div "$ 9" at bounding box center [627, 128] width 42 height 31
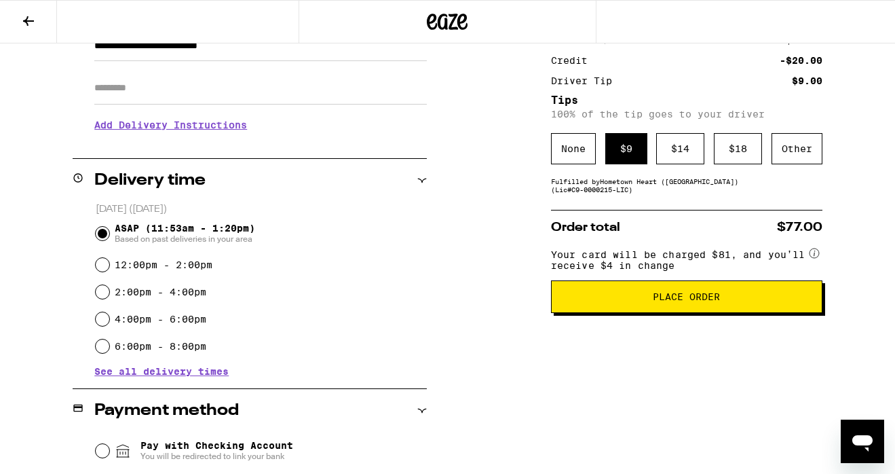
click at [498, 245] on div "**********" at bounding box center [447, 341] width 895 height 795
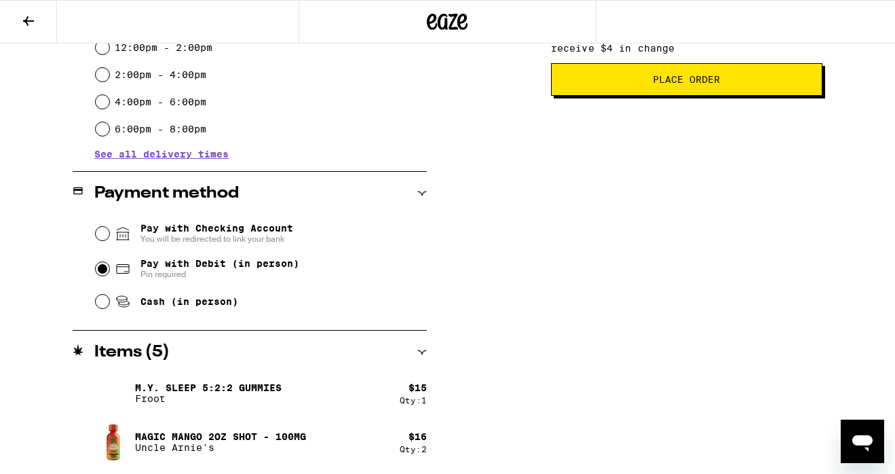
scroll to position [431, 0]
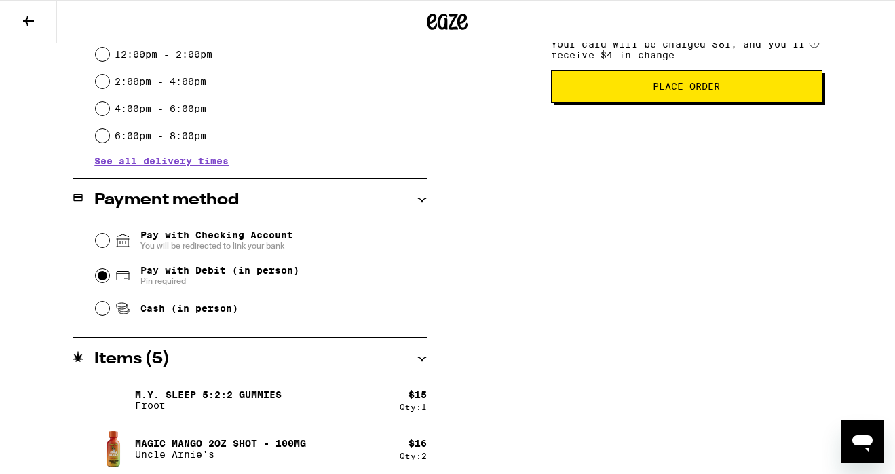
drag, startPoint x: 666, startPoint y: 174, endPoint x: 506, endPoint y: 179, distance: 160.3
click at [506, 170] on div "**********" at bounding box center [447, 130] width 895 height 795
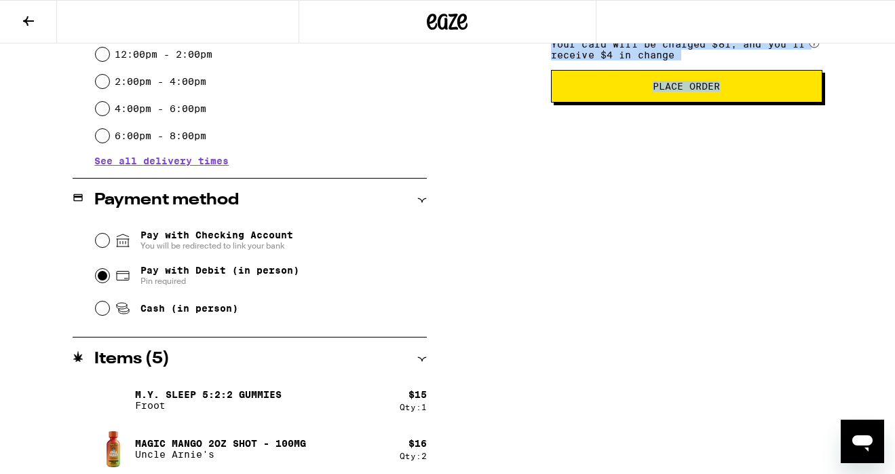
scroll to position [0, 0]
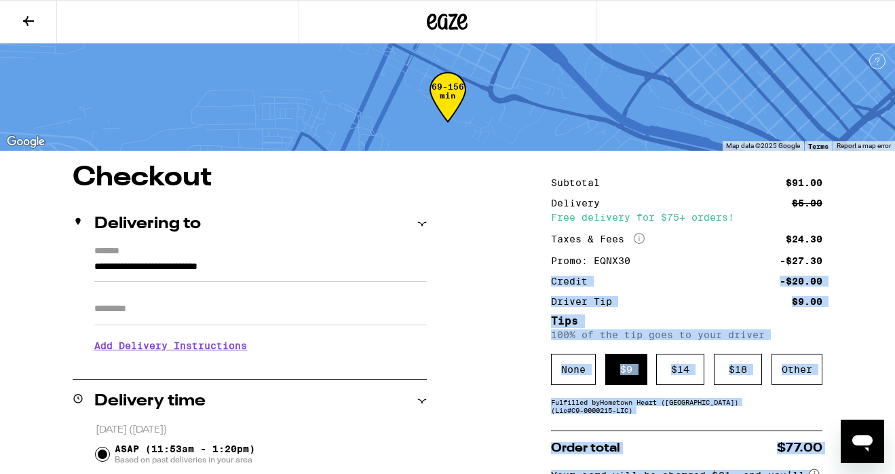
drag, startPoint x: 502, startPoint y: 170, endPoint x: 530, endPoint y: 384, distance: 215.0
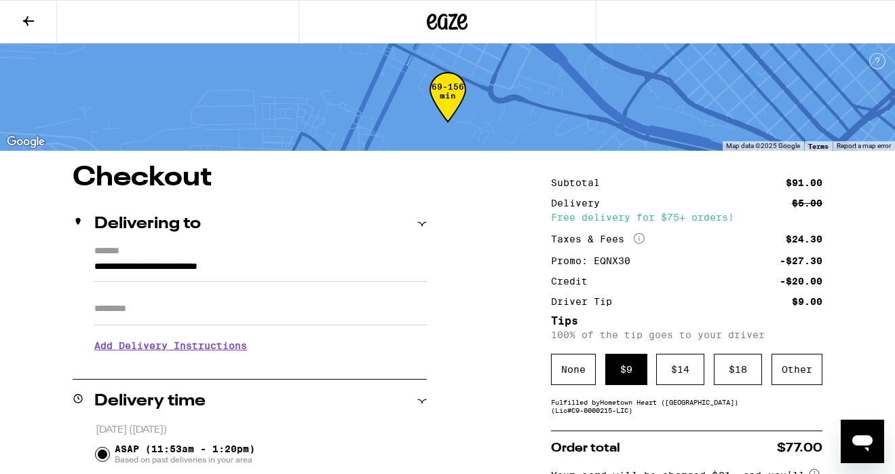
click at [228, 349] on h3 "Add Delivery Instructions" at bounding box center [260, 345] width 333 height 31
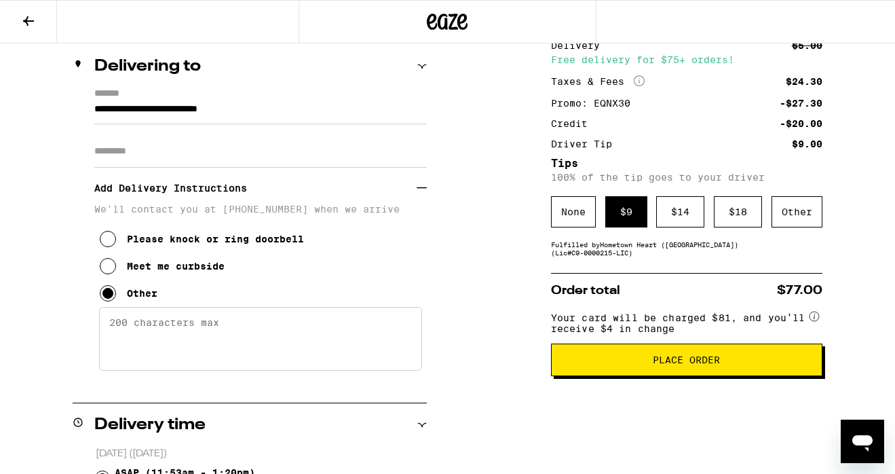
scroll to position [163, 0]
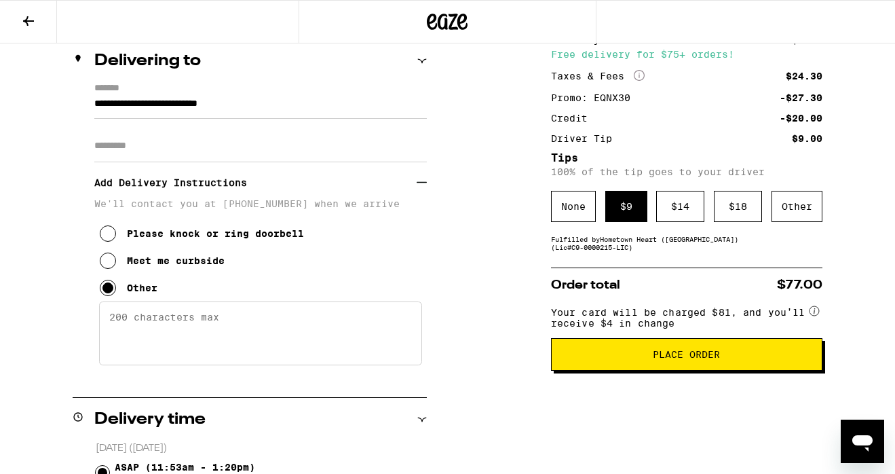
click at [185, 343] on textarea "Enter any other delivery instructions you want driver to know" at bounding box center [260, 333] width 323 height 64
type textarea "Dial 160 Call and I'll meet you downstairs"
click at [674, 359] on span "Place Order" at bounding box center [686, 355] width 67 height 10
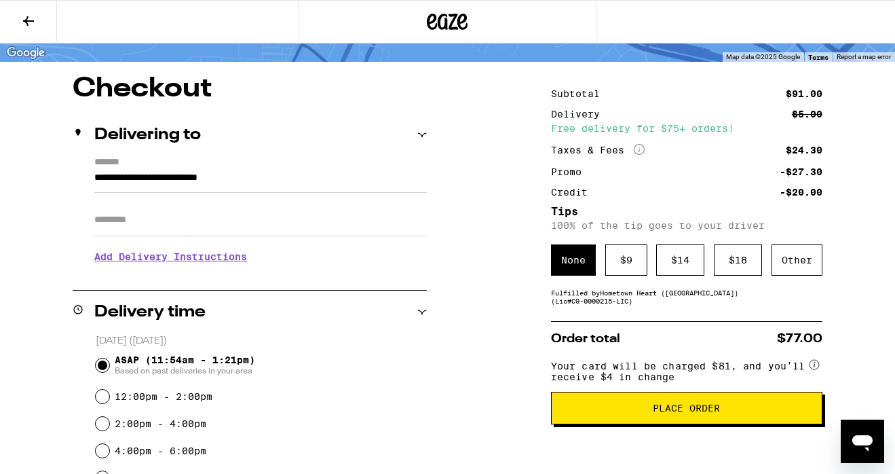
scroll to position [136, 0]
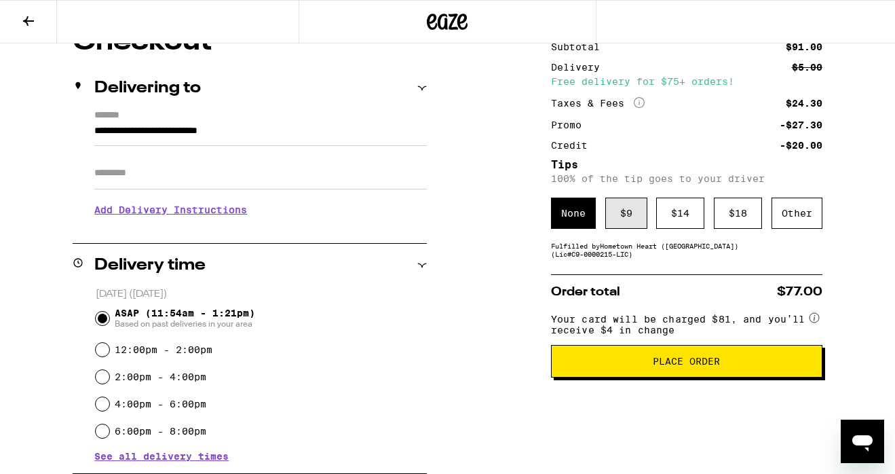
click at [639, 229] on div "$ 9" at bounding box center [627, 213] width 42 height 31
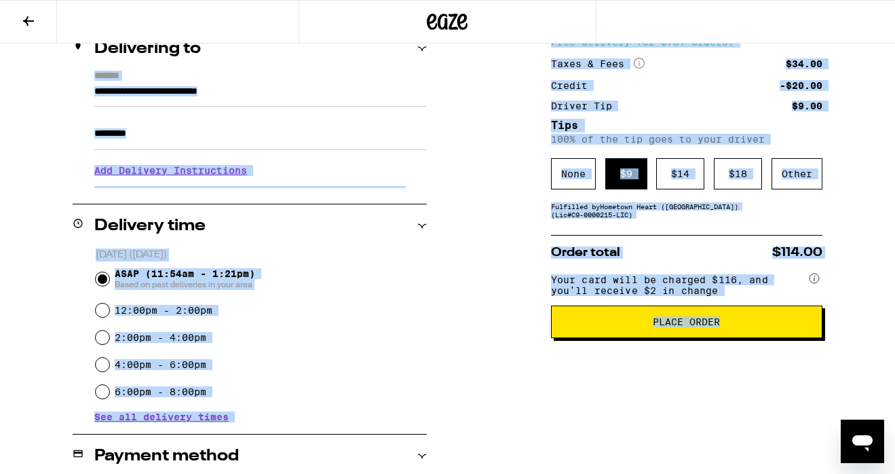
scroll to position [0, 0]
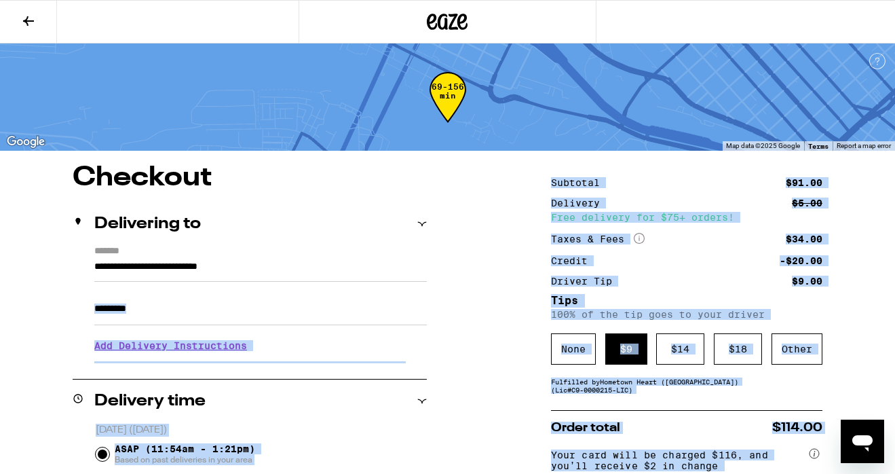
drag, startPoint x: 523, startPoint y: 286, endPoint x: 345, endPoint y: 310, distance: 180.0
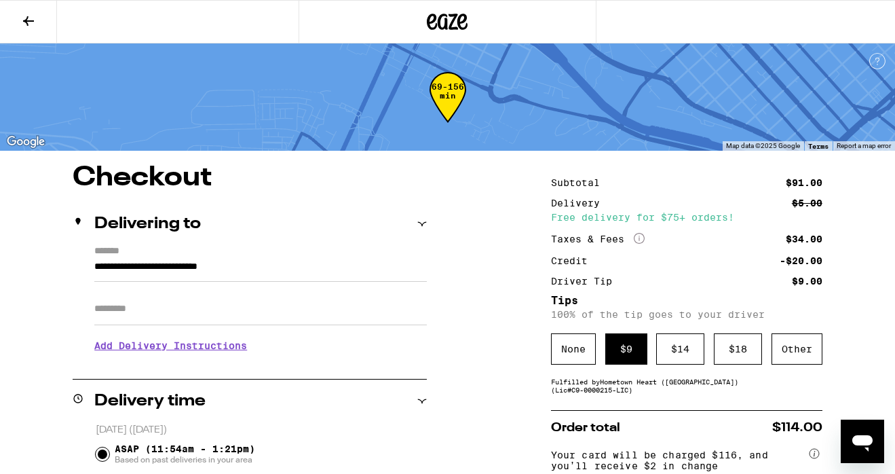
click at [409, 367] on p "We'll contact you at [PHONE_NUMBER] when we arrive" at bounding box center [260, 366] width 333 height 11
click at [18, 15] on button at bounding box center [28, 22] width 57 height 43
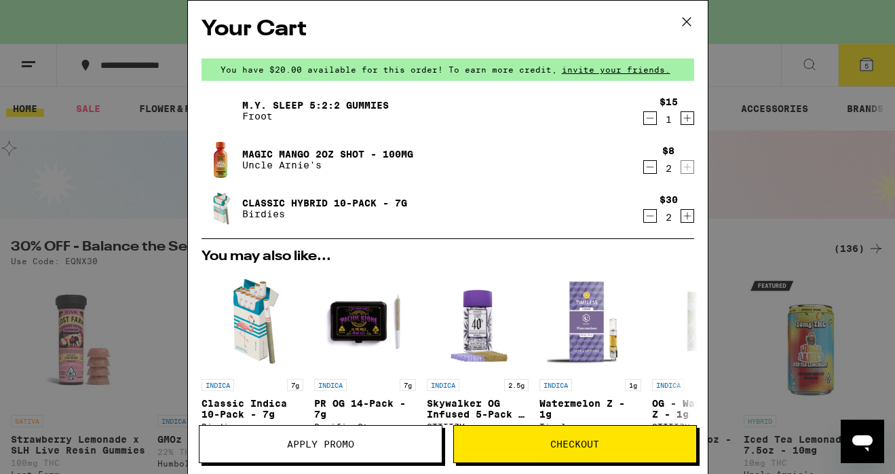
click at [366, 445] on span "Apply Promo" at bounding box center [321, 444] width 242 height 10
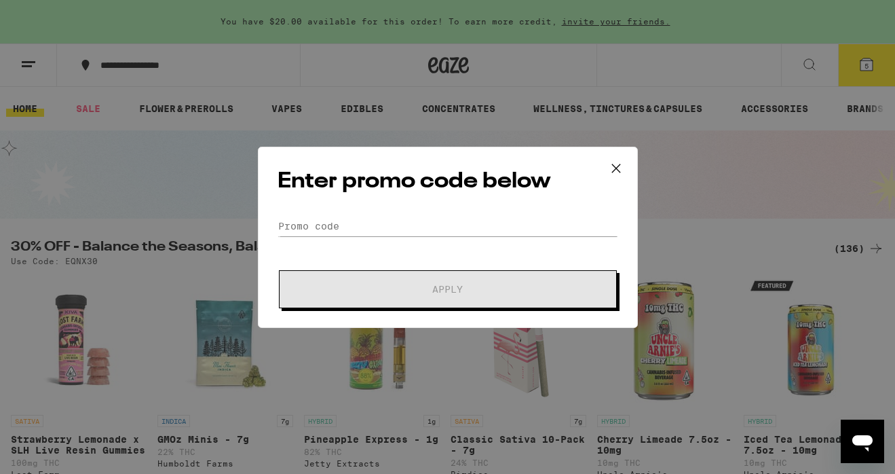
click at [344, 238] on form "Promo Code Apply" at bounding box center [448, 262] width 341 height 92
click at [328, 229] on input "Promo Code" at bounding box center [448, 226] width 341 height 20
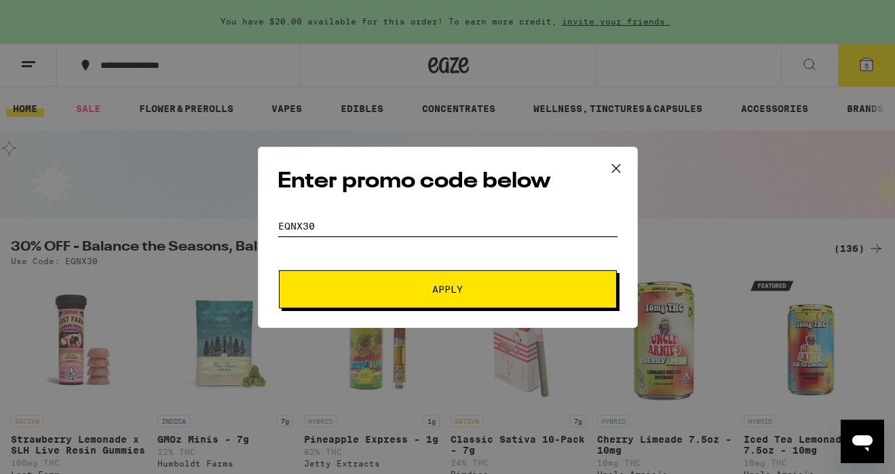
type input "EQNX30"
click at [279, 270] on button "Apply" at bounding box center [448, 289] width 338 height 38
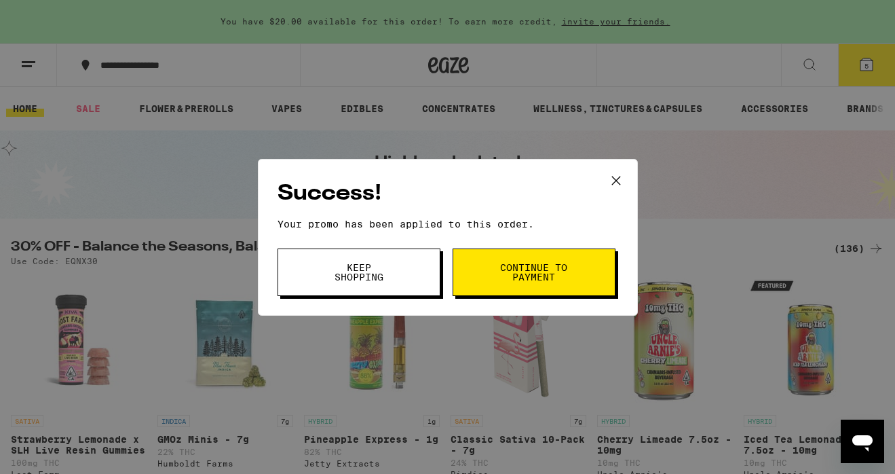
click at [550, 257] on button "Continue to payment" at bounding box center [534, 272] width 163 height 48
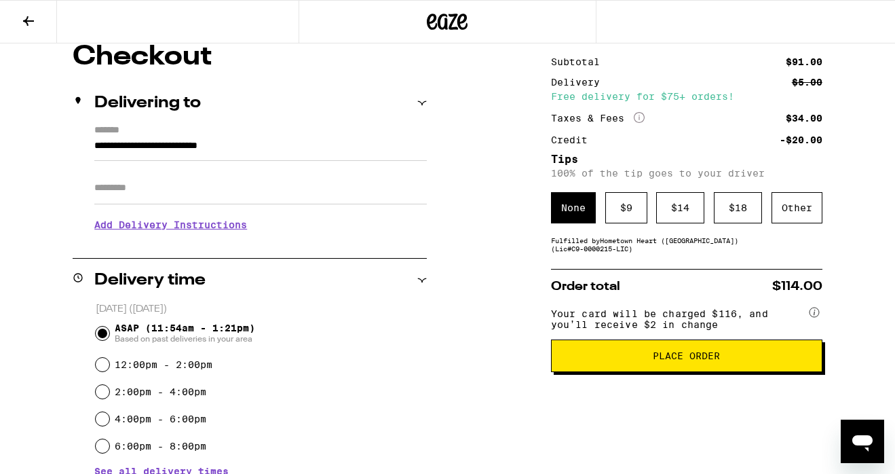
scroll to position [136, 0]
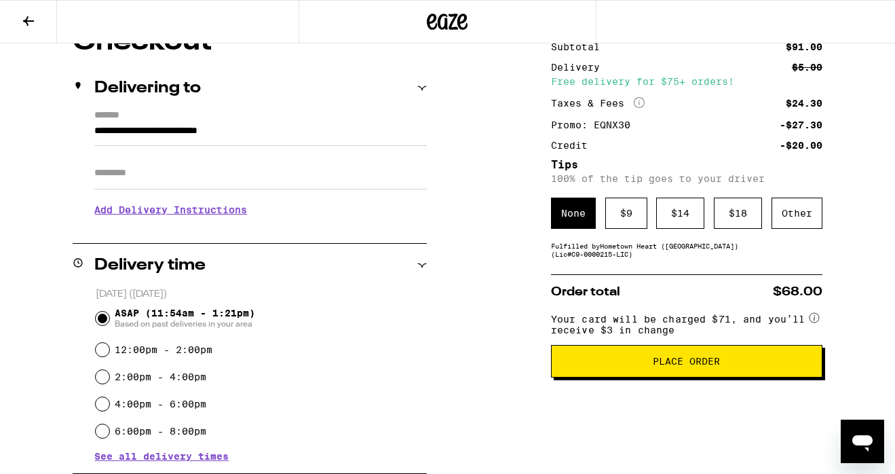
click at [239, 216] on h3 "Add Delivery Instructions" at bounding box center [260, 209] width 333 height 31
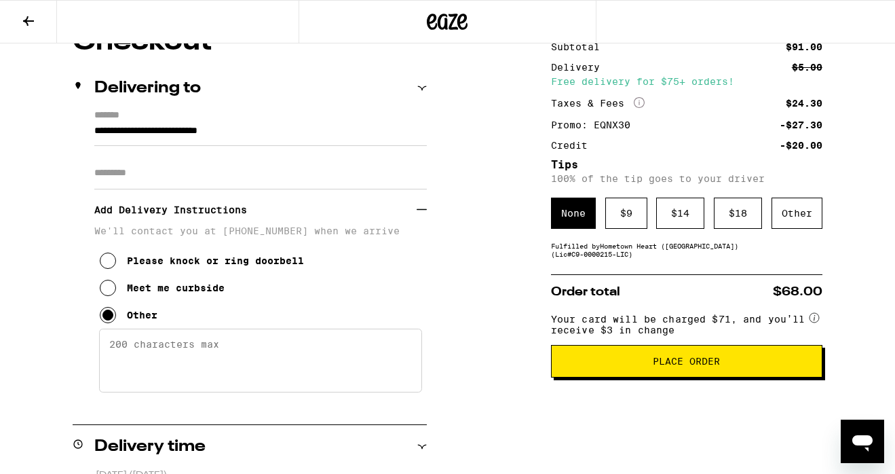
click at [249, 342] on textarea "Enter any other delivery instructions you want driver to know" at bounding box center [260, 361] width 323 height 64
type textarea "Dial 160 Call and I'll meet you"
click at [623, 229] on div "$ 9" at bounding box center [627, 213] width 42 height 31
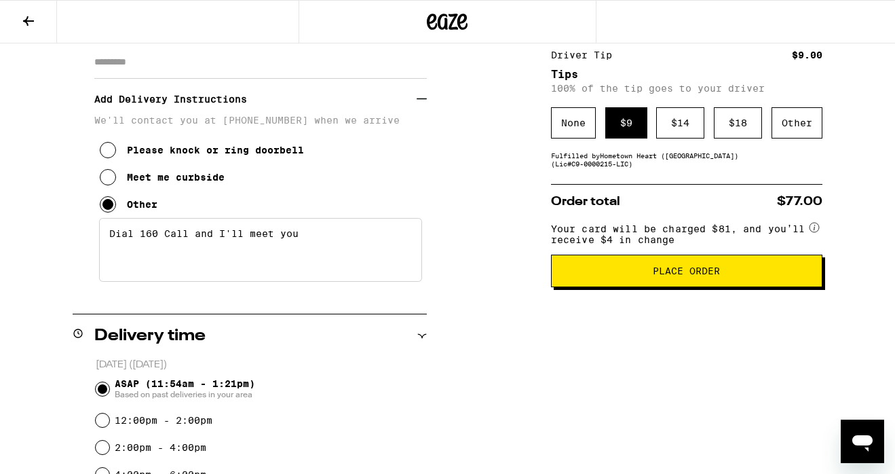
scroll to position [244, 0]
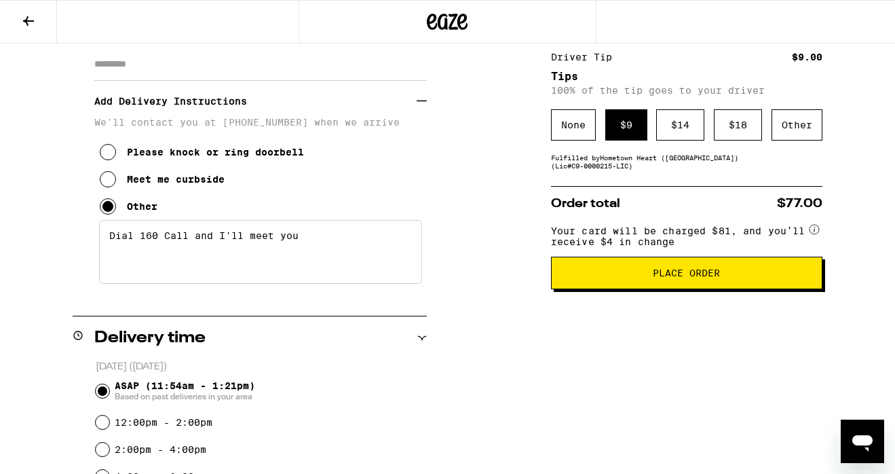
click at [668, 278] on span "Place Order" at bounding box center [686, 273] width 67 height 10
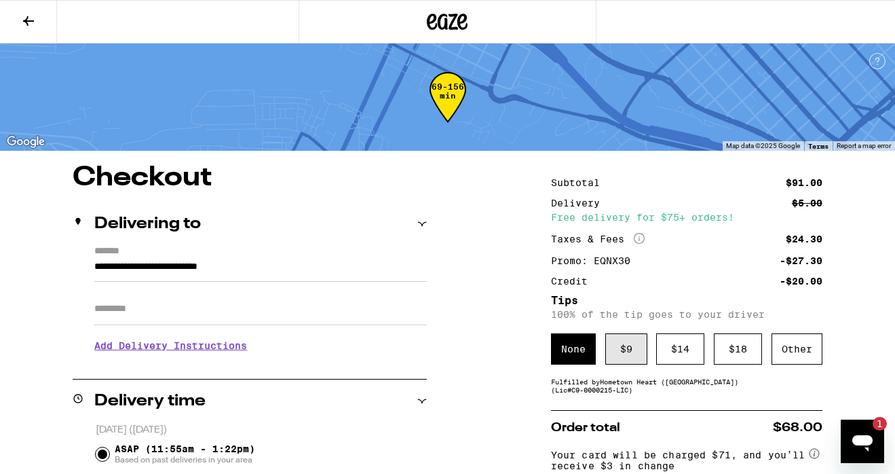
click at [637, 353] on div "$ 9" at bounding box center [627, 348] width 42 height 31
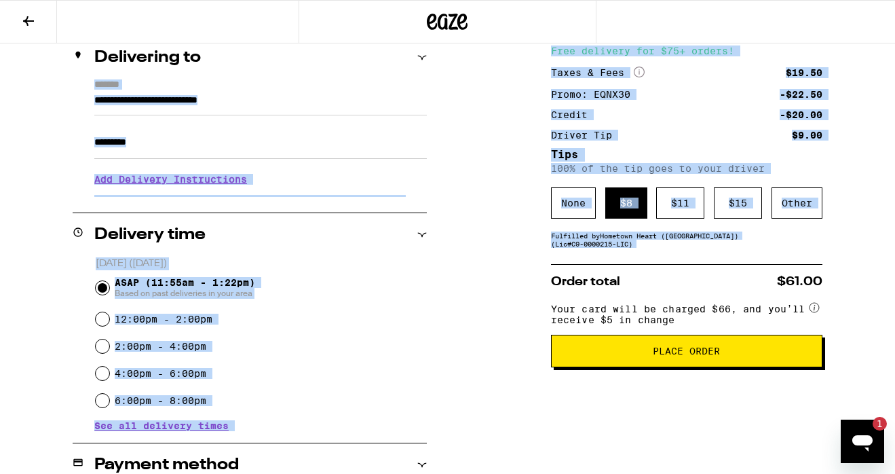
scroll to position [104, 0]
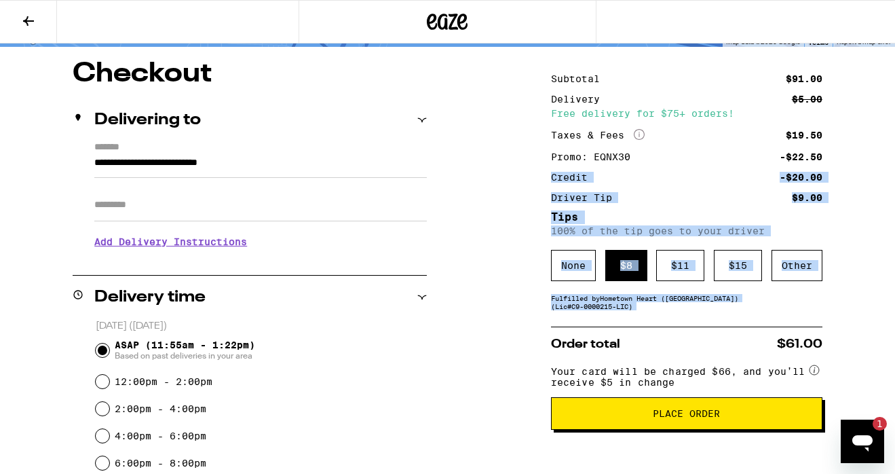
drag, startPoint x: 580, startPoint y: 369, endPoint x: 503, endPoint y: 175, distance: 208.1
click at [503, 174] on div "**********" at bounding box center [447, 457] width 895 height 795
click at [503, 176] on div "**********" at bounding box center [447, 457] width 895 height 795
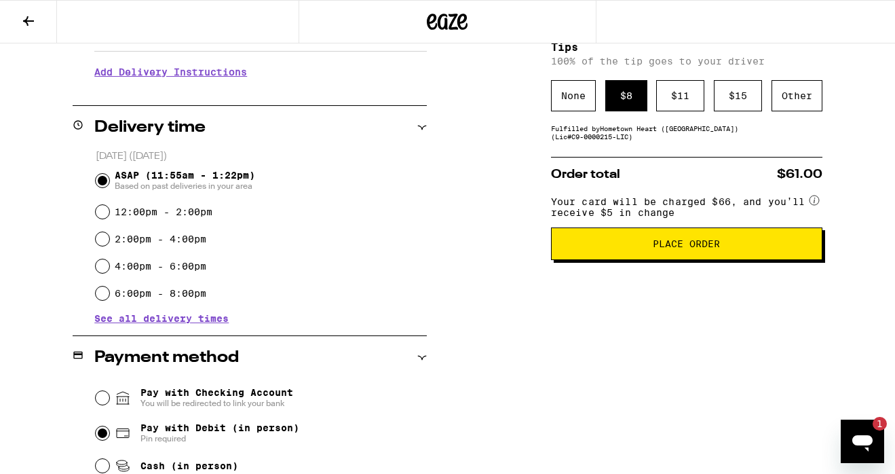
scroll to position [294, 0]
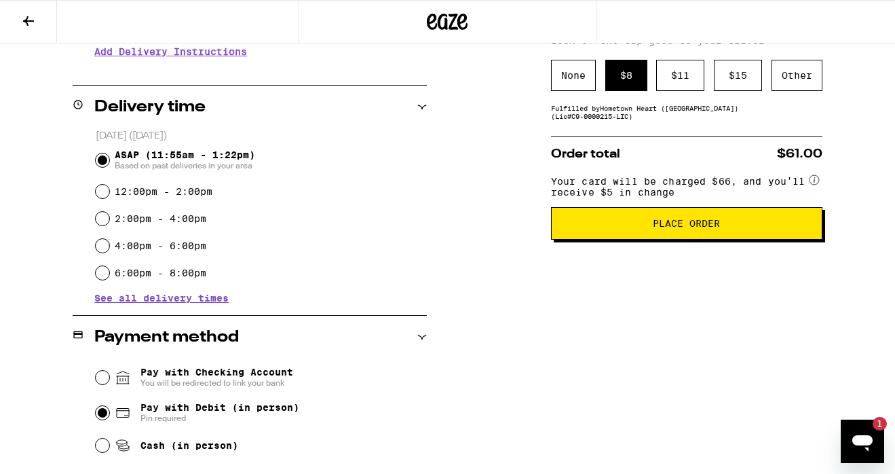
click at [646, 224] on button "Place Order" at bounding box center [687, 223] width 272 height 33
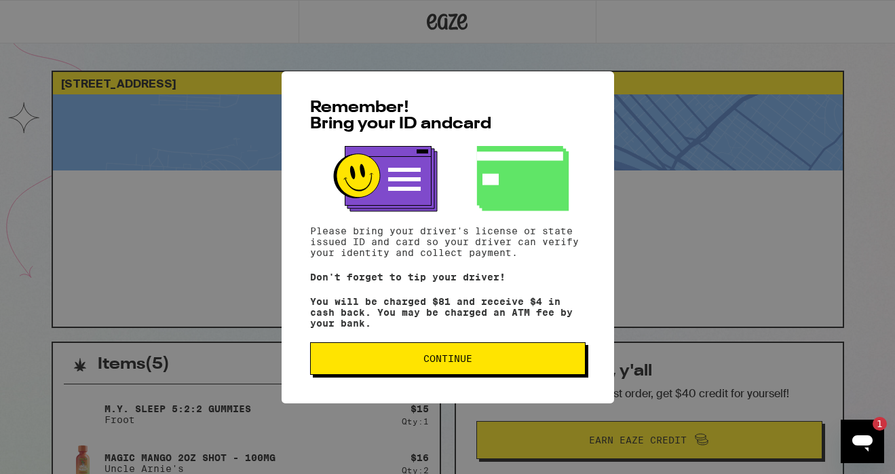
click at [538, 357] on button "Continue" at bounding box center [448, 358] width 276 height 33
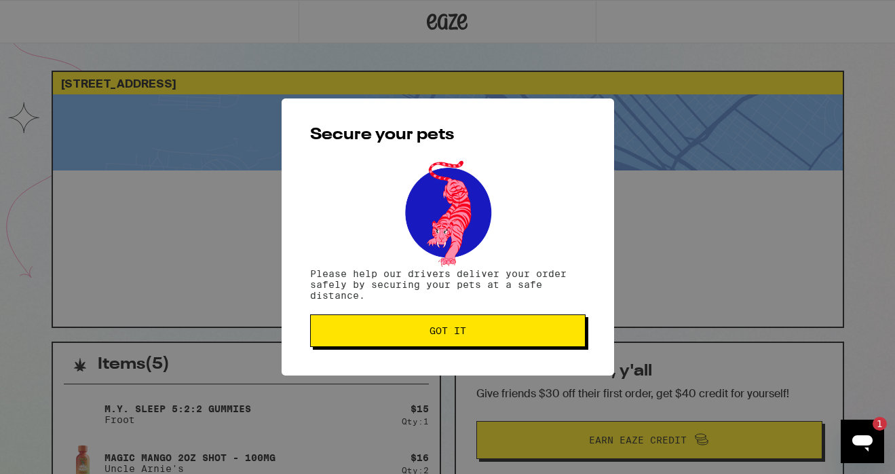
click at [496, 339] on button "Got it" at bounding box center [448, 330] width 276 height 33
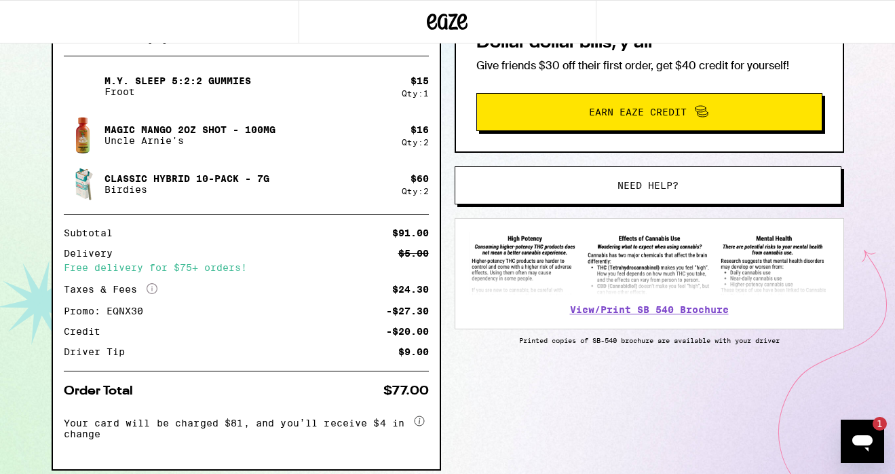
scroll to position [301, 0]
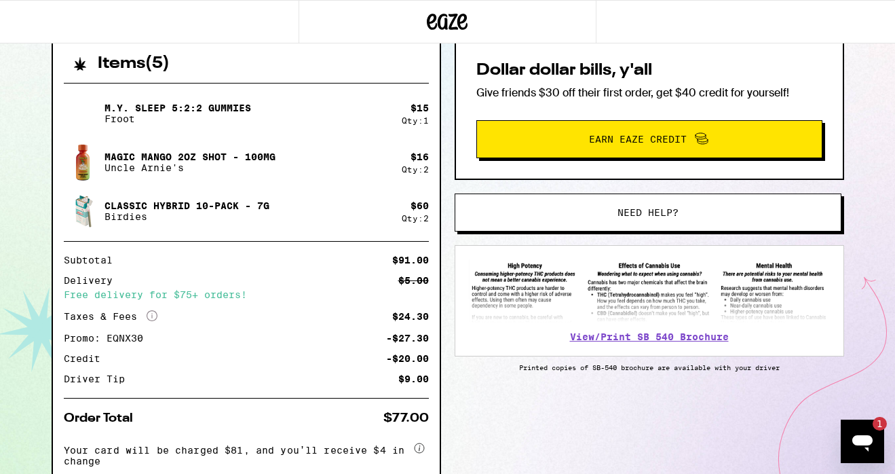
click at [876, 438] on div "Open messaging window, 1 unread message" at bounding box center [862, 441] width 41 height 41
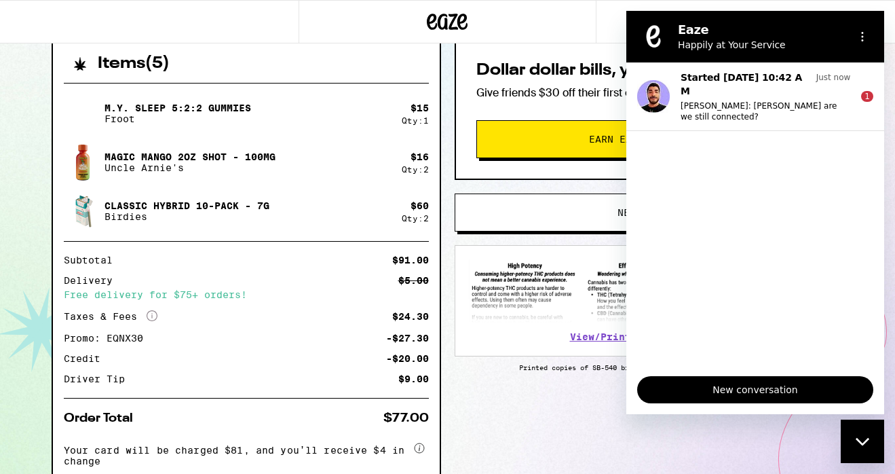
click at [801, 388] on span "New conversation" at bounding box center [755, 390] width 213 height 16
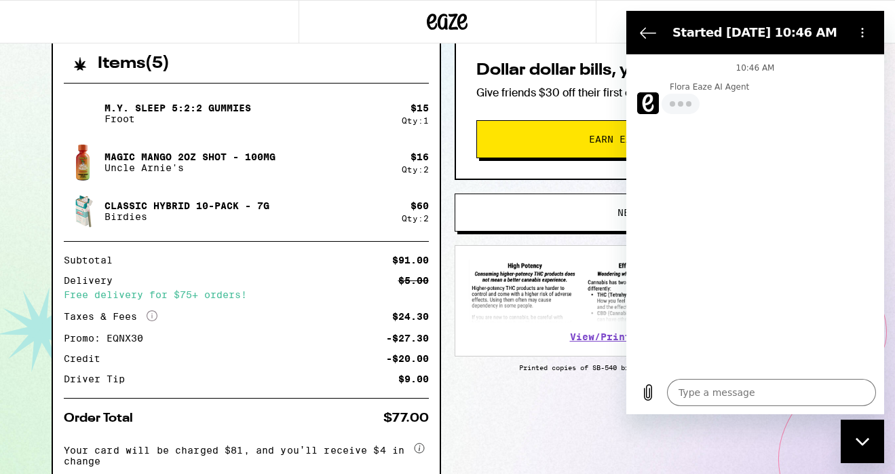
click at [760, 105] on div "Flora Eaze AI Agent is typing" at bounding box center [760, 103] width 247 height 22
click at [656, 33] on icon "Back to the conversation list" at bounding box center [648, 33] width 15 height 10
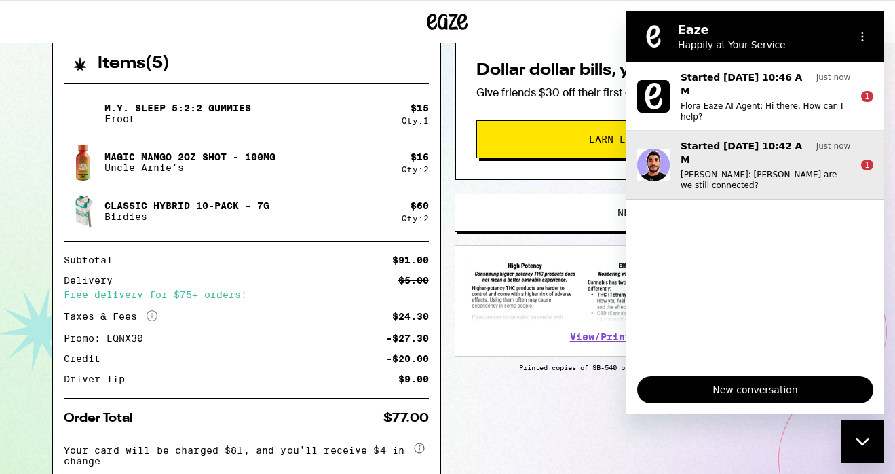
click at [739, 169] on p "[PERSON_NAME]: [PERSON_NAME] are we still connected?" at bounding box center [766, 180] width 170 height 22
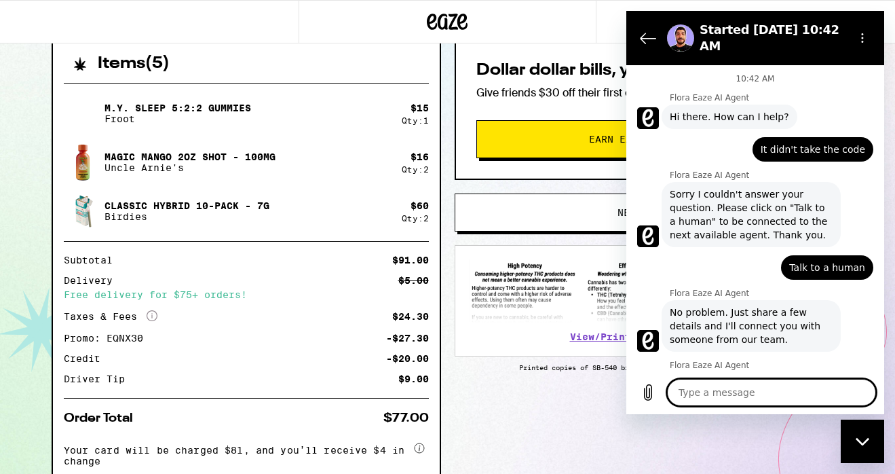
scroll to position [495, 0]
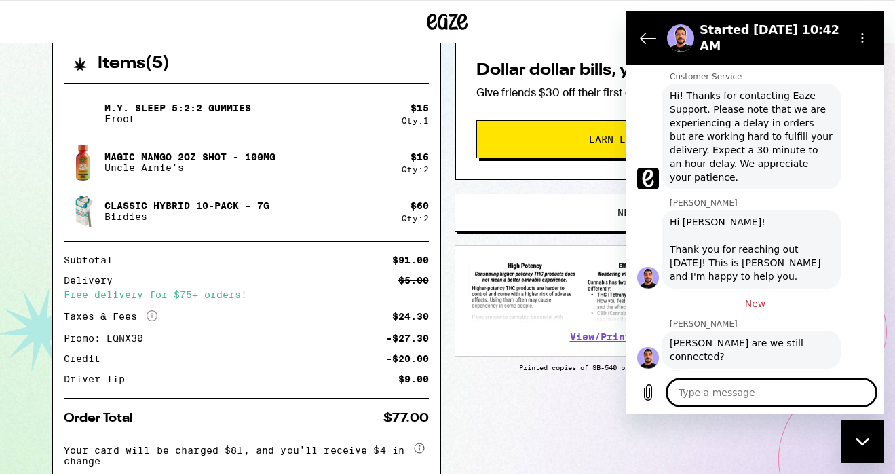
type textarea "H"
type textarea "x"
type textarea "Hi"
type textarea "x"
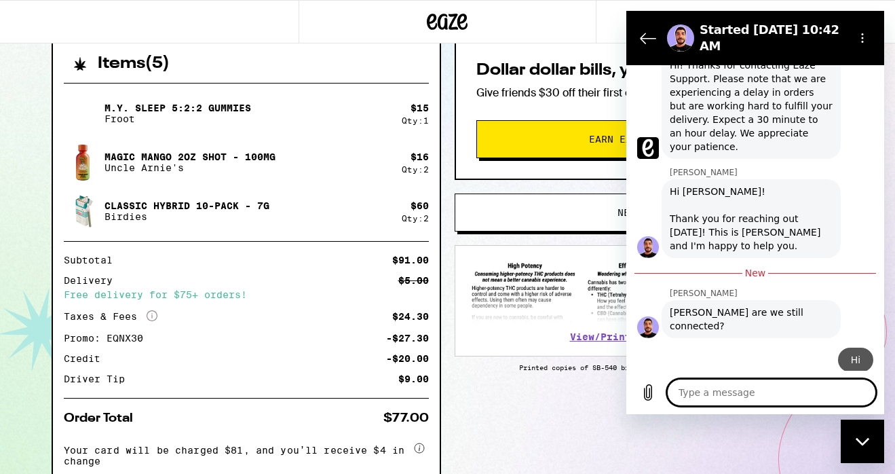
type textarea "x"
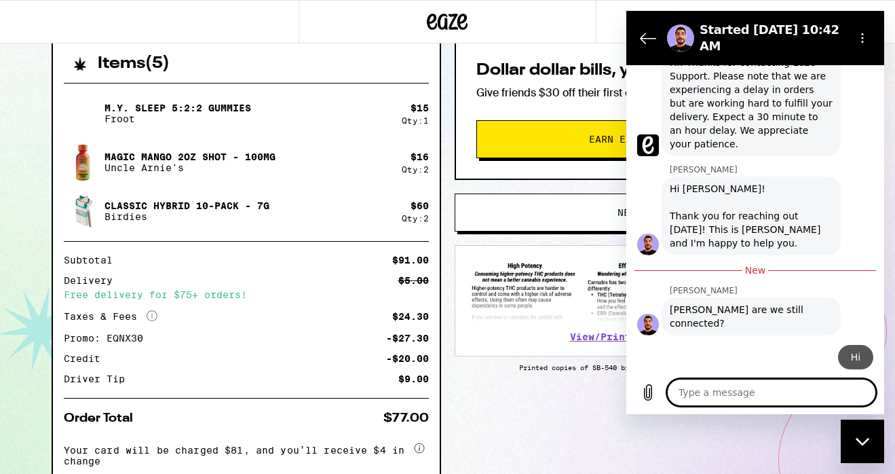
type textarea "I"
type textarea "x"
type textarea "I"
type textarea "x"
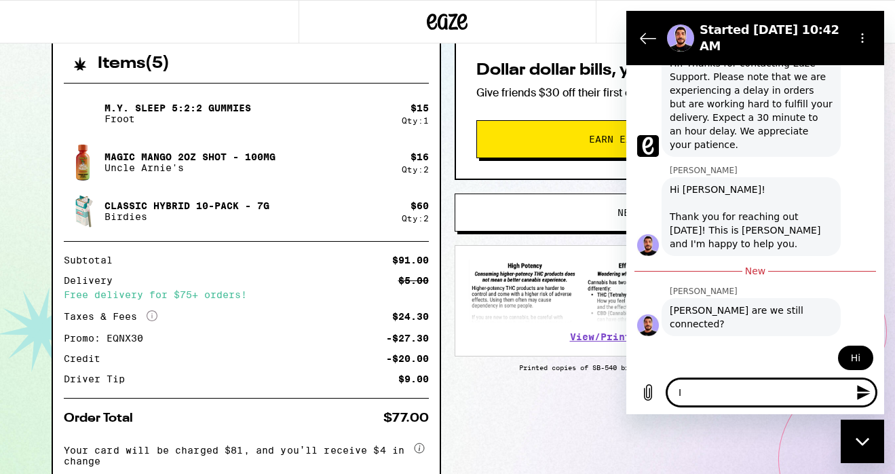
type textarea "I t"
type textarea "x"
type textarea "I th"
type textarea "x"
type textarea "I thi"
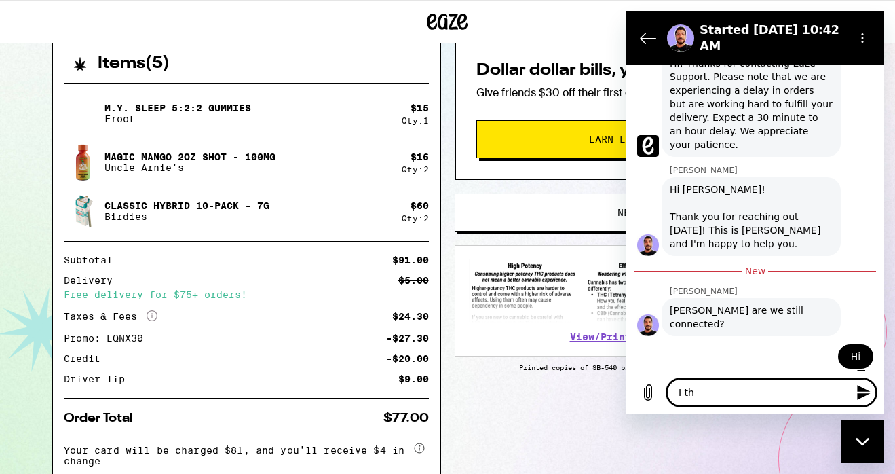
type textarea "x"
type textarea "I thik"
type textarea "x"
type textarea "I thikn"
type textarea "x"
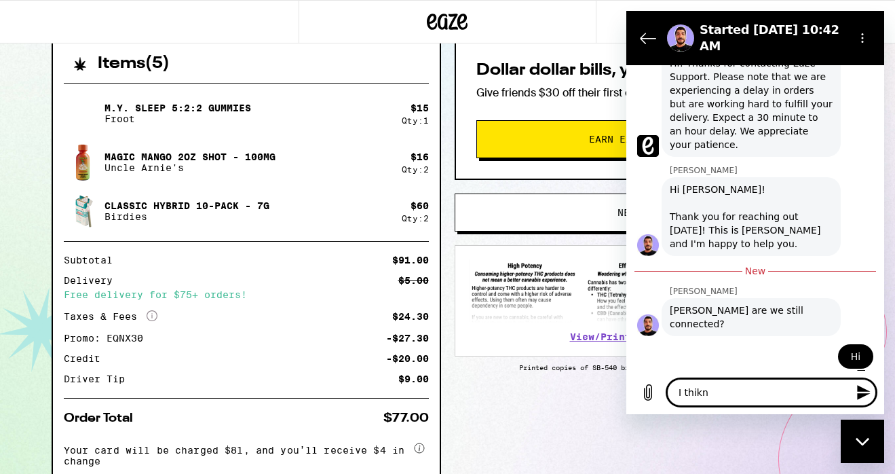
type textarea "I thik"
type textarea "x"
type textarea "I thi"
type textarea "x"
type textarea "I thin"
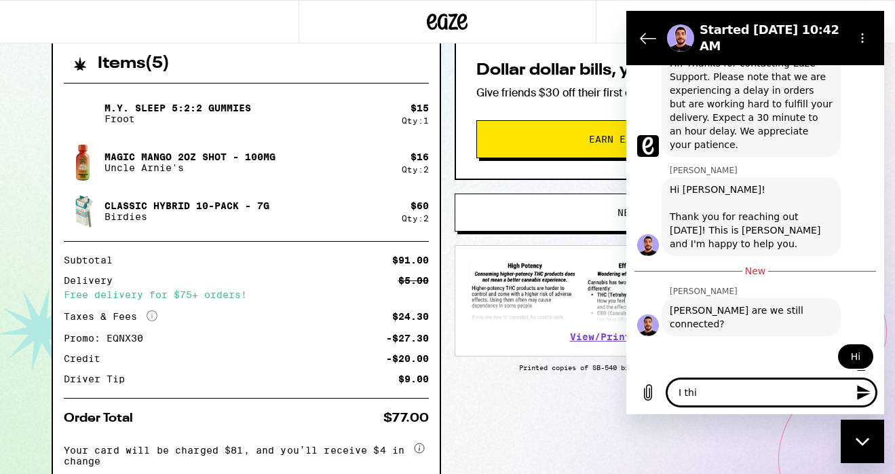
type textarea "x"
type textarea "I think"
type textarea "x"
type textarea "I think"
type textarea "x"
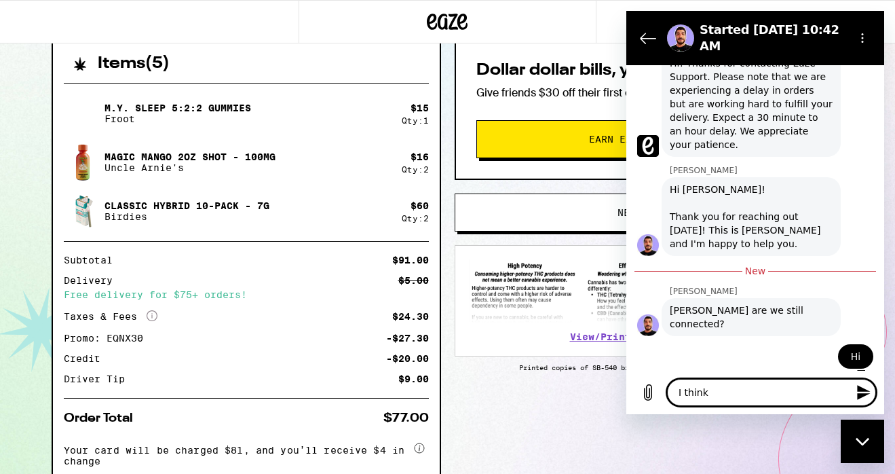
type textarea "I think I"
type textarea "x"
type textarea "I think I'"
type textarea "x"
type textarea "I think I'v"
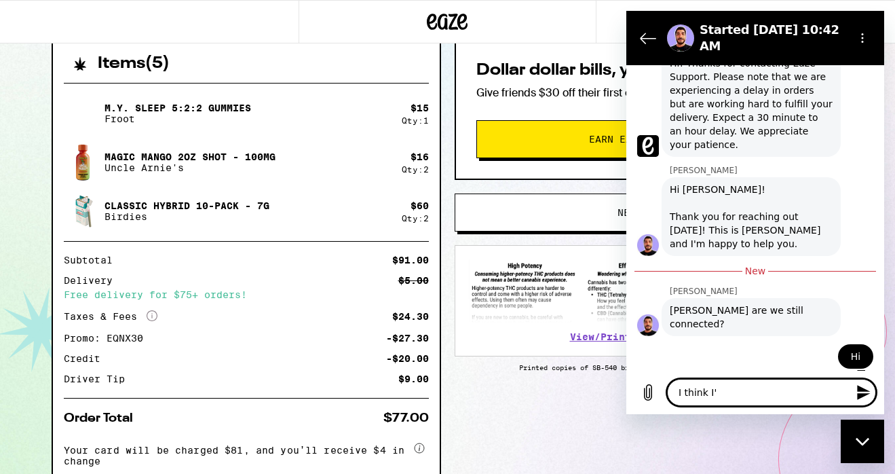
type textarea "x"
type textarea "I think I've"
type textarea "x"
type textarea "I think I've"
type textarea "x"
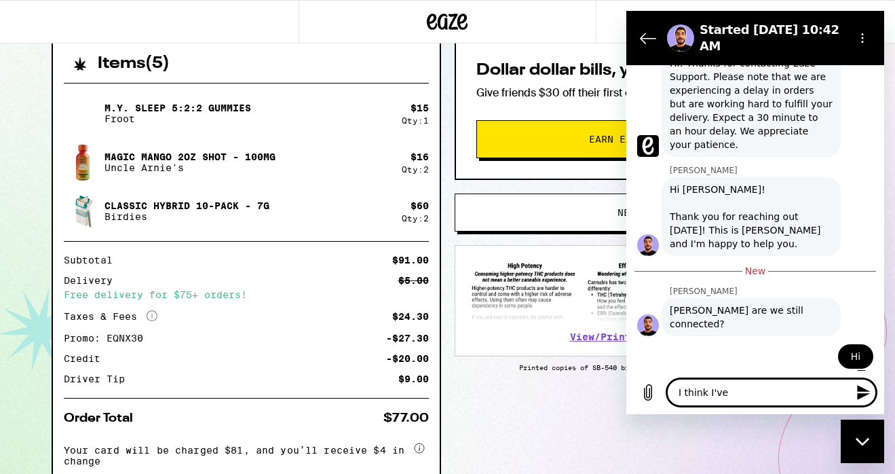
type textarea "I think I've r"
type textarea "x"
type textarea "I think I've re"
type textarea "x"
type textarea "I think I've res"
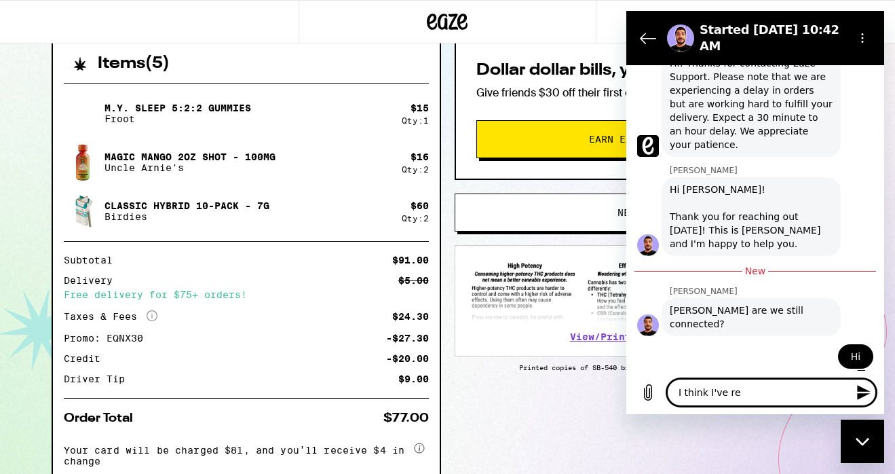
type textarea "x"
type textarea "I think I've reso"
type textarea "x"
type textarea "I think I've resol"
type textarea "x"
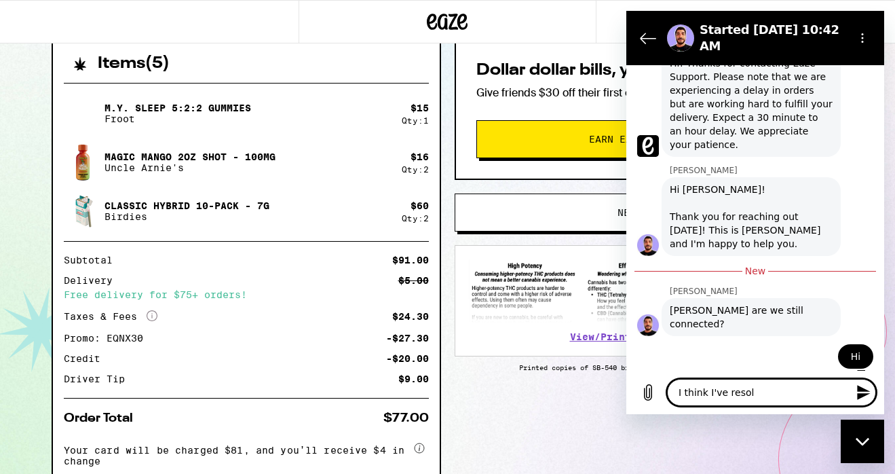
type textarea "I think I've resolv"
type textarea "x"
type textarea "I think I've resolve"
type textarea "x"
type textarea "I think I've resolved"
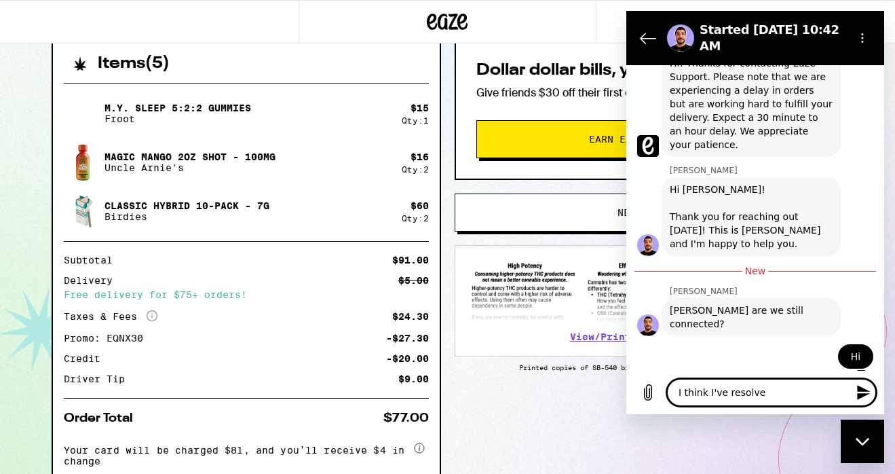
type textarea "x"
type textarea "I think I've resolved"
type textarea "x"
type textarea "I think I've resolved t"
type textarea "x"
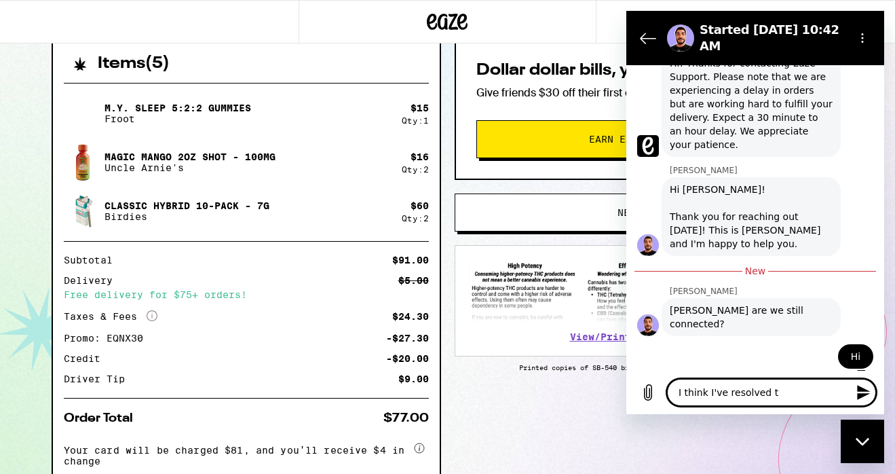
type textarea "I think I've resolved th"
type textarea "x"
type textarea "I think I've resolved the"
type textarea "x"
type textarea "I think I've resolved the"
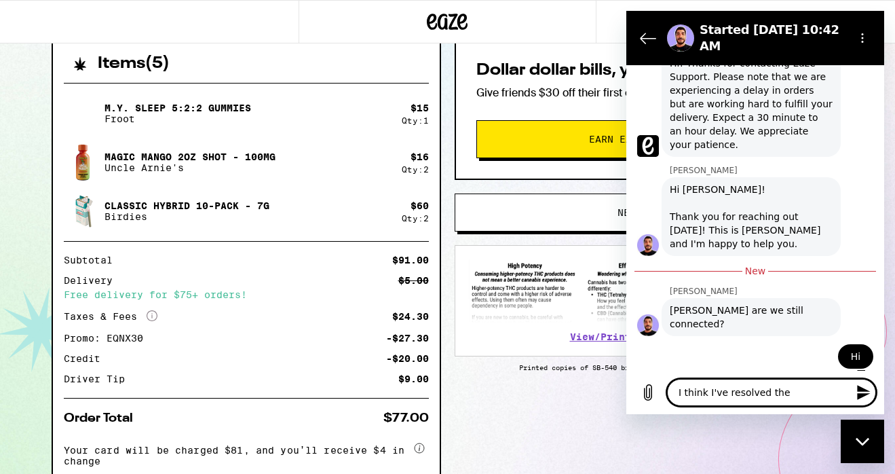
type textarea "x"
type textarea "I think I've resolved the i"
type textarea "x"
type textarea "I think I've resolved the is"
type textarea "x"
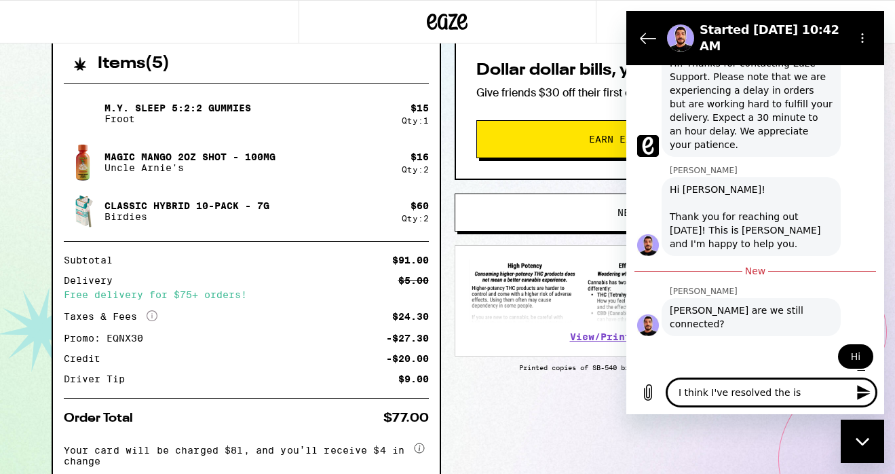
type textarea "I think I've resolved the iss"
type textarea "x"
type textarea "I think I've resolved the issu"
type textarea "x"
type textarea "I think I've resolved the issue"
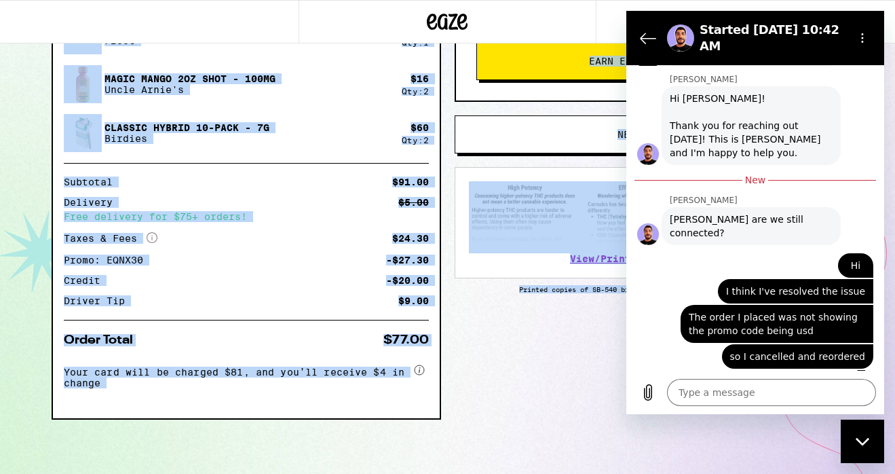
scroll to position [0, 0]
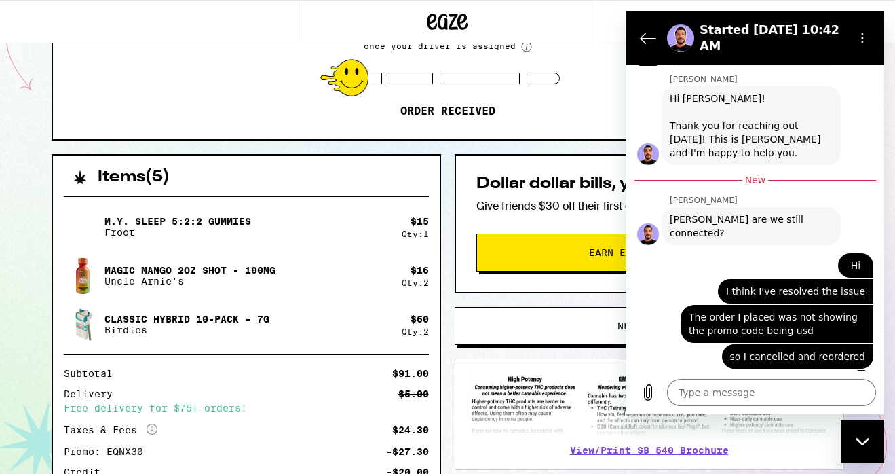
drag, startPoint x: 534, startPoint y: 428, endPoint x: 505, endPoint y: 466, distance: 47.9
click at [505, 466] on div "Items ( 5 ) M.Y. SLEEP 5:2:2 Gummies Froot $ 15 Qty: 1 Magic Mango 2oz Shot - 1…" at bounding box center [448, 409] width 793 height 511
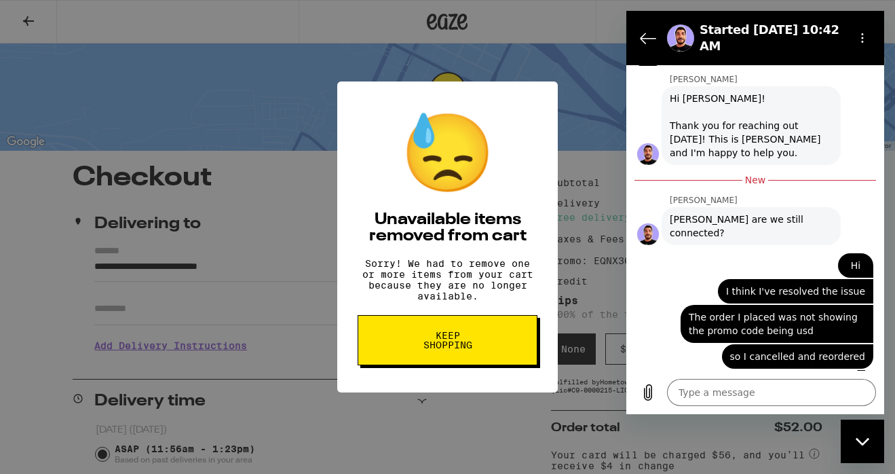
click at [542, 159] on div "😓 Unavailable items removed from cart Sorry! We had to remove one or more items…" at bounding box center [447, 236] width 221 height 311
click at [475, 365] on button "Keep Shopping" at bounding box center [448, 340] width 180 height 50
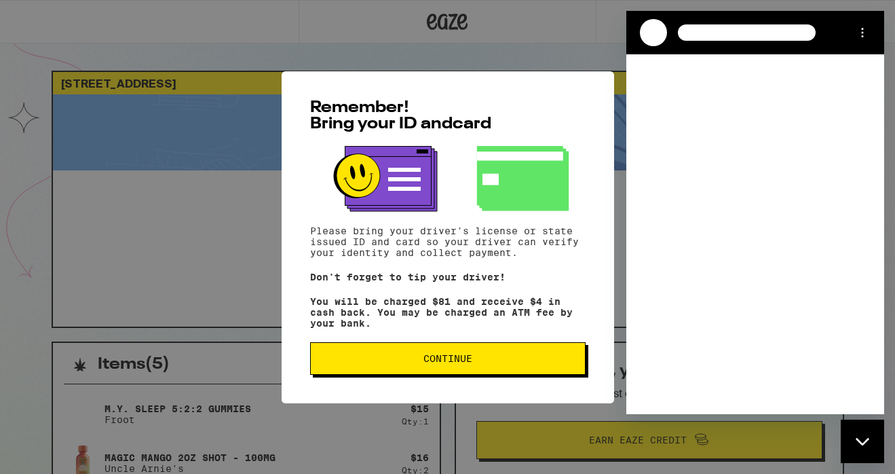
click at [492, 307] on p "You will be charged $81 and receive $4 in cash back. You may be charged an ATM …" at bounding box center [448, 312] width 276 height 33
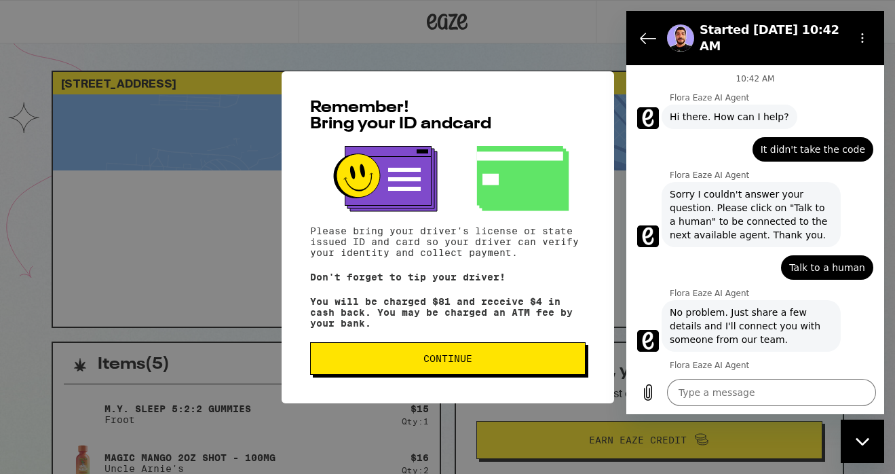
scroll to position [578, 0]
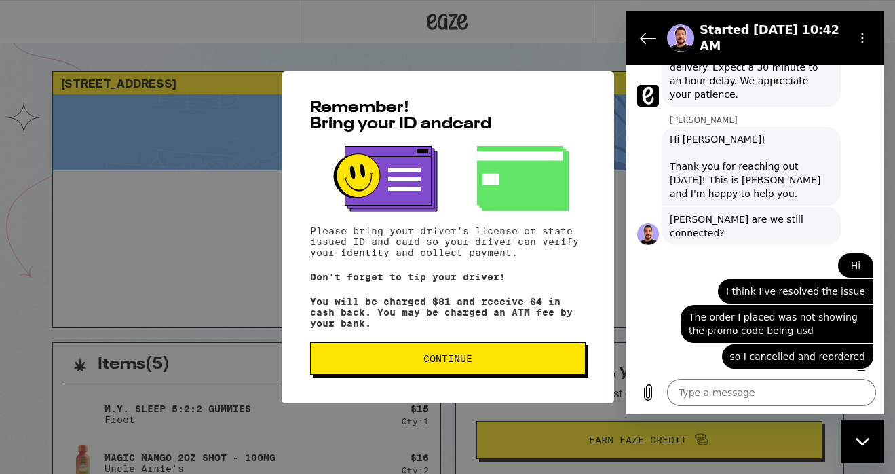
click at [476, 329] on p "You will be charged $81 and receive $4 in cash back. You may be charged an ATM …" at bounding box center [448, 312] width 276 height 33
click at [462, 359] on span "Continue" at bounding box center [448, 359] width 49 height 10
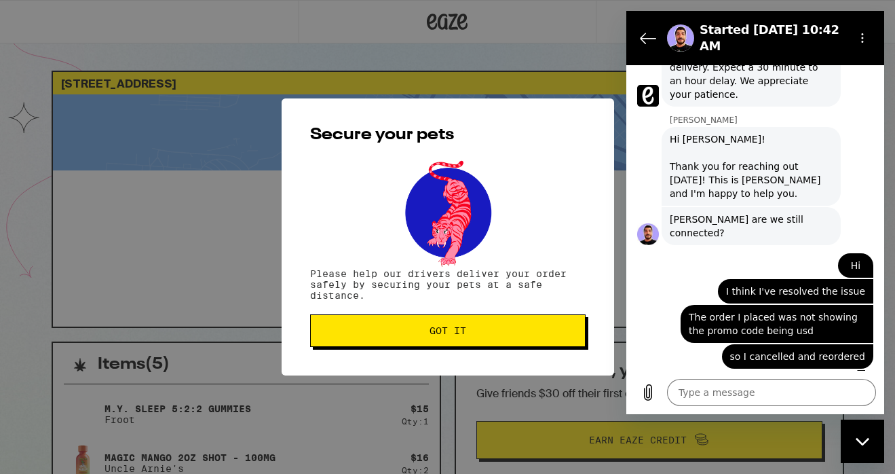
click at [438, 339] on button "Got it" at bounding box center [448, 330] width 276 height 33
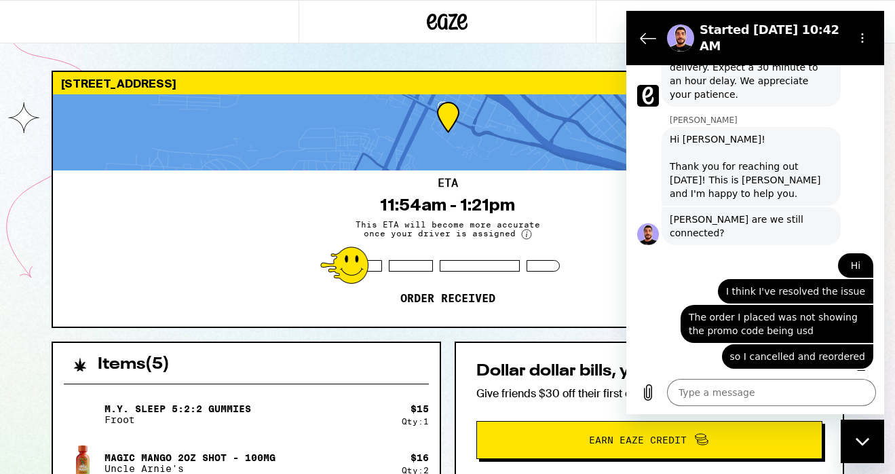
scroll to position [0, 0]
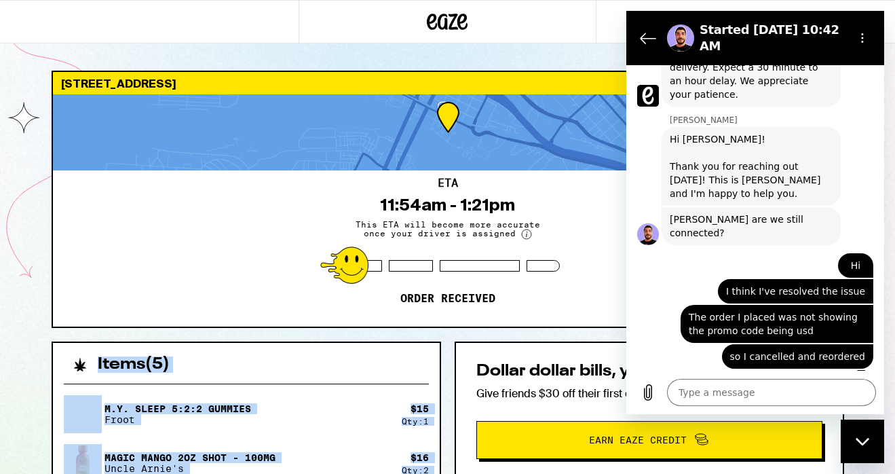
drag, startPoint x: 399, startPoint y: 307, endPoint x: 388, endPoint y: 393, distance: 86.9
click at [388, 393] on div "121 Embarcadero W Oakland 94607 ETA 11:54am - 1:21pm This ETA will become more …" at bounding box center [448, 462] width 815 height 782
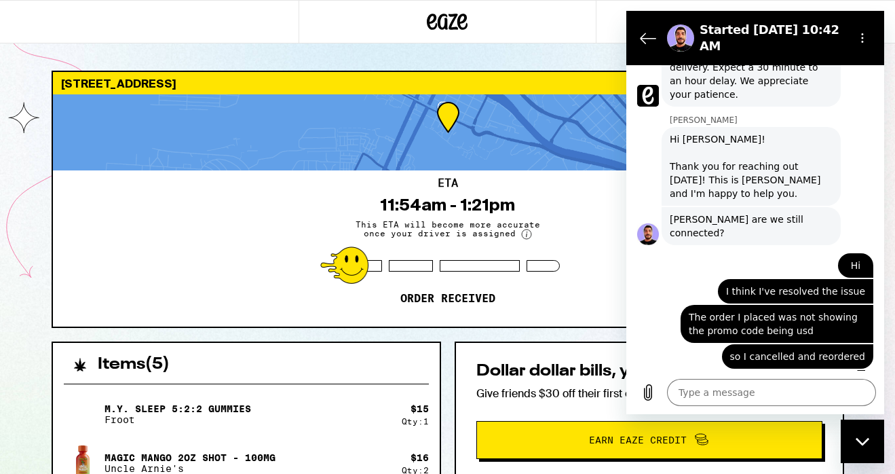
click at [387, 346] on div "Items ( 5 )" at bounding box center [246, 358] width 387 height 30
drag, startPoint x: 329, startPoint y: 432, endPoint x: 537, endPoint y: 331, distance: 231.7
click at [551, 331] on div "121 Embarcadero W Oakland 94607 ETA 11:54am - 1:21pm This ETA will become more …" at bounding box center [448, 462] width 815 height 782
click at [650, 39] on icon "Back to the conversation list" at bounding box center [648, 38] width 16 height 16
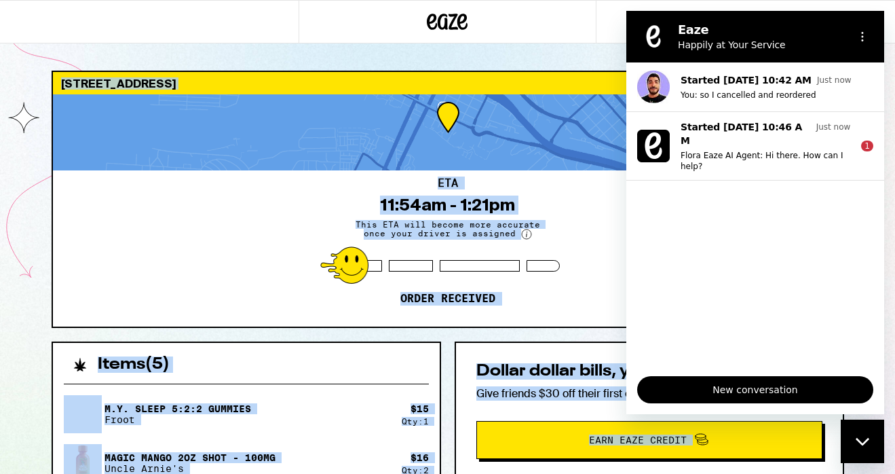
drag, startPoint x: 543, startPoint y: 50, endPoint x: 505, endPoint y: 511, distance: 463.2
click at [505, 473] on html "121 Embarcadero W Oakland 94607 ETA 11:54am - 1:21pm This ETA will become more …" at bounding box center [447, 426] width 895 height 853
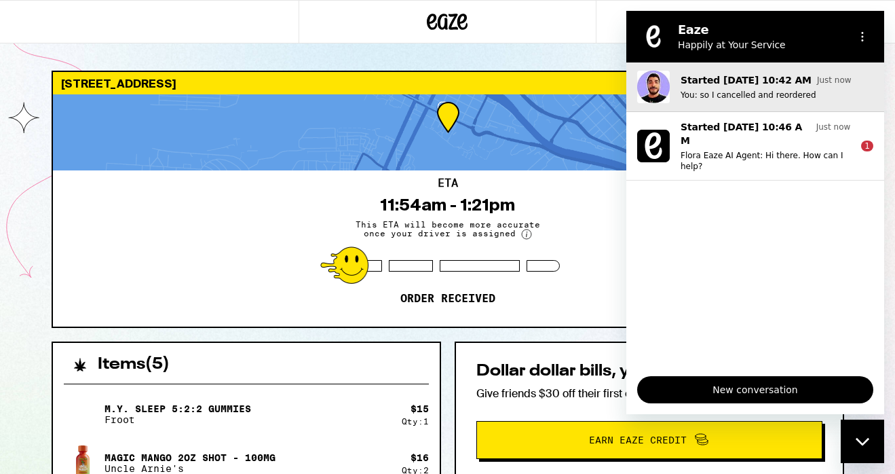
click at [709, 107] on button "Started Sep 22 at 10:42 AM Just now You: so I cancelled and reordered" at bounding box center [756, 87] width 258 height 50
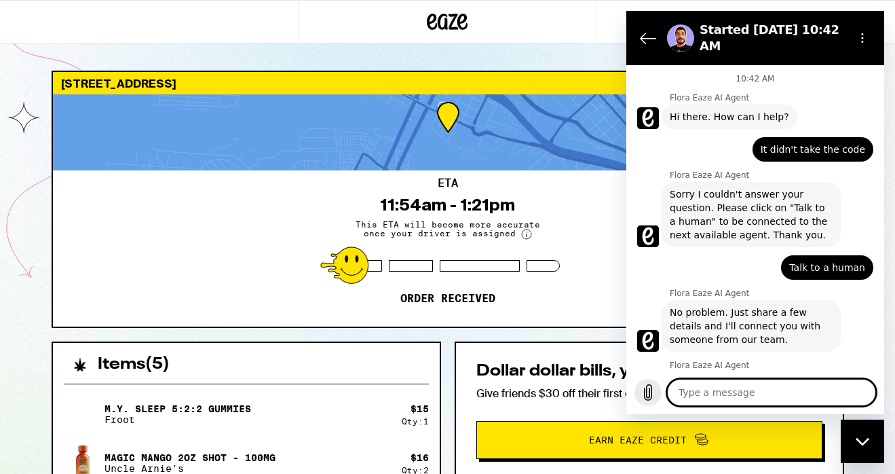
scroll to position [578, 0]
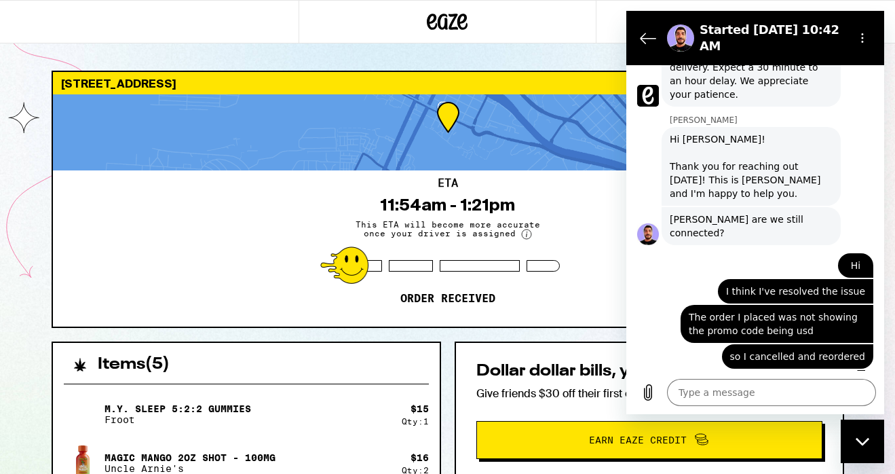
click at [860, 438] on icon "Close messaging window" at bounding box center [863, 441] width 14 height 9
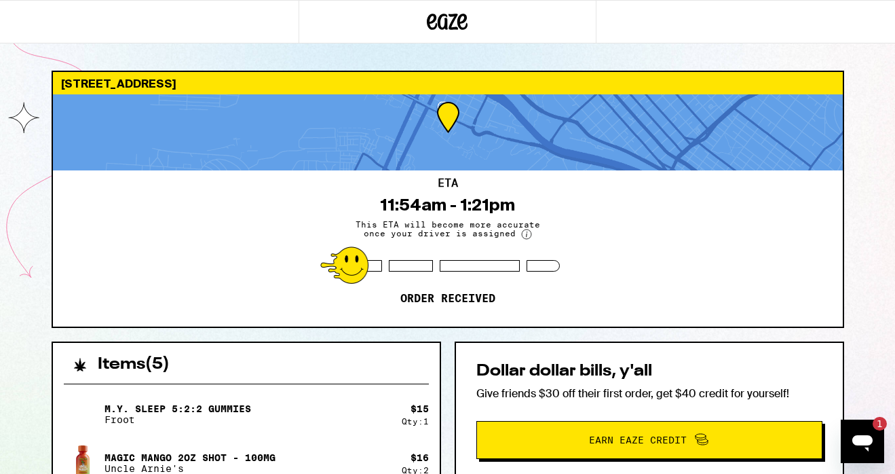
scroll to position [0, 0]
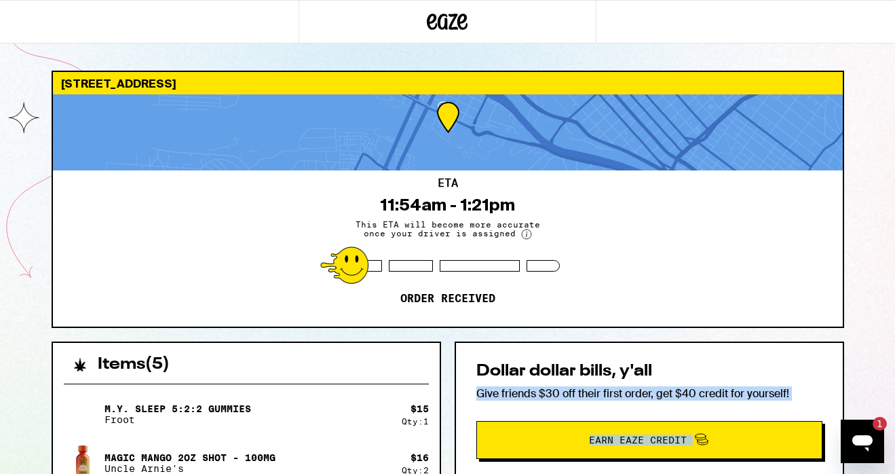
drag, startPoint x: 852, startPoint y: 372, endPoint x: 836, endPoint y: 413, distance: 44.5
click at [840, 473] on html "121 Embarcadero W Oakland 94607 ETA 11:54am - 1:21pm This ETA will become more …" at bounding box center [447, 426] width 895 height 853
drag, startPoint x: 467, startPoint y: 432, endPoint x: 484, endPoint y: 411, distance: 27.0
click at [507, 473] on html "121 Embarcadero W Oakland 94607 ETA 11:54am - 1:21pm This ETA will become more …" at bounding box center [447, 426] width 895 height 853
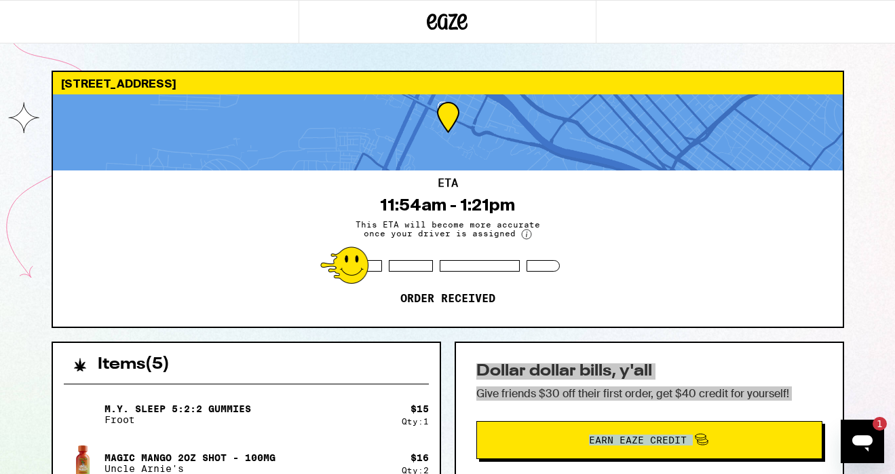
click at [866, 443] on icon "Open messaging window, 1 unread message" at bounding box center [863, 443] width 20 height 16
type textarea "x"
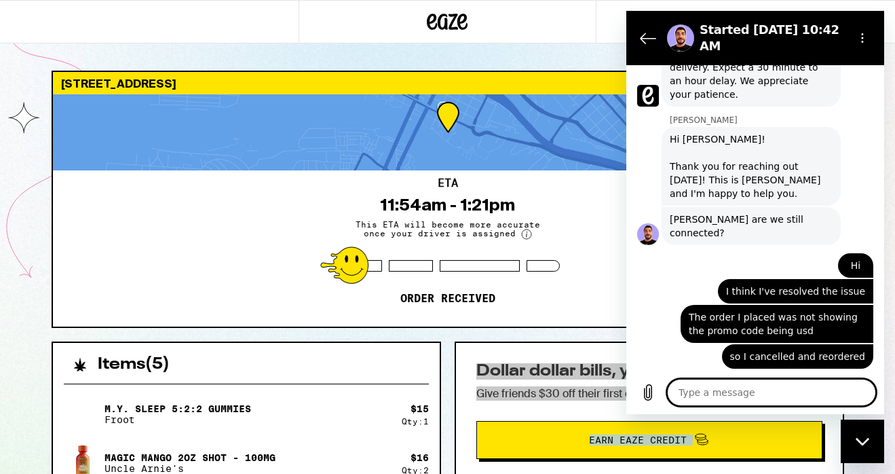
click at [738, 392] on textarea at bounding box center [771, 392] width 209 height 27
type textarea "C"
type textarea "x"
type textarea "Ca"
type textarea "x"
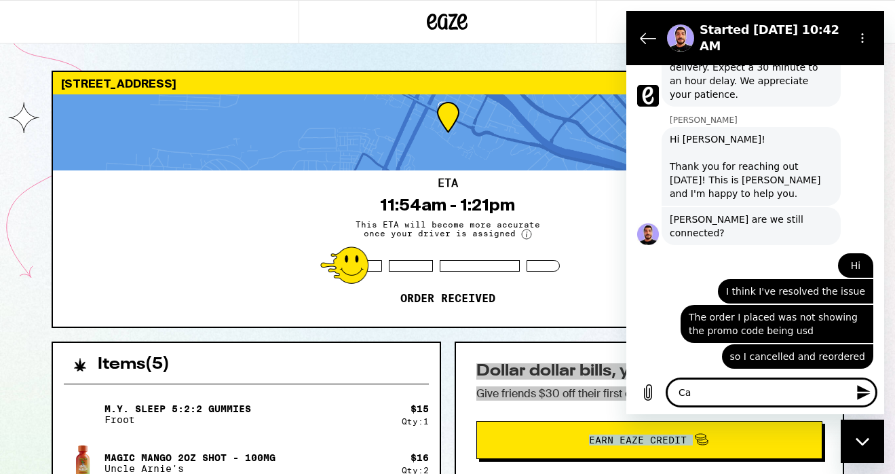
type textarea "Can"
type textarea "x"
type textarea "Can"
type textarea "x"
type textarea "Can y"
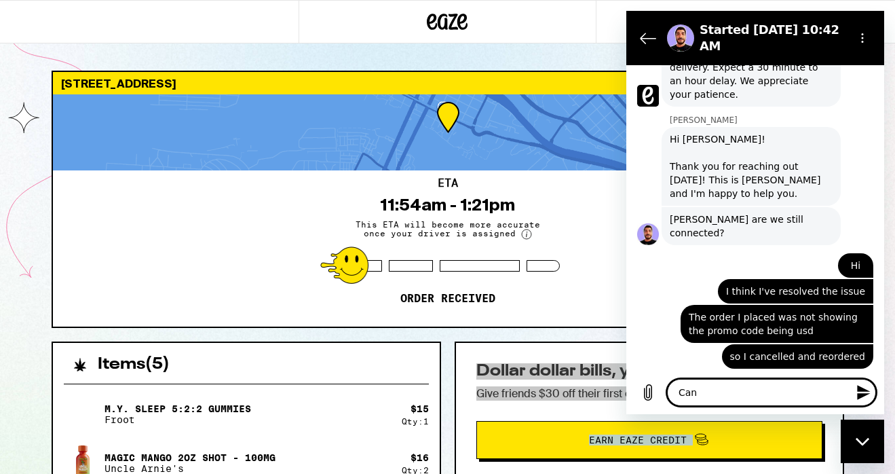
type textarea "x"
type textarea "Can yu"
type textarea "x"
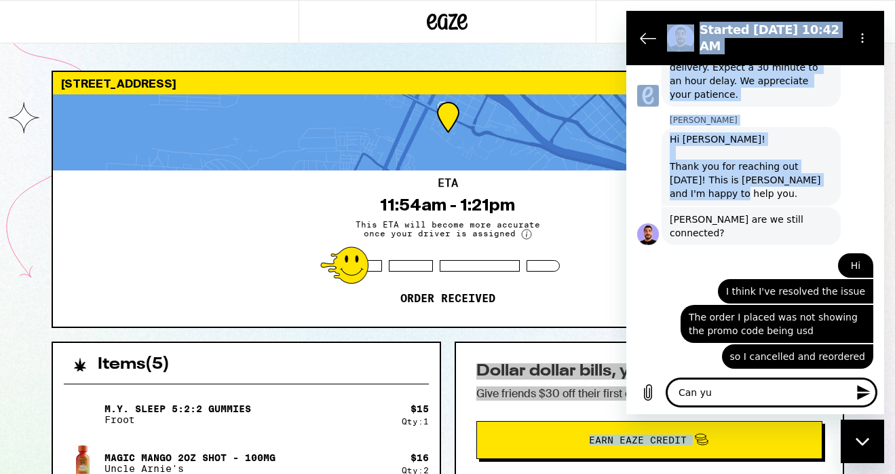
scroll to position [604, 0]
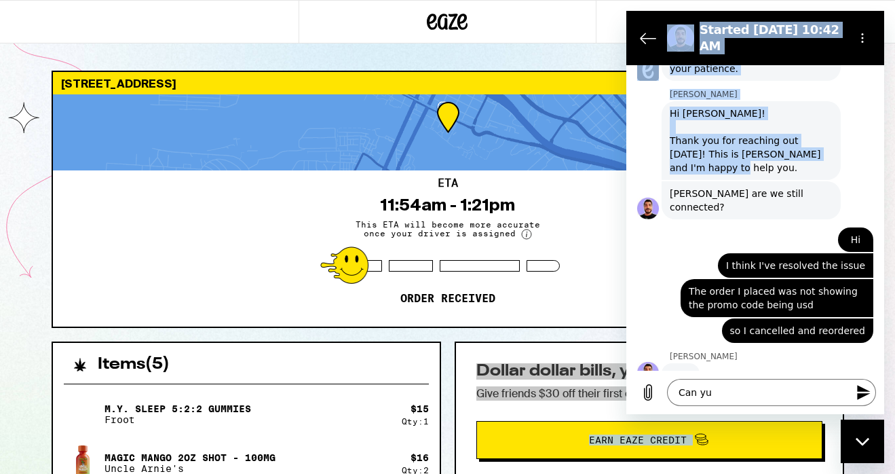
drag, startPoint x: 746, startPoint y: 204, endPoint x: 742, endPoint y: 494, distance: 290.6
click at [742, 414] on html "Started Sep 22 at 10:42 AM 10:42 AM Flora Eaze AI Agent Flora Eaze AI Agent say…" at bounding box center [756, 212] width 258 height 403
click at [737, 387] on textarea "Can yu" at bounding box center [771, 392] width 209 height 27
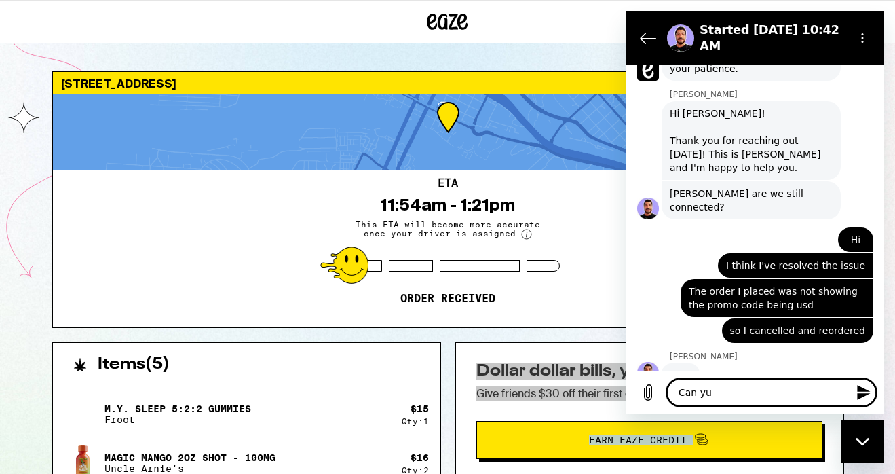
type textarea "Can y"
type textarea "x"
type textarea "Can yo"
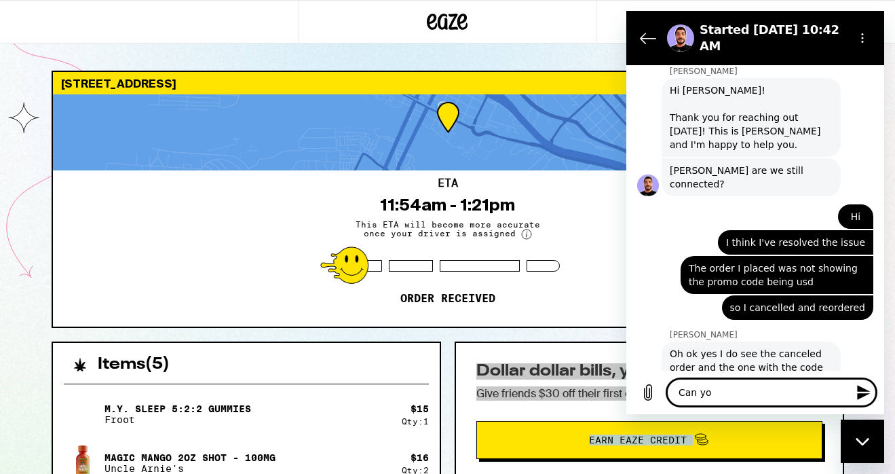
type textarea "x"
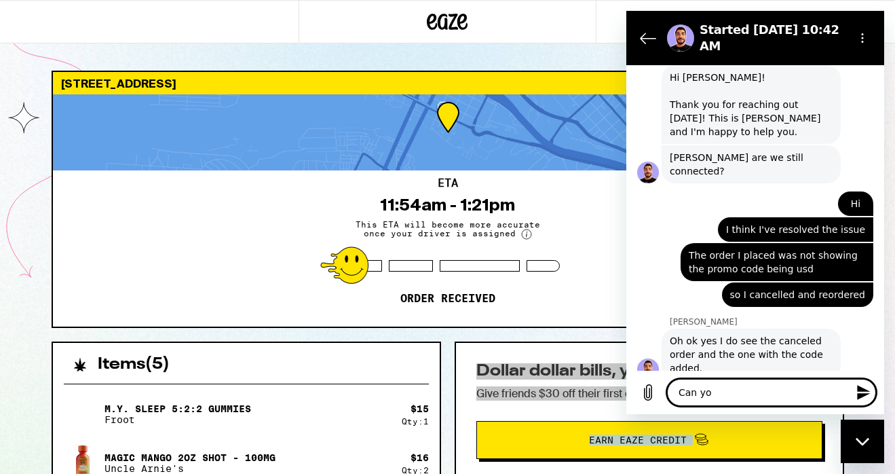
type textarea "Can you"
type textarea "x"
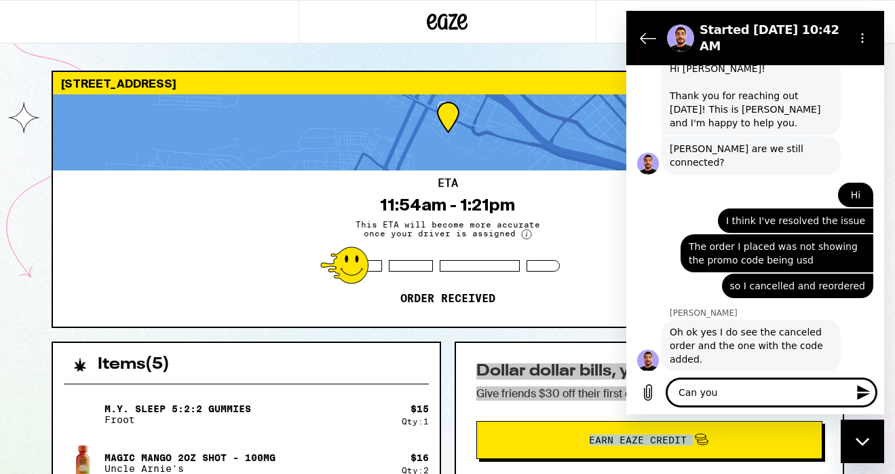
type textarea "Can you"
type textarea "x"
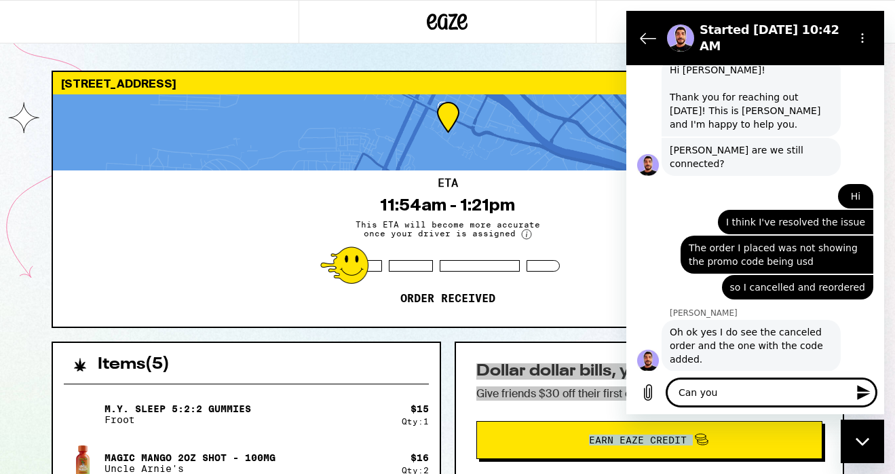
type textarea "Can you p"
type textarea "x"
type textarea "Can you pl"
type textarea "x"
type textarea "Can you ple"
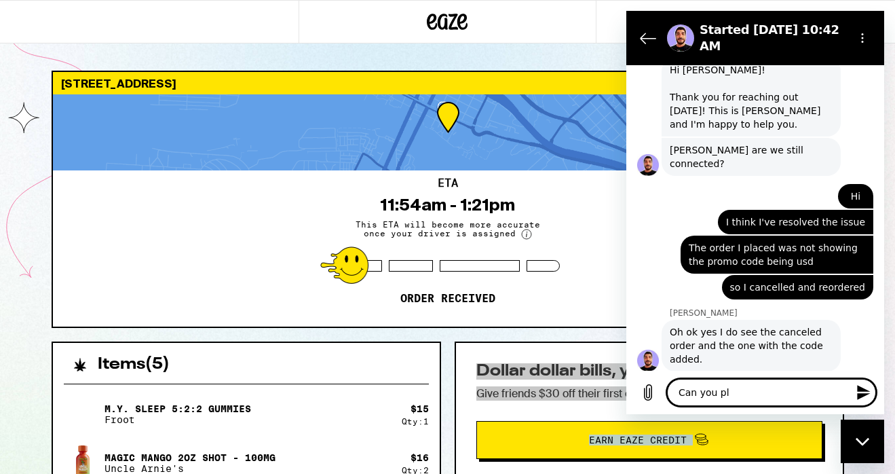
type textarea "x"
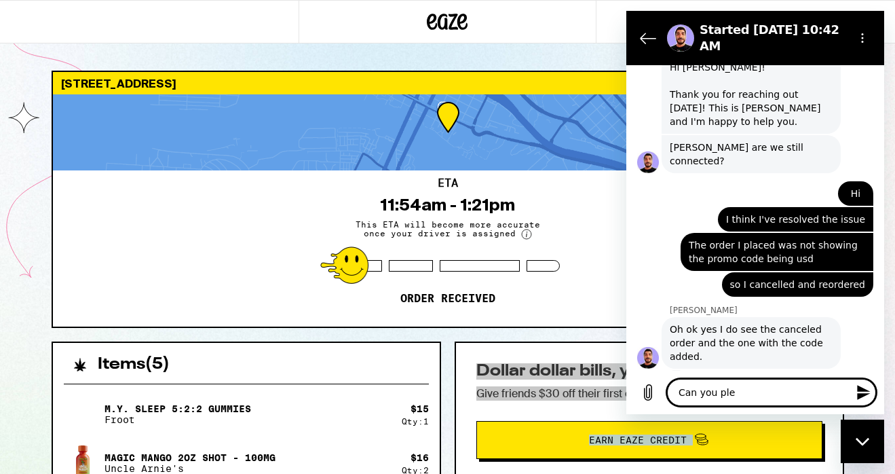
type textarea "Can you plea"
type textarea "x"
type textarea "Can you pleas"
type textarea "x"
type textarea "Can you please"
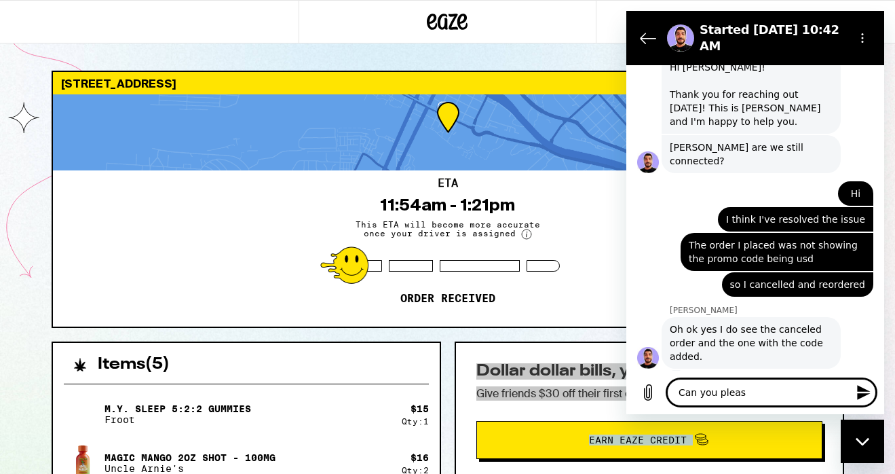
type textarea "x"
type textarea "Can you please"
type textarea "x"
type textarea "Can you please c"
type textarea "x"
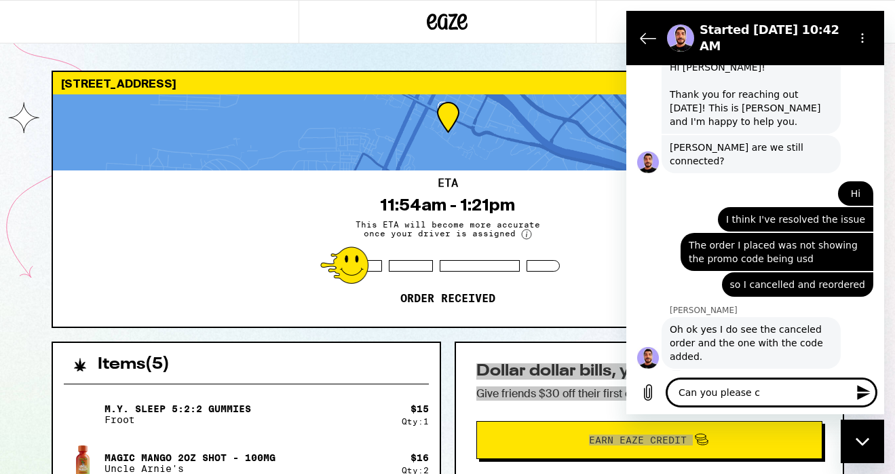
type textarea "Can you please"
type textarea "x"
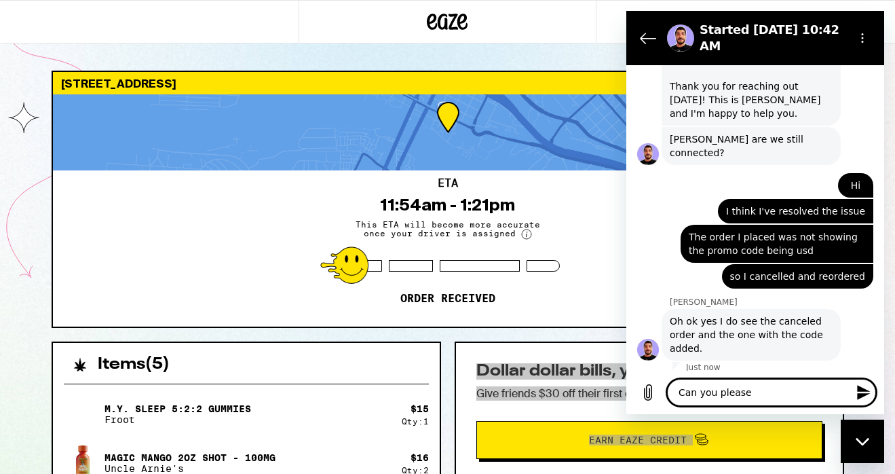
type textarea "x"
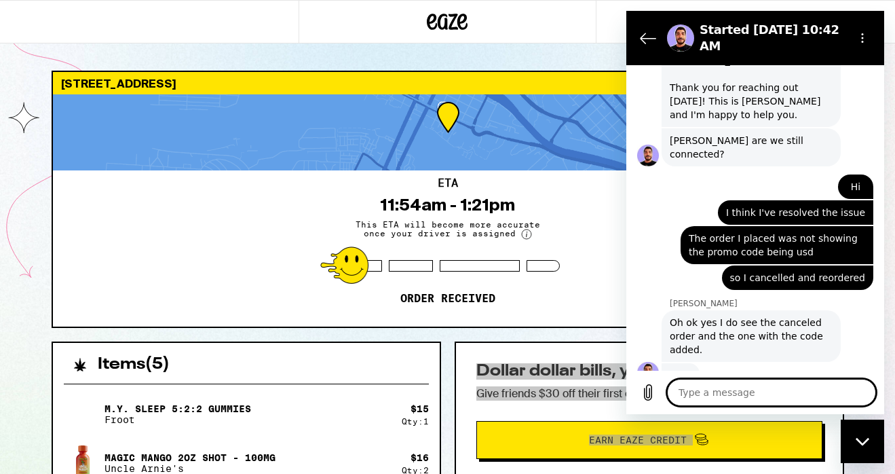
type textarea "C"
type textarea "x"
type textarea "Co"
type textarea "x"
type textarea "C"
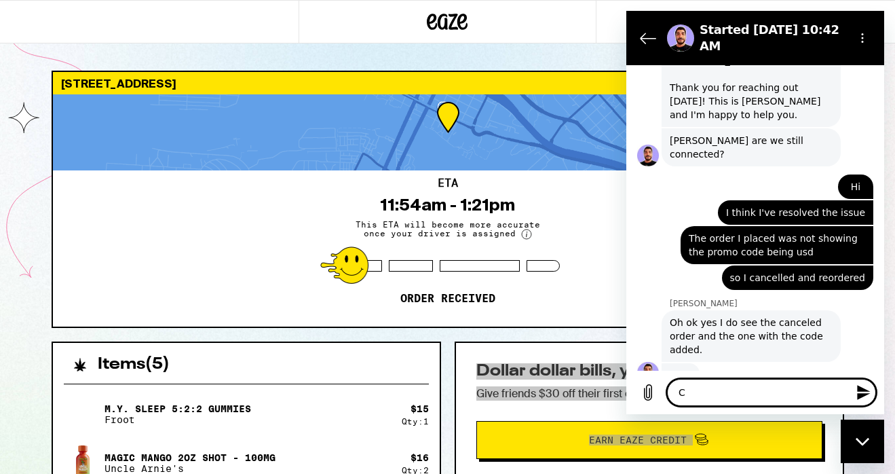
type textarea "x"
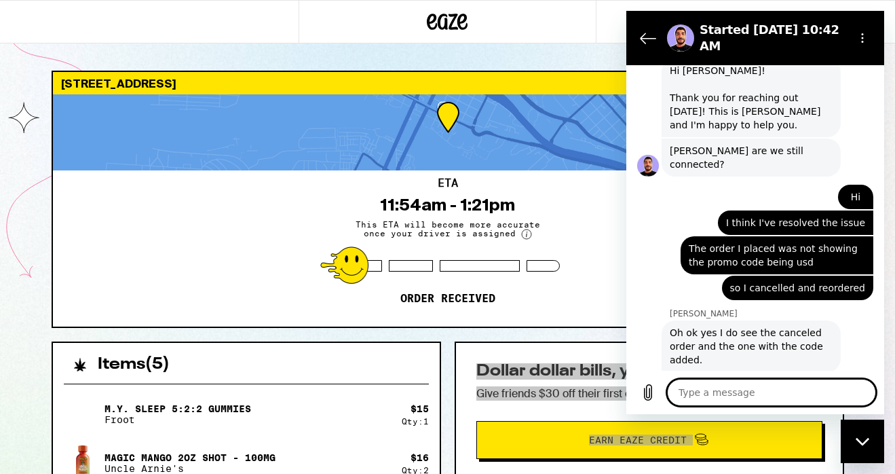
type textarea "x"
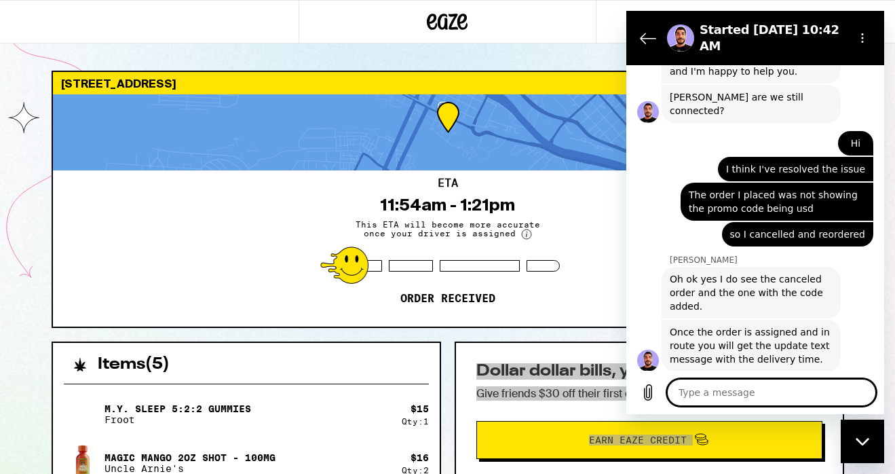
scroll to position [703, 0]
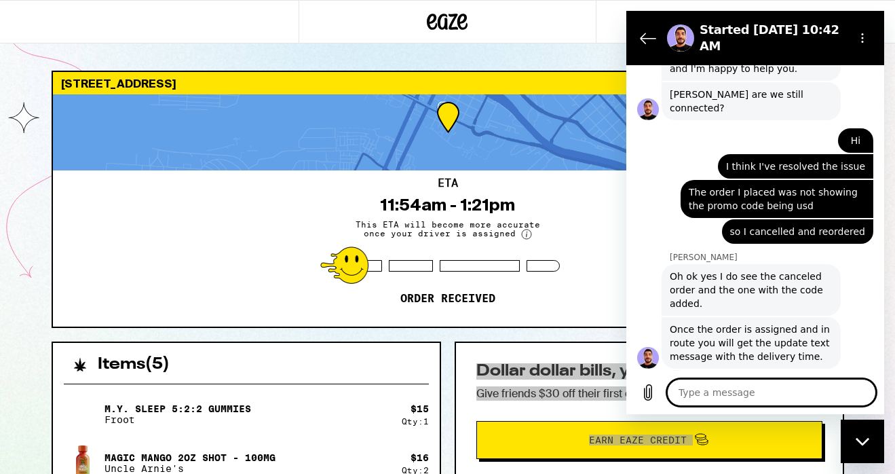
type textarea "O"
type textarea "x"
type textarea "Ok"
type textarea "x"
type textarea "Ok,"
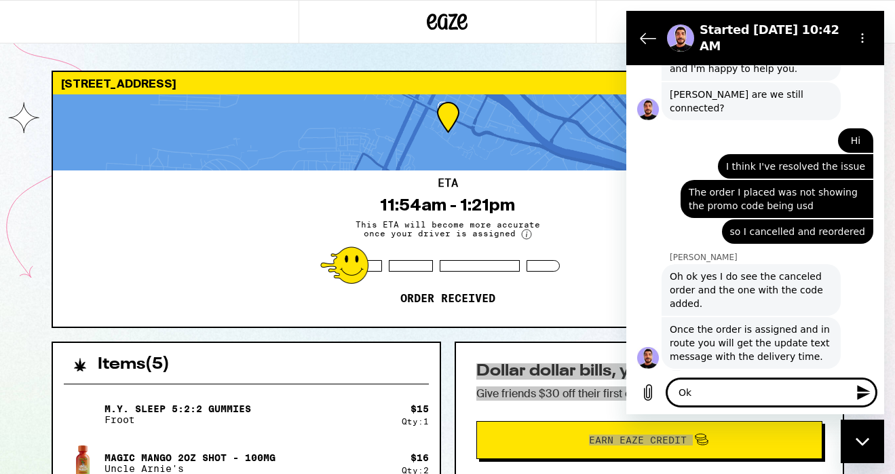
type textarea "x"
type textarea "Ok,"
type textarea "x"
type textarea "Ok, t"
type textarea "x"
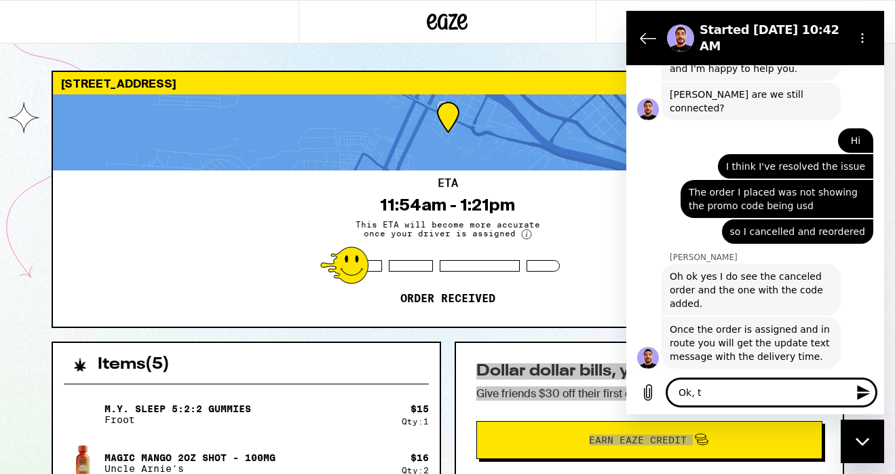
type textarea "Ok, th"
type textarea "x"
type textarea "Ok, tha"
type textarea "x"
type textarea "Ok, than"
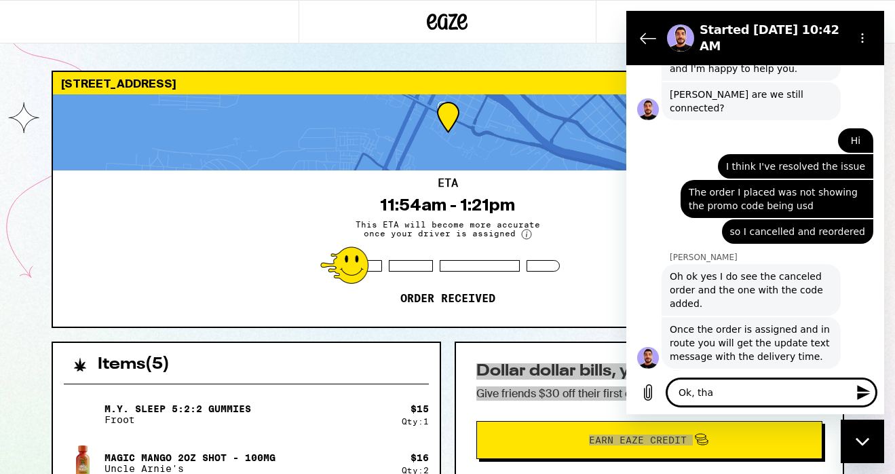
type textarea "x"
type textarea "Ok, thank"
type textarea "x"
type textarea "Ok, thank"
type textarea "x"
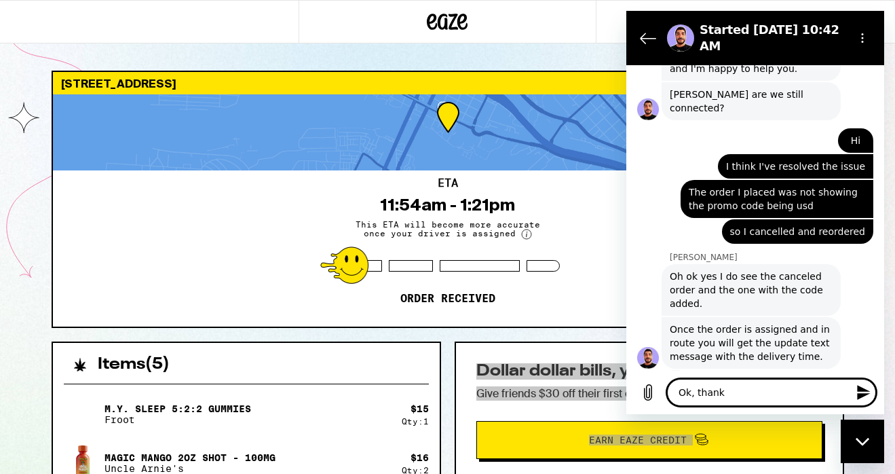
type textarea "Ok, thank y"
type textarea "x"
type textarea "Ok, thank yo"
type textarea "x"
type textarea "Ok, thank you"
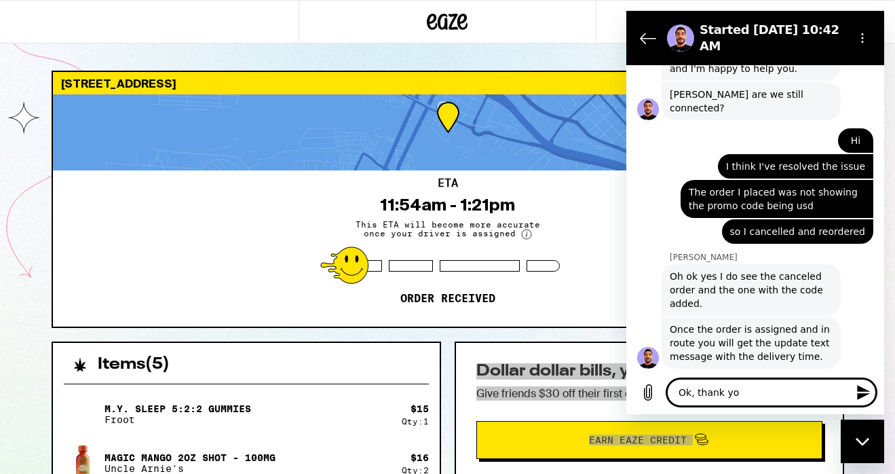
type textarea "x"
type textarea "Ok, thank you!"
type textarea "x"
type textarea "Ok, thank you!"
type textarea "x"
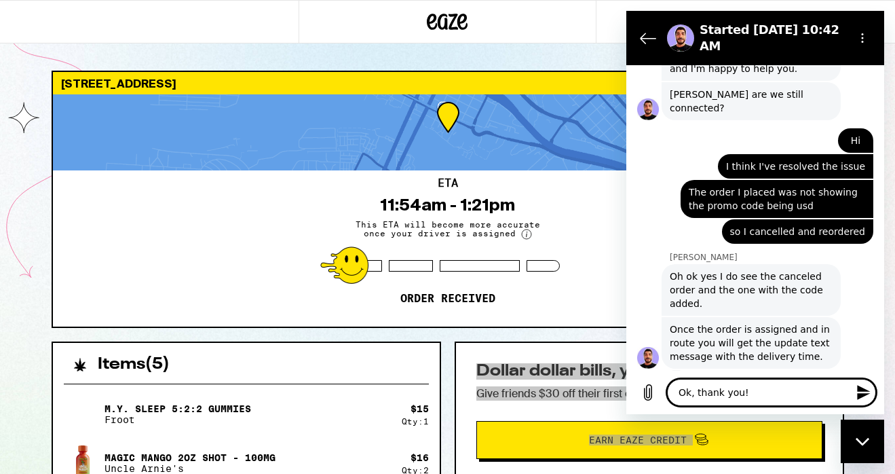
type textarea "Ok, thank you! c"
type textarea "x"
type textarea "Ok, thank you! cI"
type textarea "x"
type textarea "Ok, thank you! cI'"
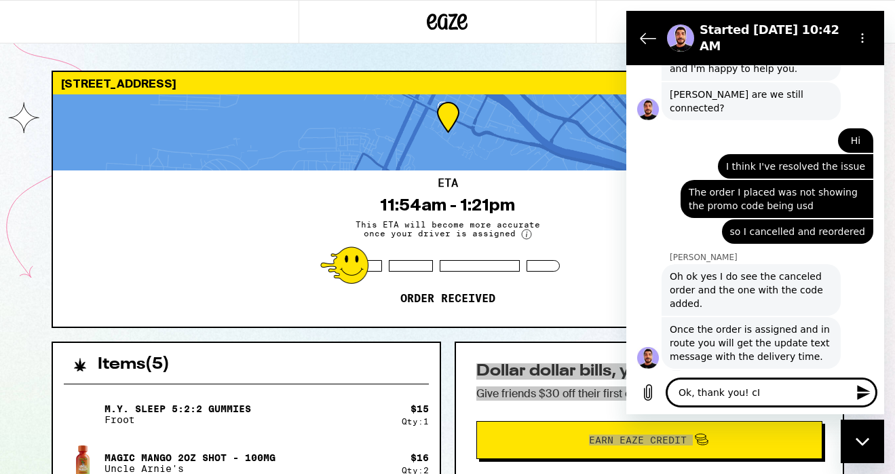
type textarea "x"
type textarea "Ok, thank you! cI'm"
type textarea "x"
type textarea "Ok, thank you! cI'"
type textarea "x"
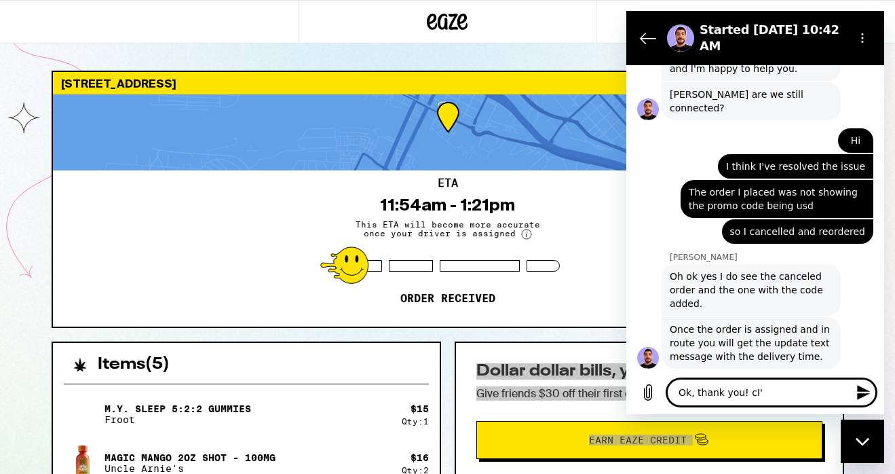
type textarea "Ok, thank you! cI"
type textarea "x"
type textarea "Ok, thank you! c"
type textarea "x"
type textarea "Ok, thank you!"
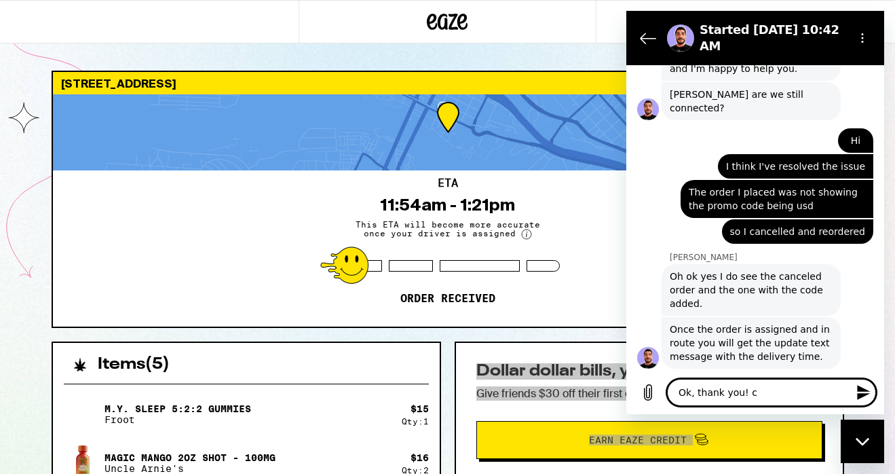
type textarea "x"
type textarea "Ok, thank you! T"
type textarea "x"
type textarea "Ok, thank you! Th"
type textarea "x"
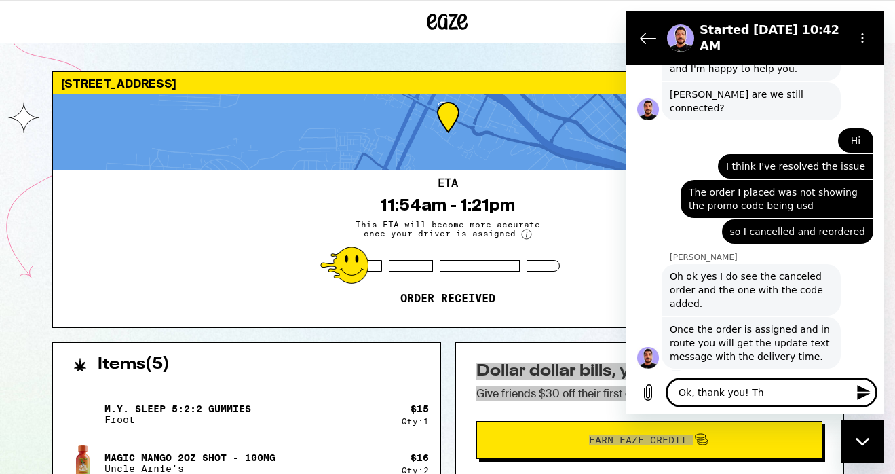
type textarea "Ok, thank you! The"
type textarea "x"
type textarea "Ok, thank you! The"
type textarea "x"
type textarea "Ok, thank you! The w"
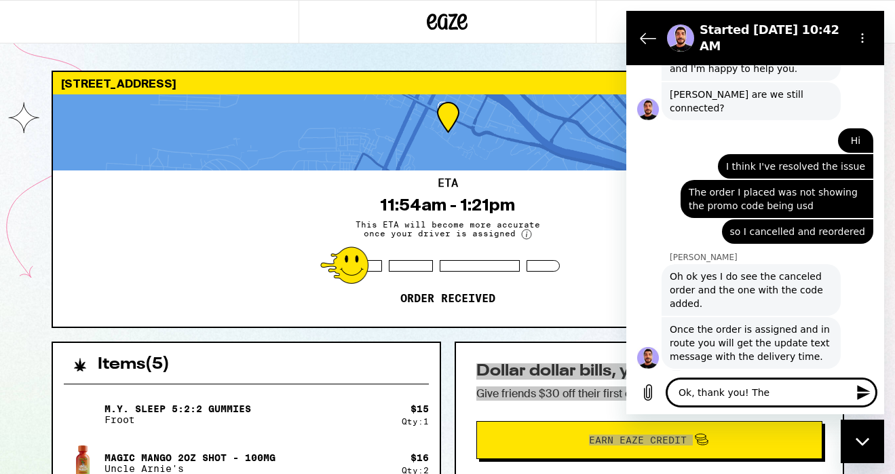
type textarea "x"
type textarea "Ok, thank you! The we"
type textarea "x"
type textarea "Ok, thank you! The web"
type textarea "x"
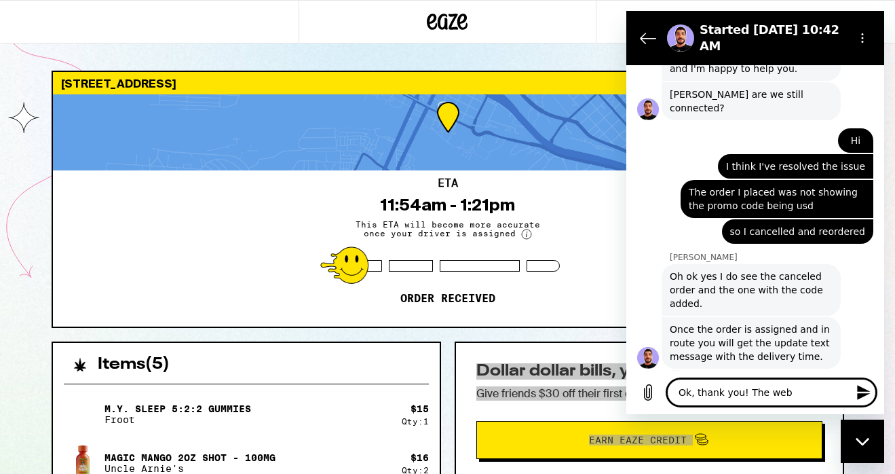
type textarea "Ok, thank you! The webs"
type textarea "x"
type textarea "Ok, thank you! The websi"
type textarea "x"
type textarea "Ok, thank you! The websit"
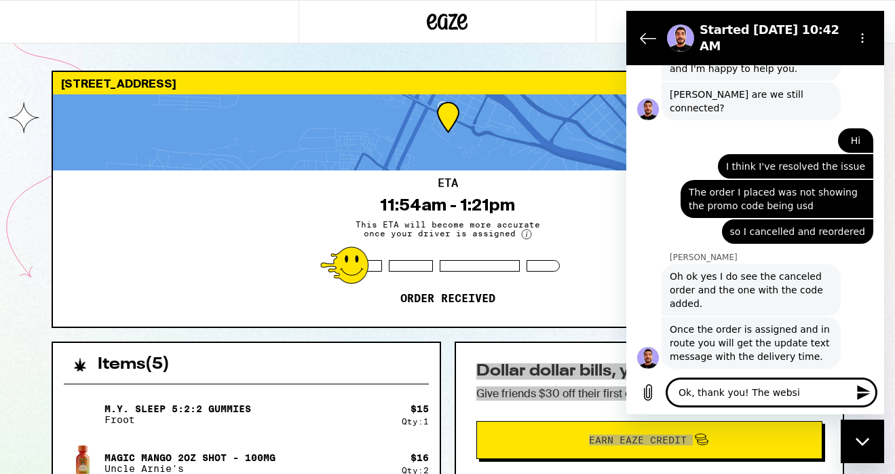
type textarea "x"
type textarea "Ok, thank you! The website"
type textarea "x"
type textarea "Ok, thank you! The website"
type textarea "x"
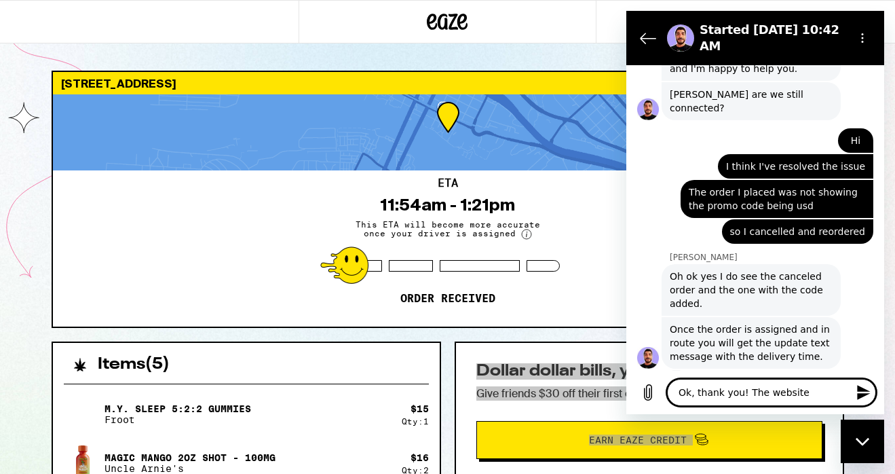
type textarea "Ok, thank you! The website i"
type textarea "x"
type textarea "Ok, thank you! The website is"
type textarea "x"
type textarea "Ok, thank you! The website is"
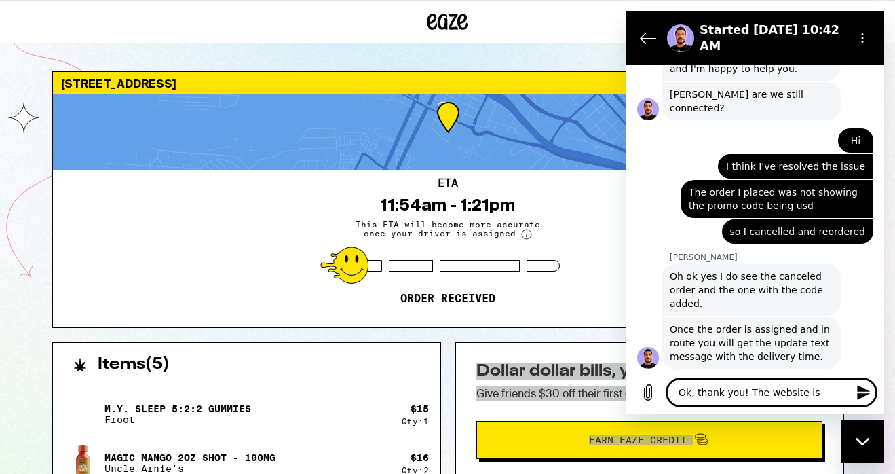
type textarea "x"
type textarea "Ok, thank you! The website is g"
type textarea "x"
type textarea "Ok, thank you! The website is gl"
type textarea "x"
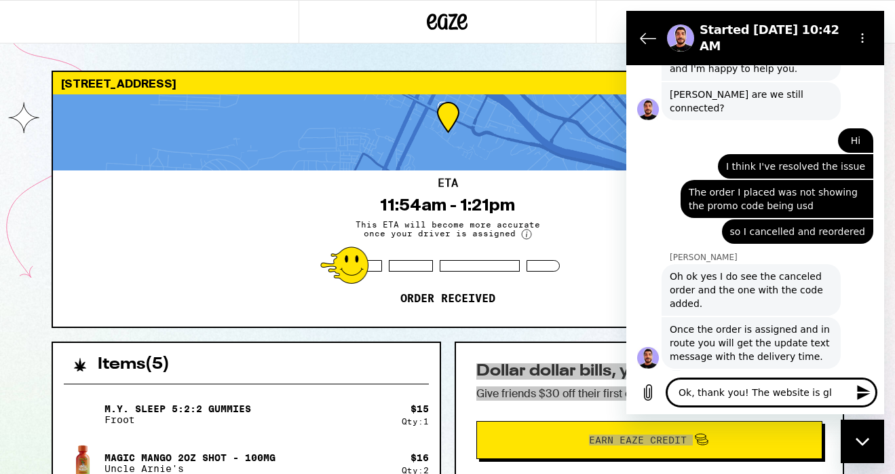
type textarea "Ok, thank you! The website is gli"
type textarea "x"
type textarea "Ok, thank you! The website is glit"
type textarea "x"
type textarea "Ok, thank you! The website is glitc"
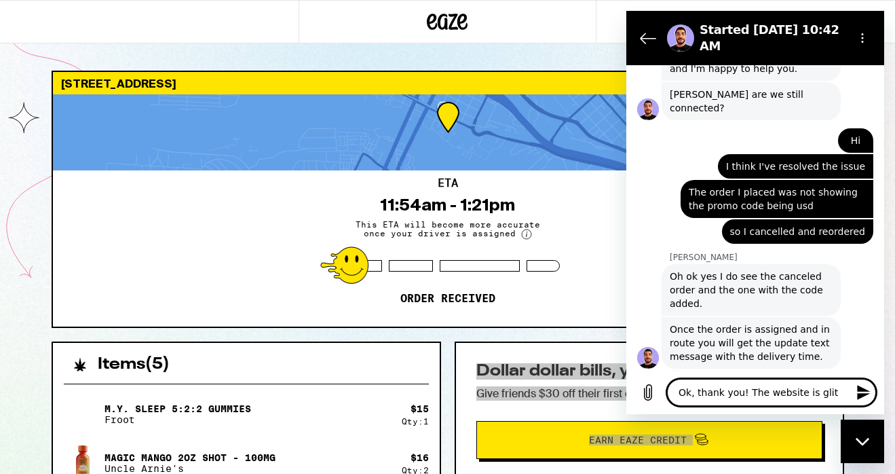
type textarea "x"
type textarea "Ok, thank you! The website is glitch"
type textarea "x"
type textarea "Ok, thank you! The website is glitchi"
type textarea "x"
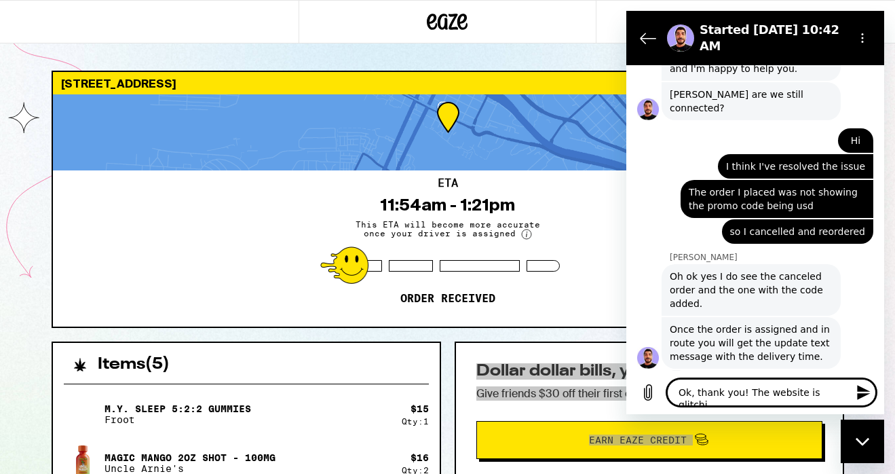
type textarea "Ok, thank you! The website is glitchin"
type textarea "x"
type textarea "Ok, thank you! The website is glitching"
type textarea "x"
type textarea "Ok, thank you! The website is glitching"
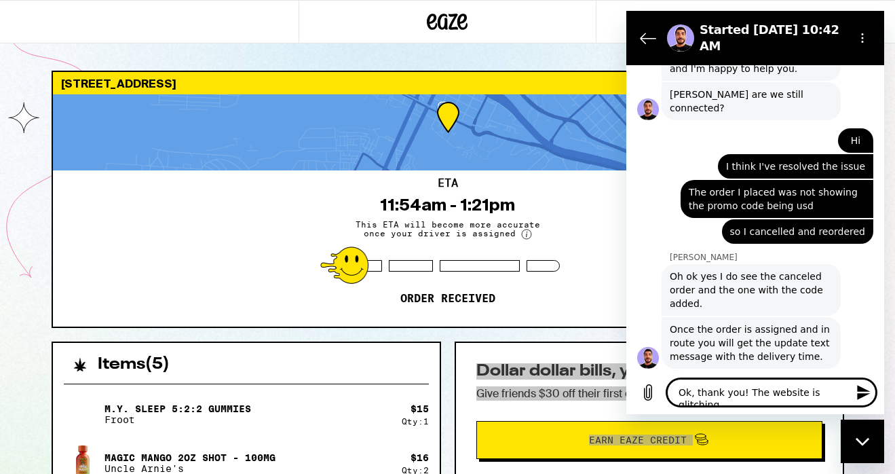
type textarea "x"
type textarea "Ok, thank you! The website is glitching a"
type textarea "x"
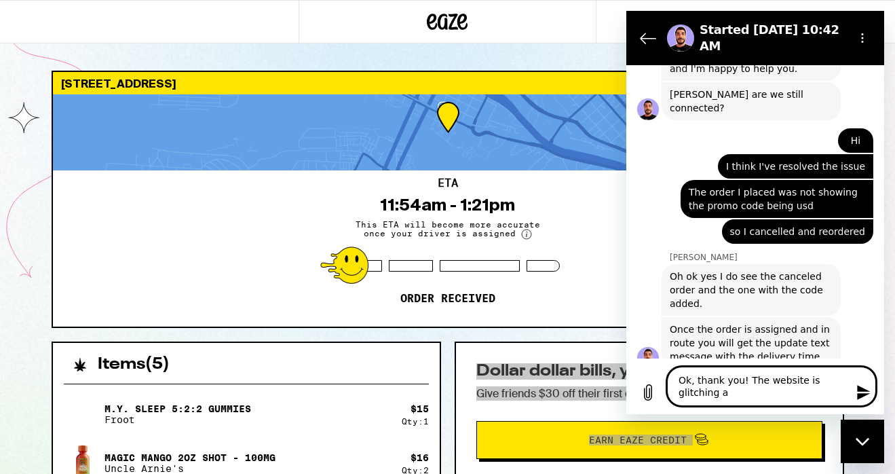
type textarea "Ok, thank you! The website is glitching a"
type textarea "x"
type textarea "Ok, thank you! The website is glitching a b"
type textarea "x"
type textarea "Ok, thank you! The website is glitching a bi"
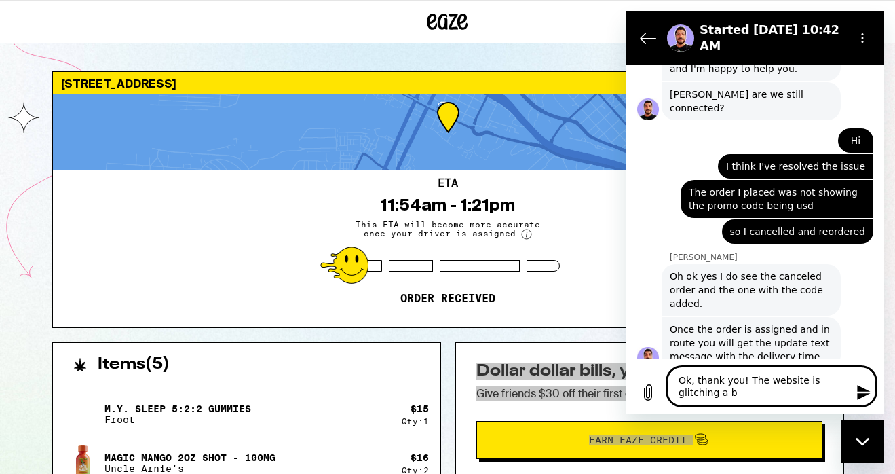
type textarea "x"
type textarea "Ok, thank you! The website is glitching a bit"
type textarea "x"
type textarea "Ok, thank you! The website is glitching a bit."
type textarea "x"
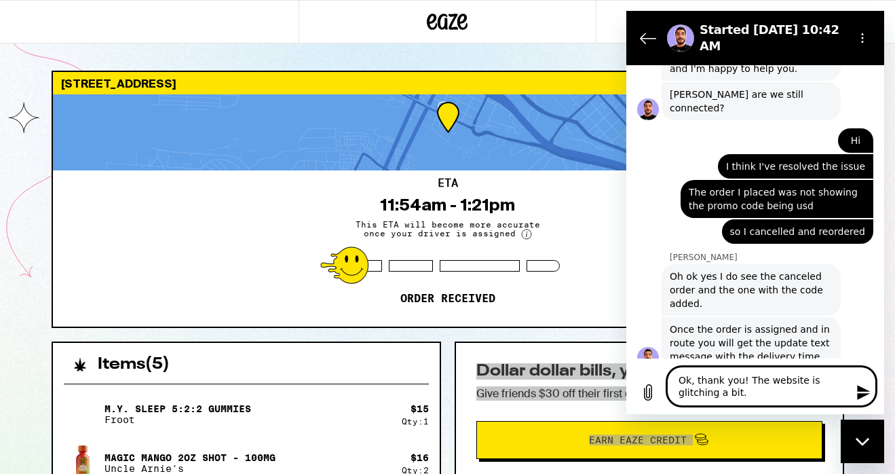
type textarea "Ok, thank you! The website is glitching a bit."
type textarea "x"
type textarea "Ok, thank you! The website is glitching a bit. C"
type textarea "x"
type textarea "Ok, thank you! The website is glitching a bit. Ca"
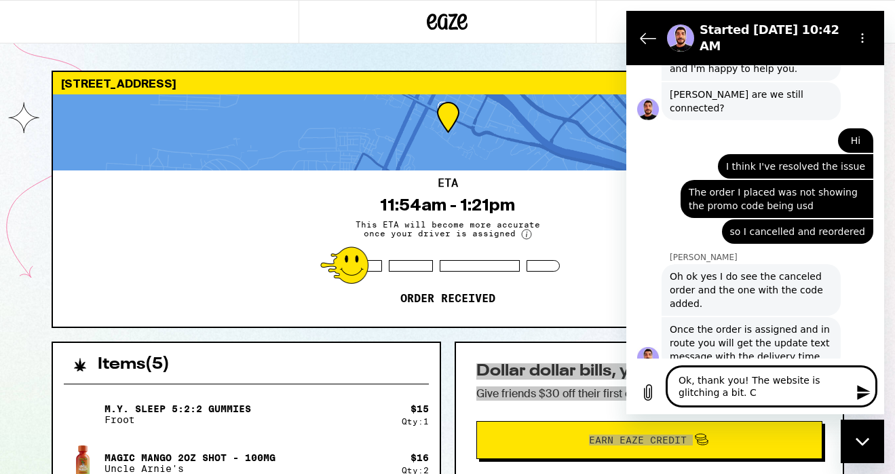
type textarea "x"
type textarea "Ok, thank you! The website is glitching a bit. Can"
type textarea "x"
type textarea "Ok, thank you! The website is glitching a bit. Can"
type textarea "x"
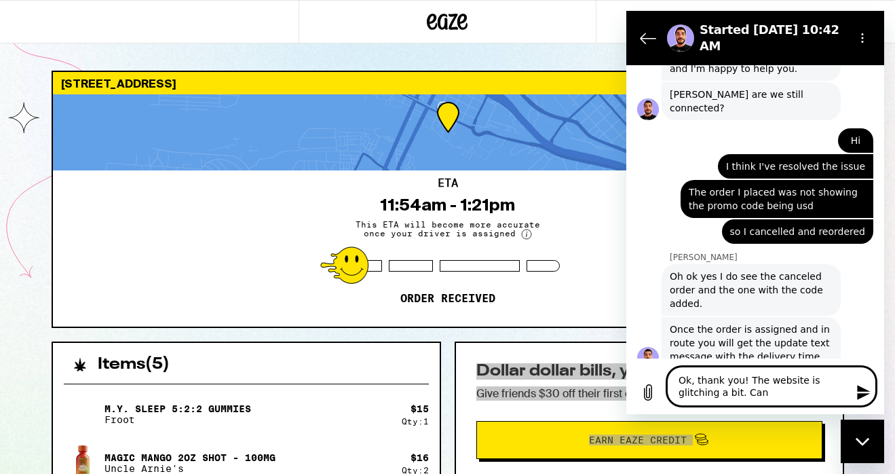
type textarea "Ok, thank you! The website is glitching a bit. Can y"
type textarea "x"
type textarea "Ok, thank you! The website is glitching a bit. Can yo"
type textarea "x"
type textarea "Ok, thank you! The website is glitching a bit. Can you"
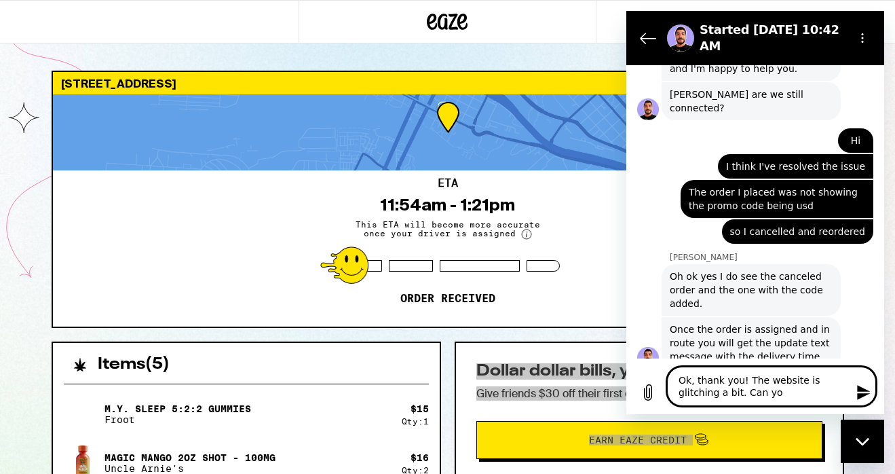
type textarea "x"
type textarea "Ok, thank you! The website is glitching a bit. Can you"
type textarea "x"
type textarea "Ok, thank you! The website is glitching a bit. Can you p"
type textarea "x"
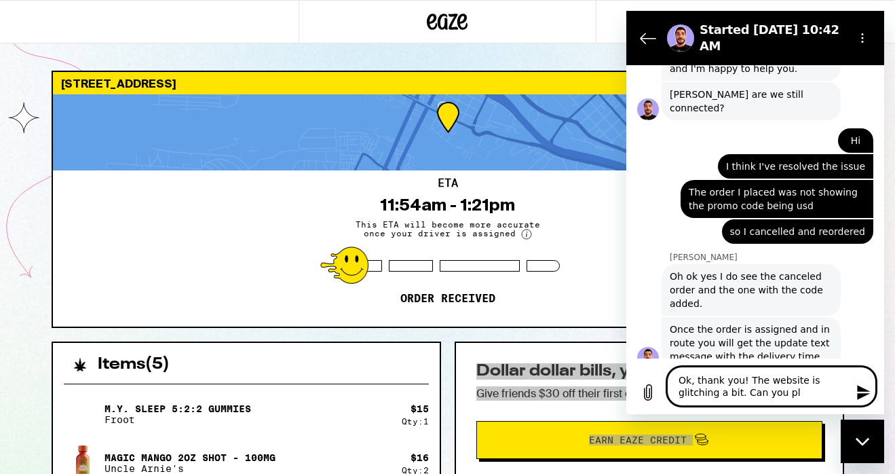
type textarea "Ok, thank you! The website is glitching a bit. Can you ple"
type textarea "x"
type textarea "Ok, thank you! The website is glitching a bit. Can you plea"
type textarea "x"
type textarea "Ok, thank you! The website is glitching a bit. Can you pleas"
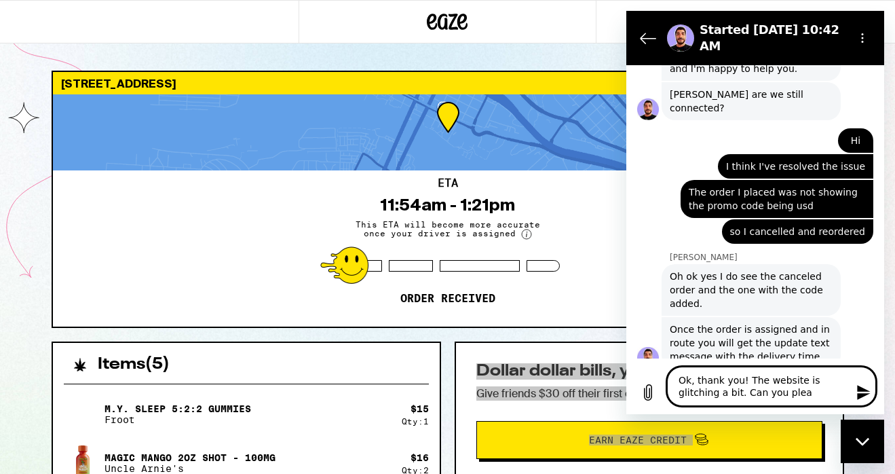
type textarea "x"
type textarea "Ok, thank you! The website is glitching a bit. Can you please"
type textarea "x"
type textarea "Ok, thank you! The website is glitching a bit. Can you please"
type textarea "x"
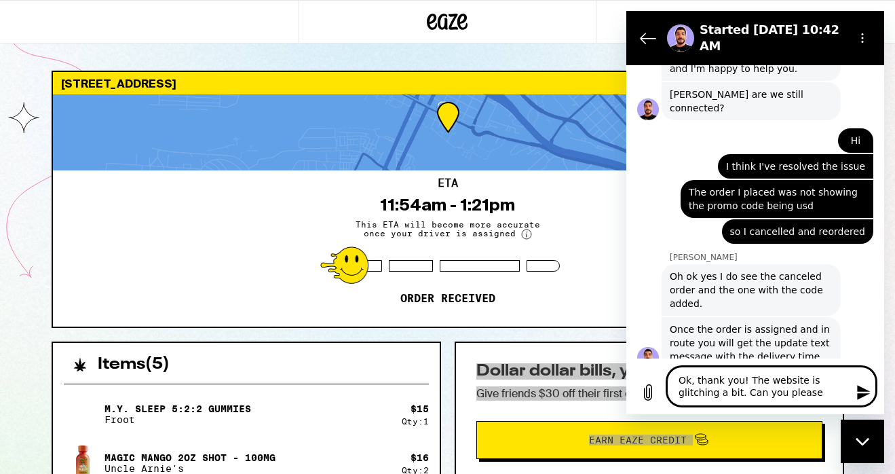
type textarea "Ok, thank you! The website is glitching a bit. Can you please c"
type textarea "x"
type textarea "Ok, thank you! The website is glitching a bit. Can you please co"
type textarea "x"
type textarea "Ok, thank you! The website is glitching a bit. Can you please con"
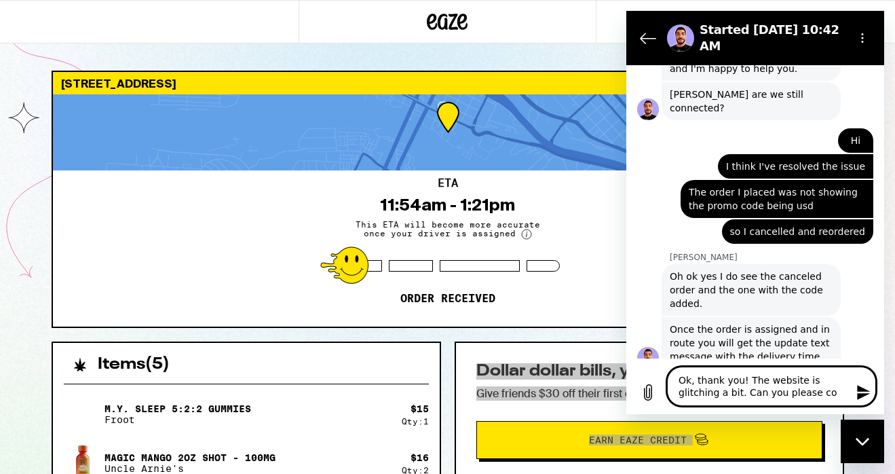
type textarea "x"
type textarea "Ok, thank you! The website is glitching a bit. Can you please conf"
type textarea "x"
type textarea "Ok, thank you! The website is glitching a bit. Can you please confr"
type textarea "x"
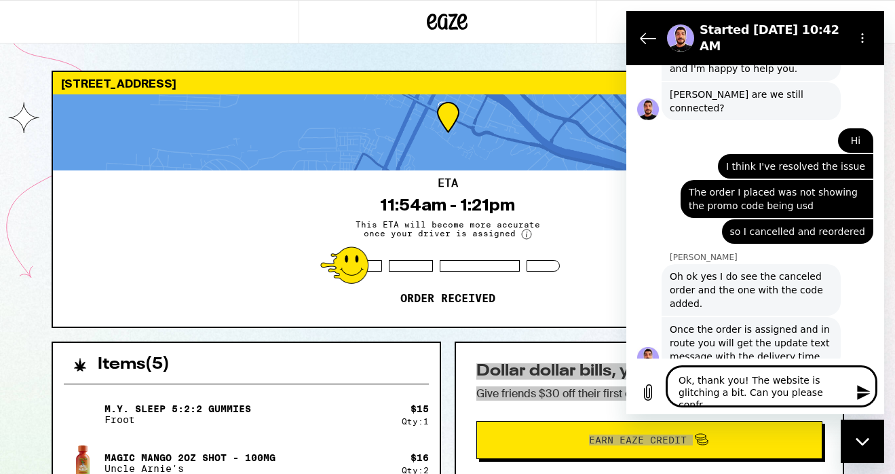
type textarea "Ok, thank you! The website is glitching a bit. Can you please conf"
type textarea "x"
type textarea "Ok, thank you! The website is glitching a bit. Can you please confi"
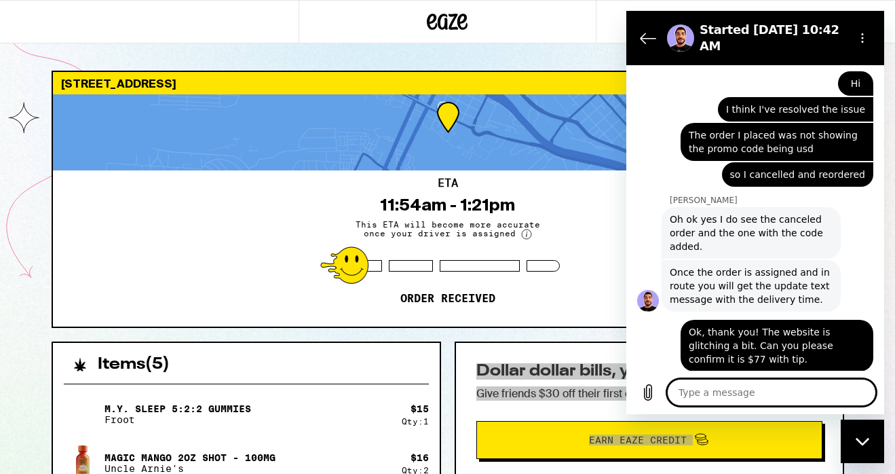
scroll to position [762, 0]
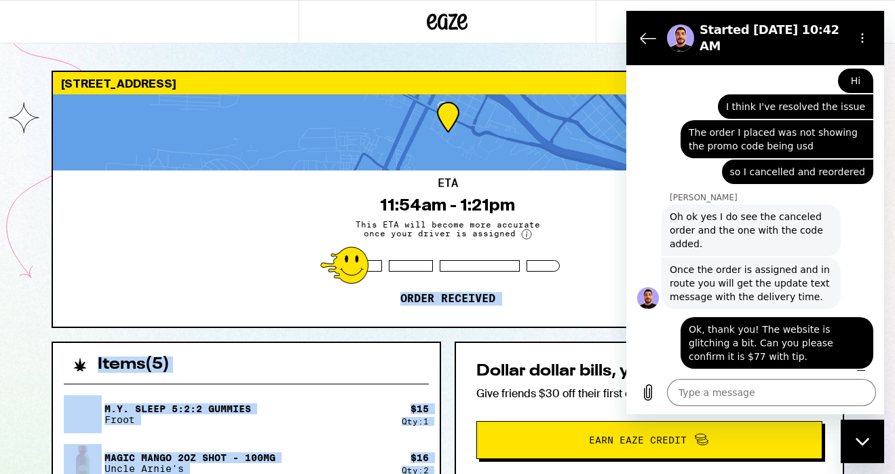
drag, startPoint x: 569, startPoint y: 283, endPoint x: 517, endPoint y: 331, distance: 70.6
click at [513, 341] on div "121 Embarcadero W Oakland 94607 ETA 11:54am - 1:21pm This ETA will become more …" at bounding box center [448, 462] width 815 height 782
click at [517, 329] on div "121 Embarcadero W Oakland 94607 ETA 11:54am - 1:21pm This ETA will become more …" at bounding box center [448, 462] width 815 height 782
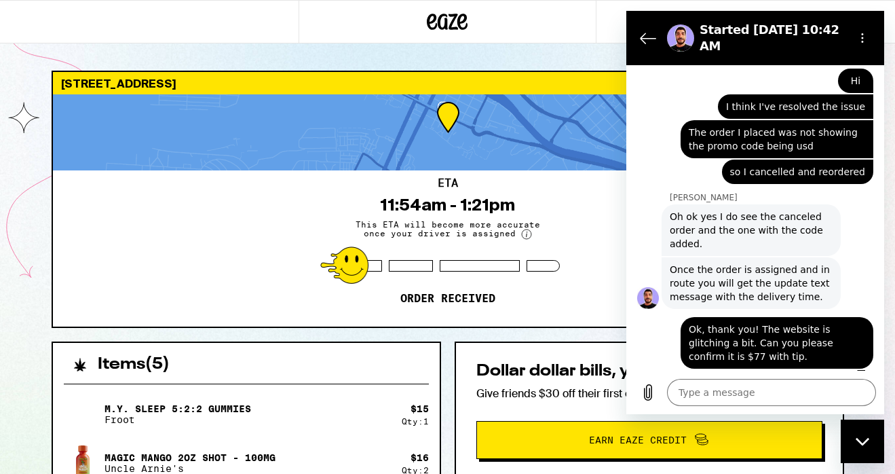
click at [456, 37] on div at bounding box center [448, 21] width 299 height 43
click at [456, 28] on icon at bounding box center [448, 22] width 20 height 16
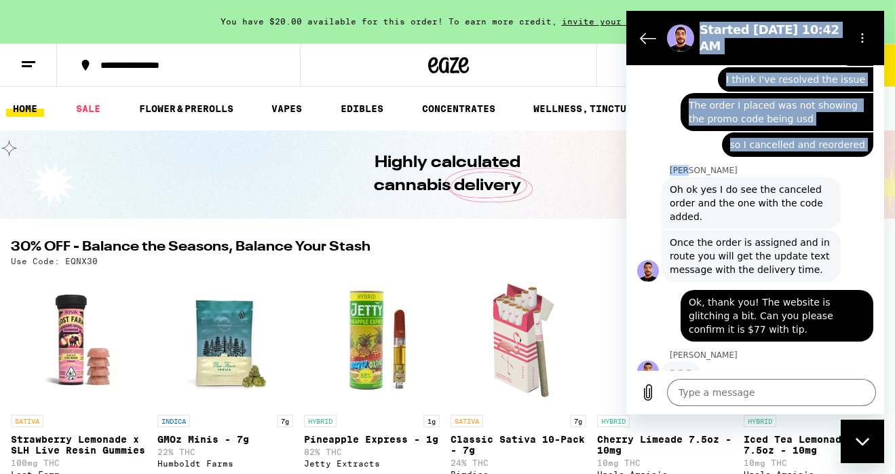
scroll to position [788, 0]
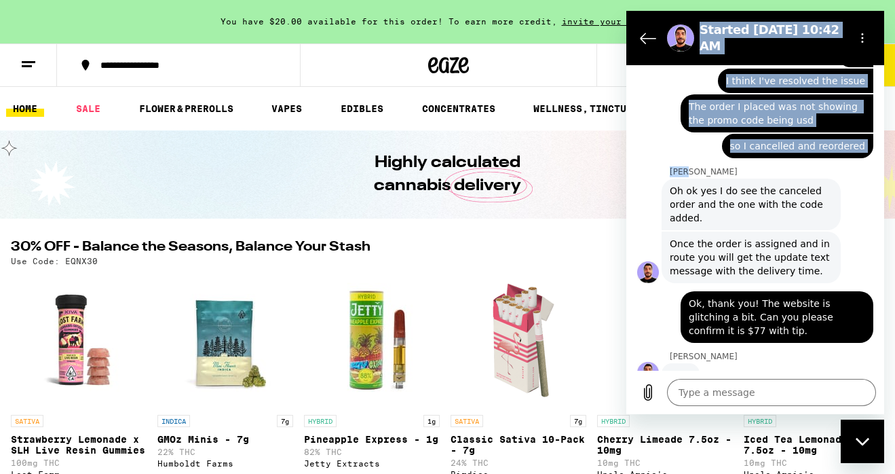
drag, startPoint x: 690, startPoint y: 20, endPoint x: 698, endPoint y: 151, distance: 132.0
click at [698, 151] on div "Started Sep 22 at 10:42 AM 10:42 AM Flora Eaze AI Agent Flora Eaze AI Agent say…" at bounding box center [756, 212] width 258 height 403
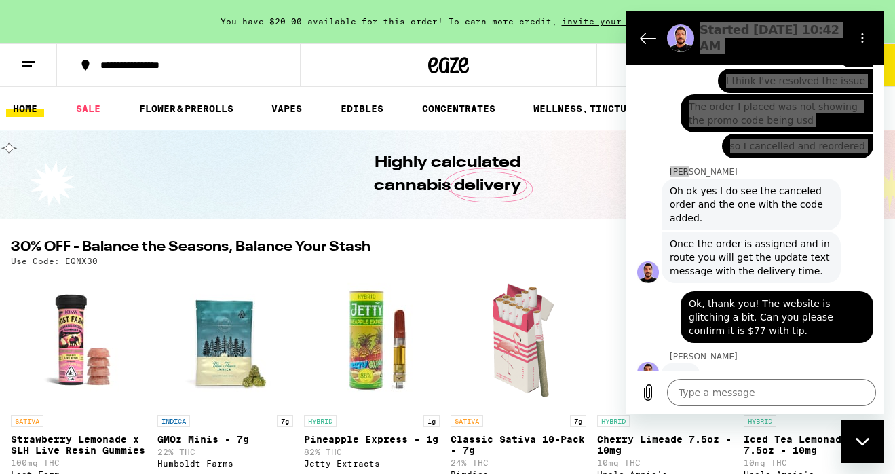
click at [36, 63] on icon at bounding box center [28, 64] width 16 height 16
click at [157, 374] on div "Menu Shop Buy It Again Sale Flower & Prerolls Vapes Edibles Concentrates Wellne…" at bounding box center [447, 237] width 895 height 474
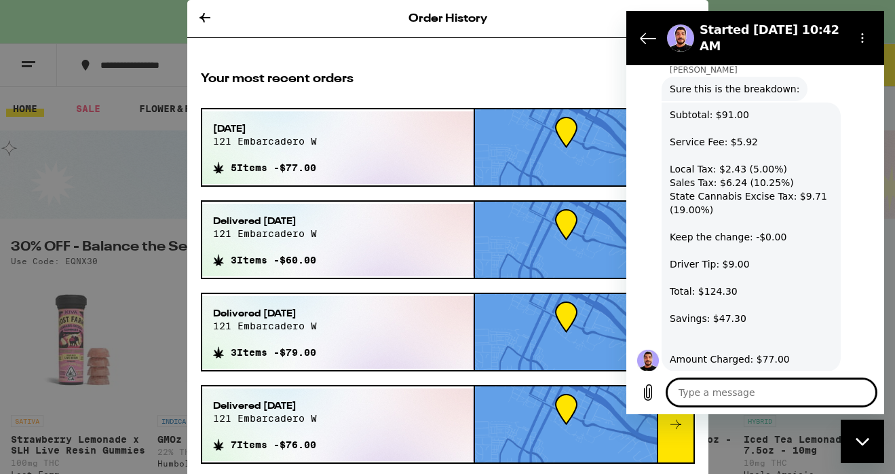
scroll to position [1077, 0]
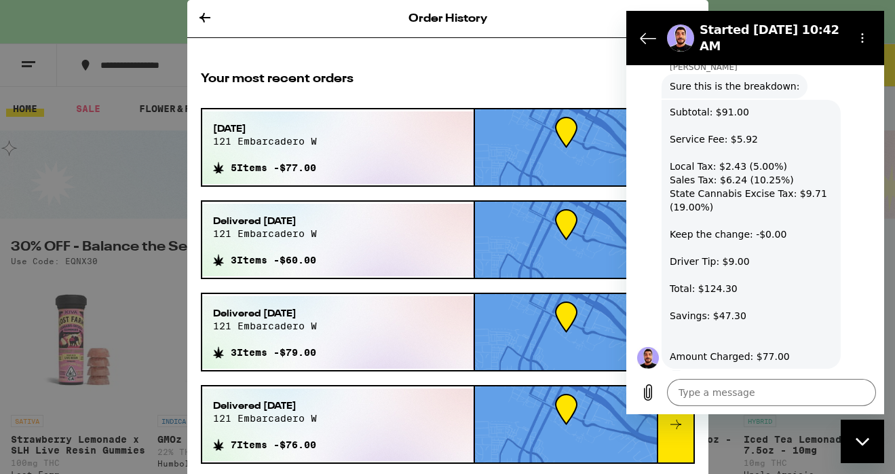
click at [317, 158] on div "5 Items - $77.00" at bounding box center [265, 166] width 104 height 16
drag, startPoint x: 715, startPoint y: 329, endPoint x: 749, endPoint y: 376, distance: 58.8
click at [754, 361] on div "Luis says: Subtotal: $91.00 Service Fee: $5.92 Local Tax: $2.43 (5.00%) Sales T…" at bounding box center [760, 239] width 247 height 282
click at [744, 389] on textarea at bounding box center [771, 392] width 209 height 27
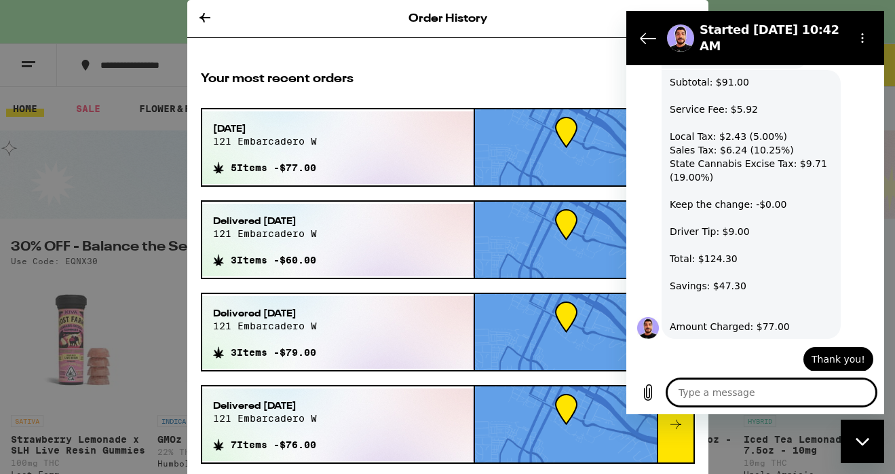
scroll to position [1110, 0]
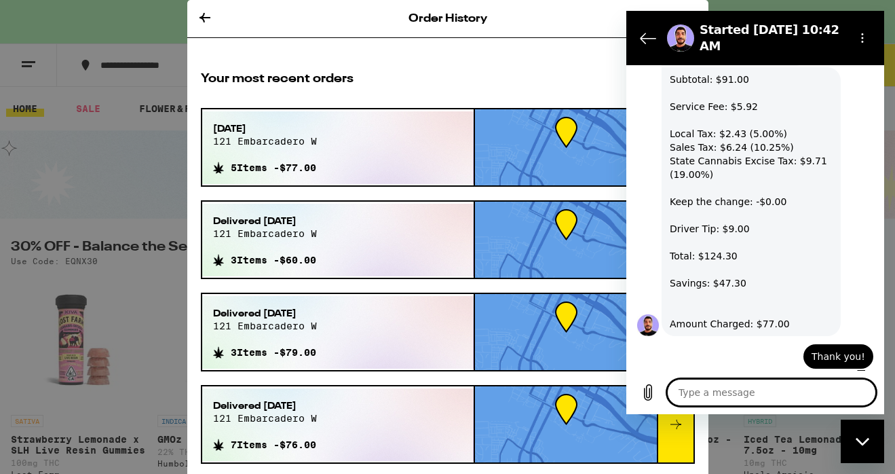
click at [352, 138] on div "Sep 22, 2025 121 embarcadero w 5 Items - $77.00" at bounding box center [338, 147] width 272 height 73
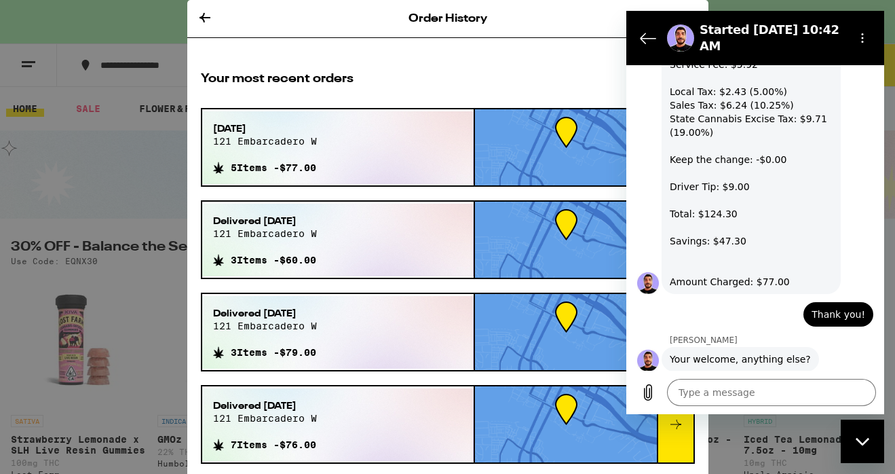
scroll to position [1155, 0]
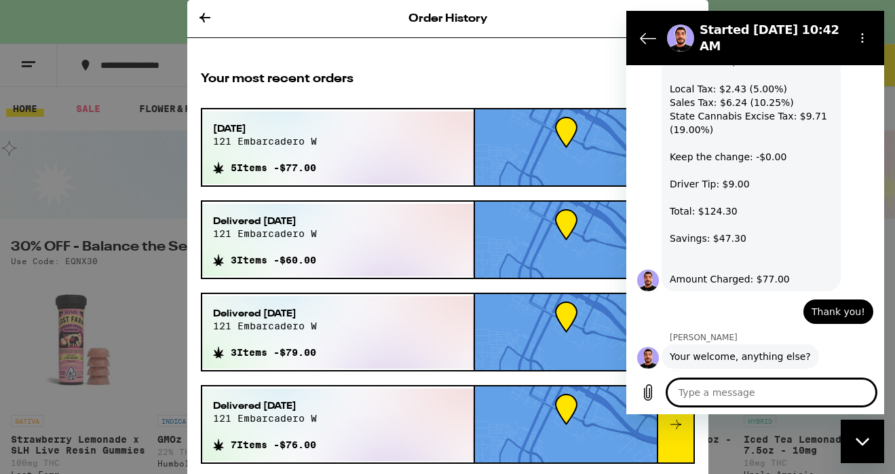
click at [790, 390] on textarea at bounding box center [771, 392] width 209 height 27
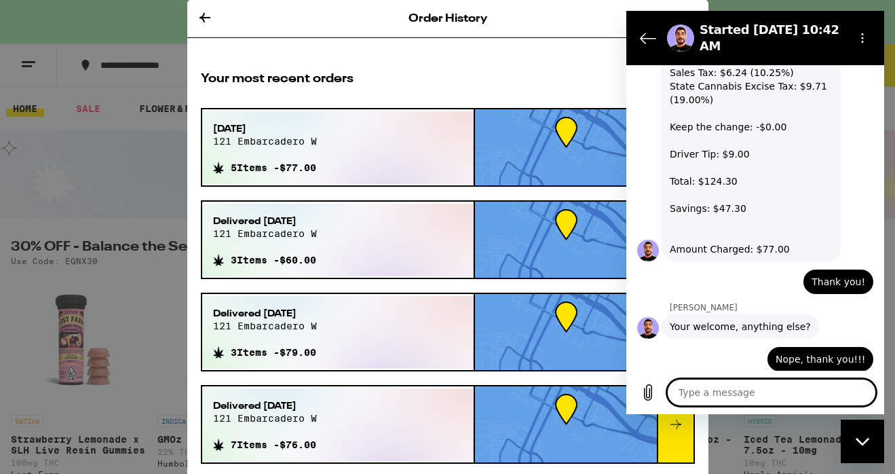
scroll to position [1187, 0]
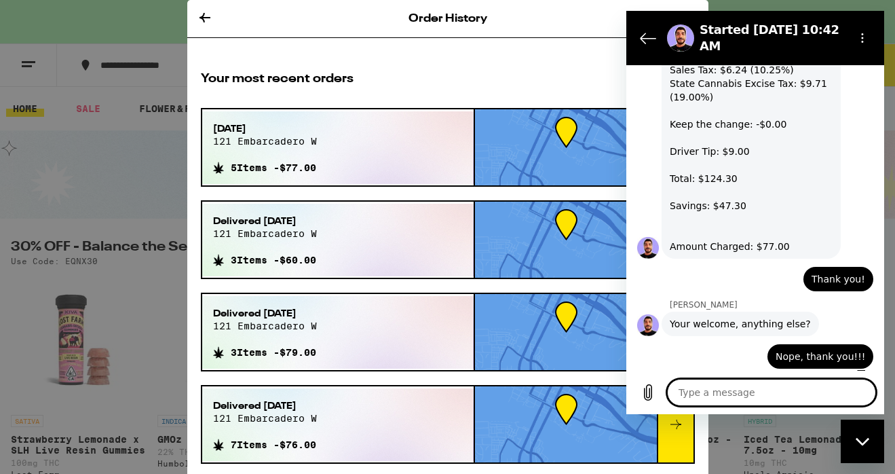
click at [868, 443] on icon "Close messaging window" at bounding box center [863, 441] width 14 height 9
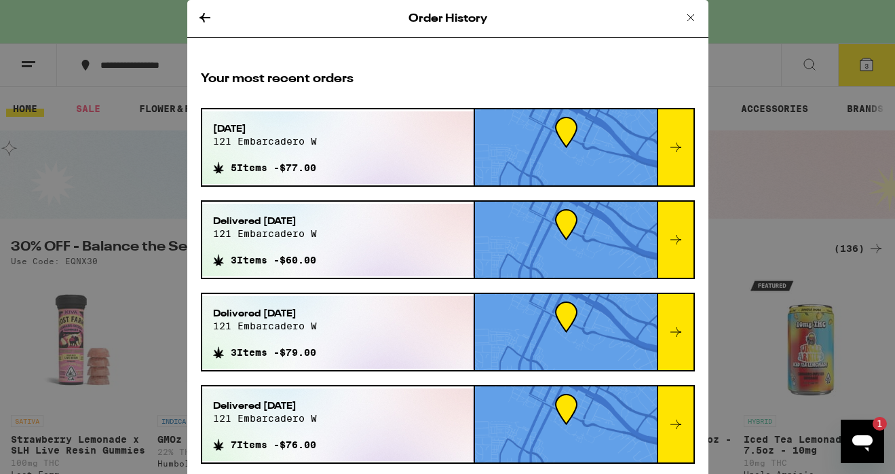
scroll to position [0, 0]
click at [874, 436] on icon "Open messaging window, 3 unread messages" at bounding box center [863, 441] width 24 height 24
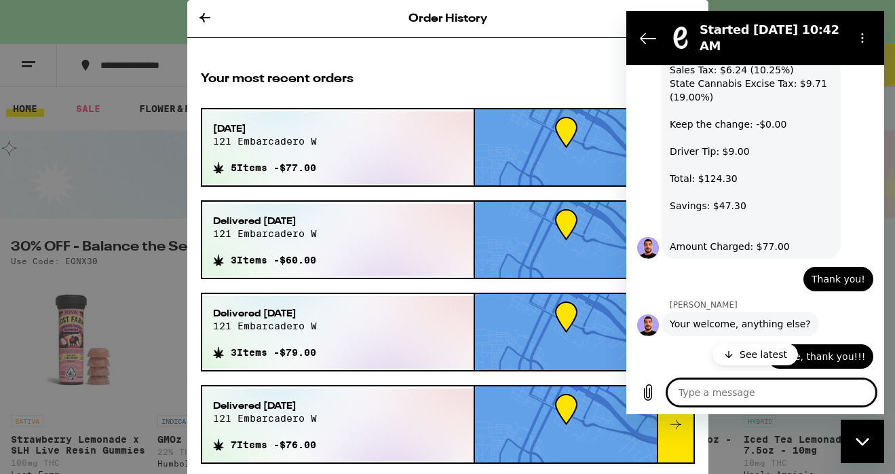
click at [781, 356] on p "See latest" at bounding box center [764, 355] width 48 height 14
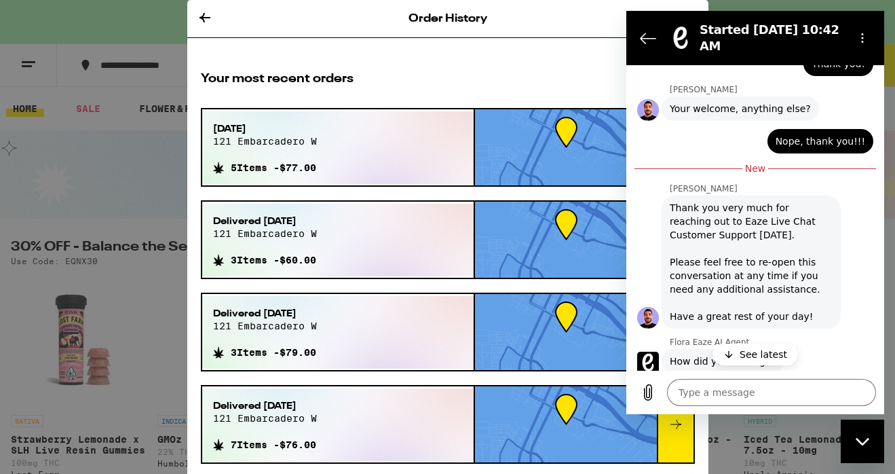
scroll to position [1439, 0]
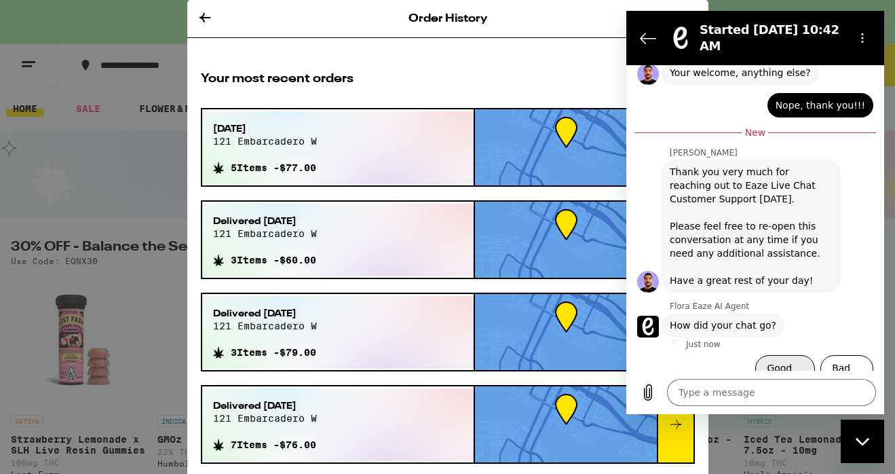
click at [790, 357] on button "Good 👍" at bounding box center [786, 374] width 60 height 39
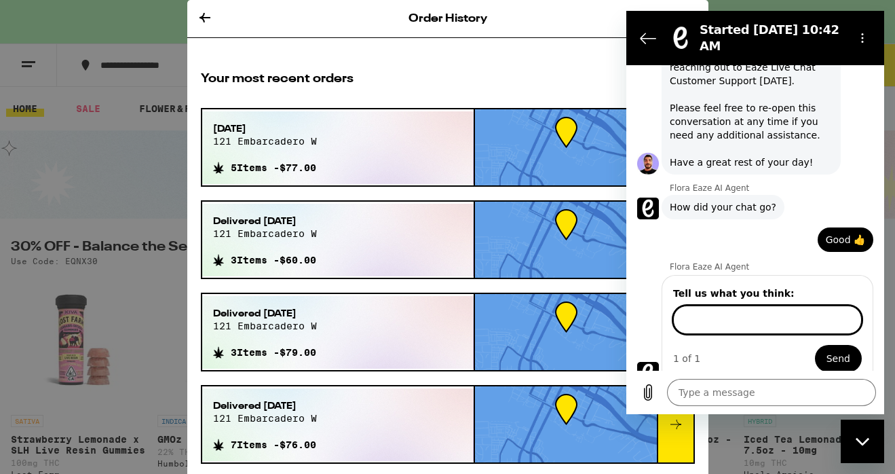
scroll to position [1555, 0]
click at [818, 327] on form "Tell us what you think: Thank you! 1 of 1 Send" at bounding box center [767, 329] width 189 height 86
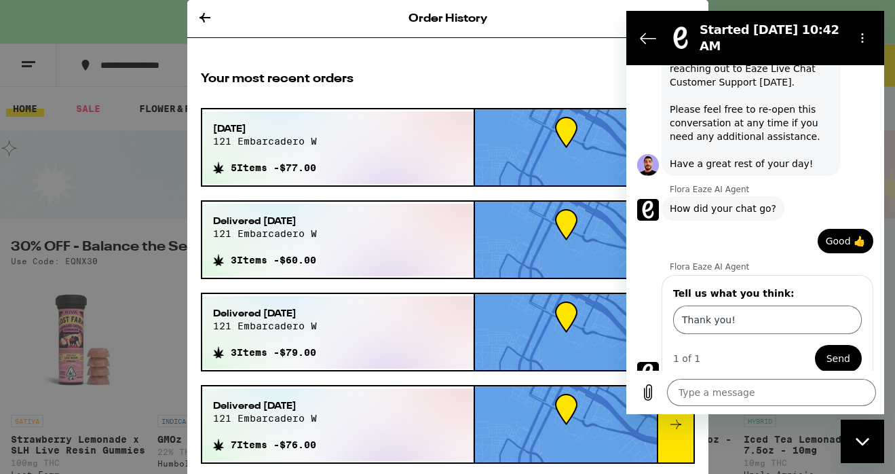
click at [826, 345] on button "Send" at bounding box center [838, 358] width 47 height 27
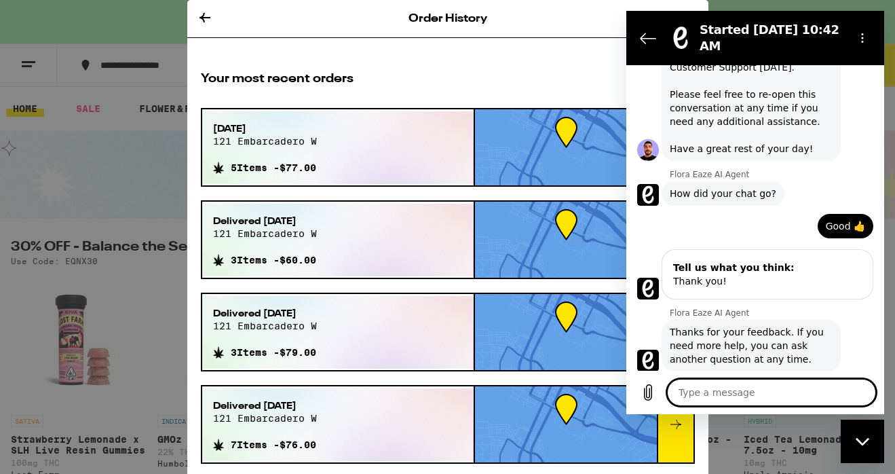
scroll to position [1573, 0]
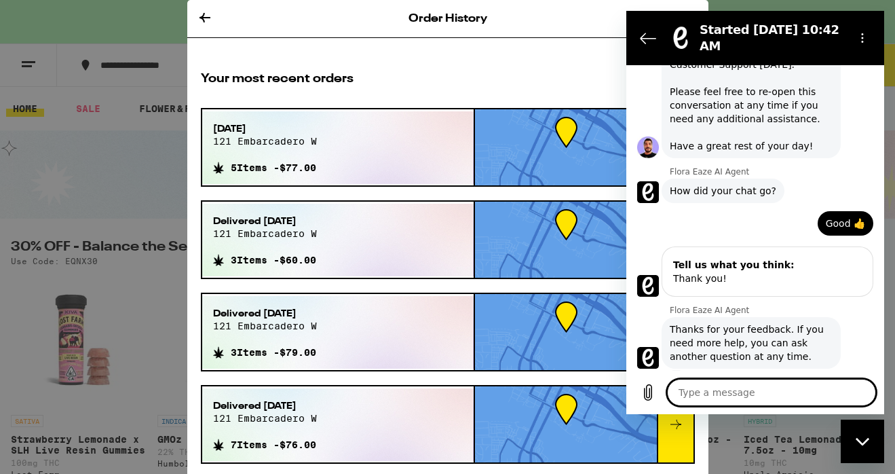
click at [858, 424] on div "Close messaging window" at bounding box center [862, 441] width 41 height 41
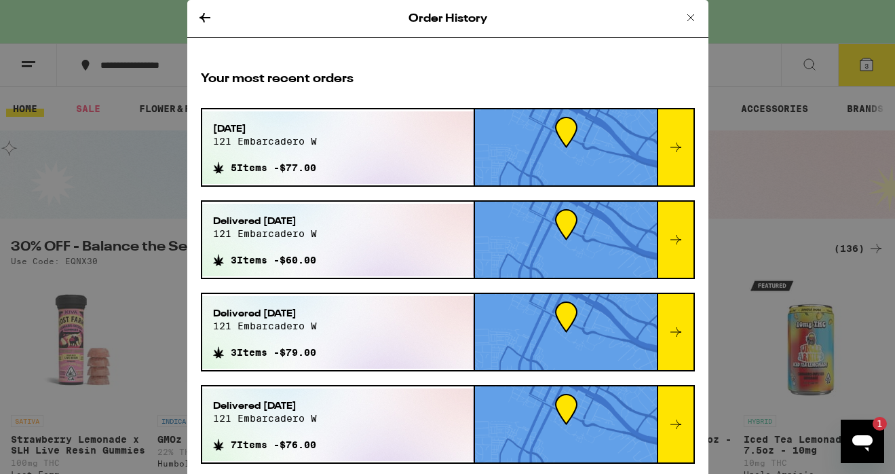
scroll to position [0, 0]
